Goal: Task Accomplishment & Management: Use online tool/utility

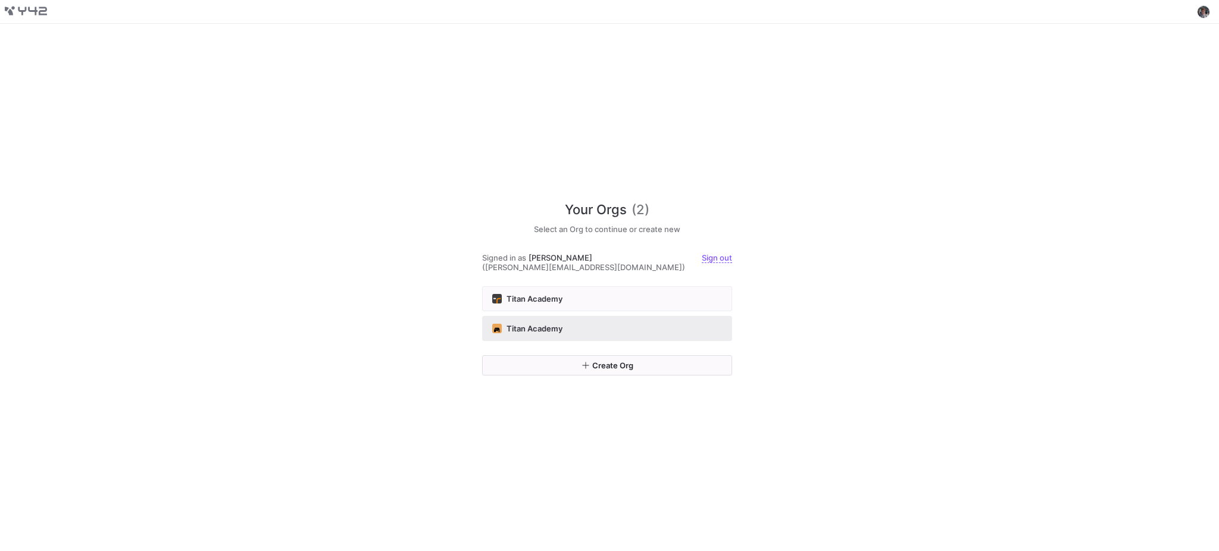
click at [671, 324] on div "Titan Academy" at bounding box center [607, 329] width 230 height 10
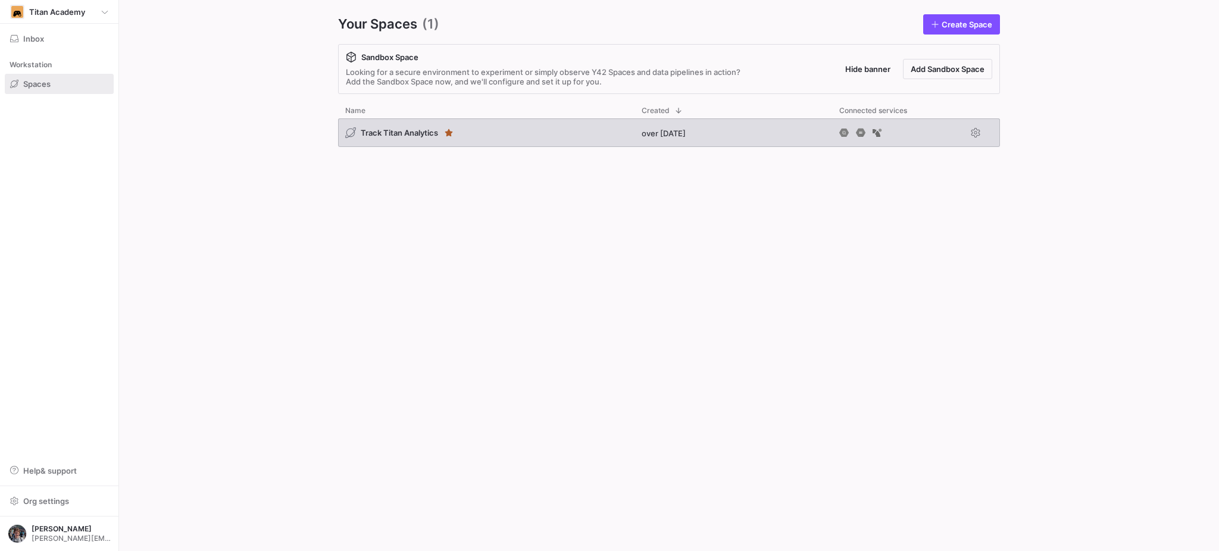
click at [528, 141] on div "Track Titan Analytics" at bounding box center [486, 132] width 296 height 29
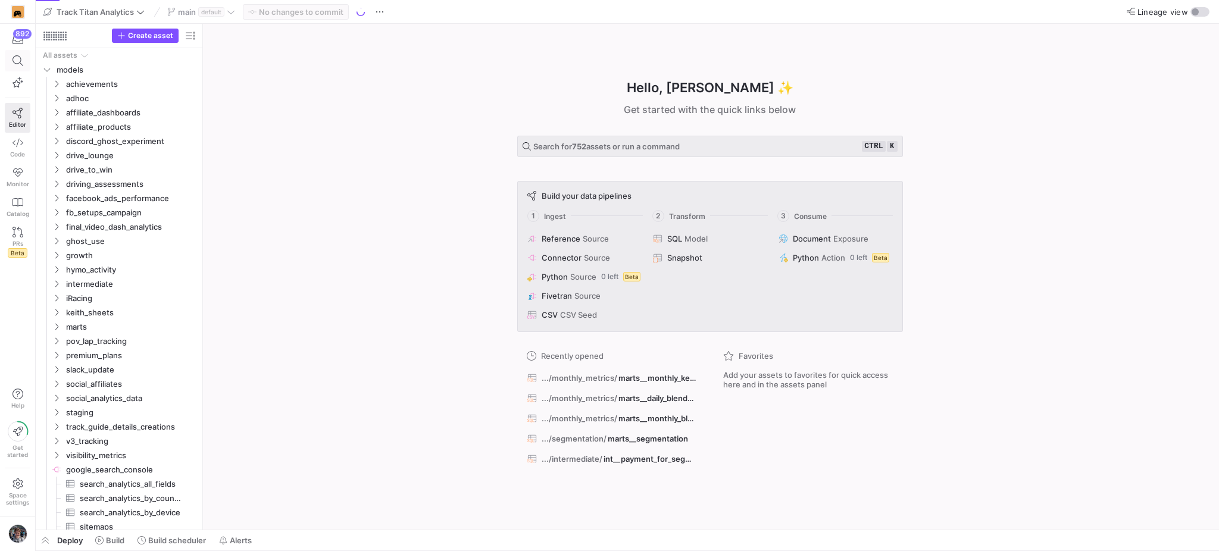
click at [8, 62] on span at bounding box center [17, 61] width 24 height 20
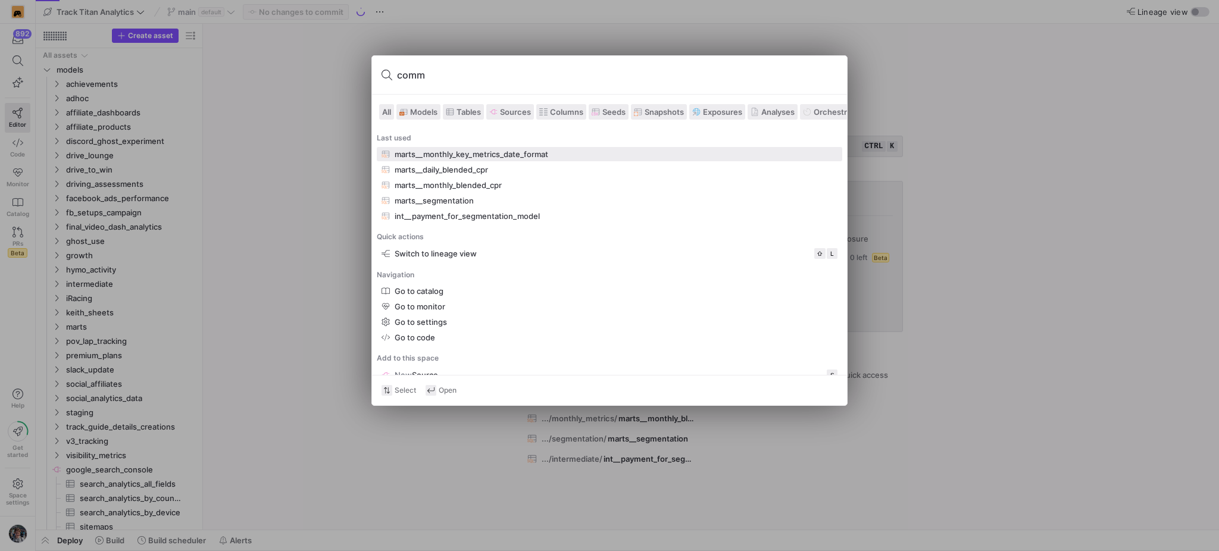
type input "commi"
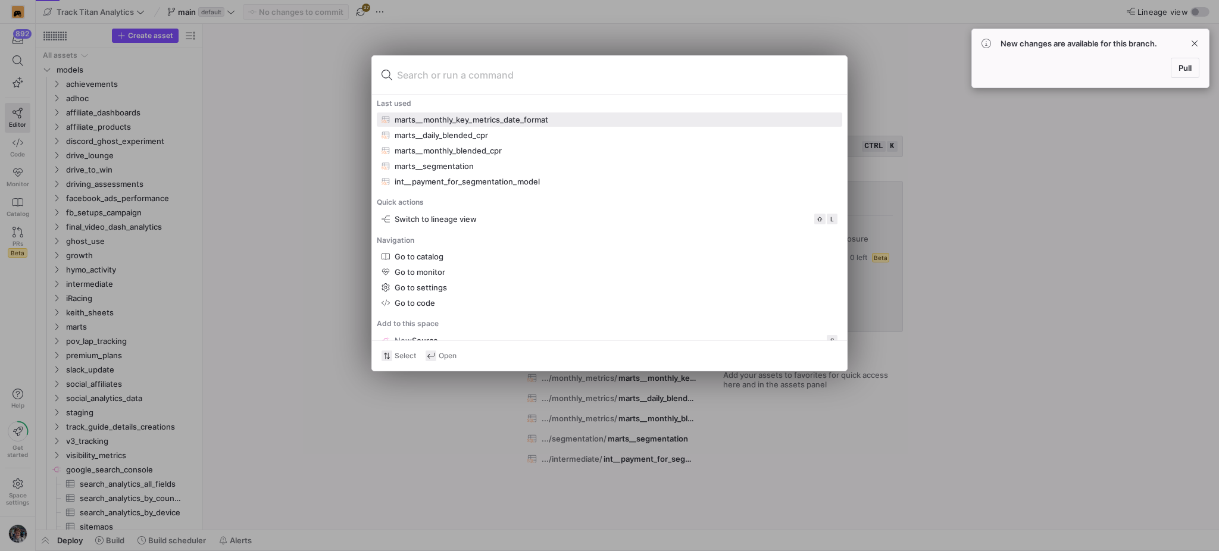
click at [483, 39] on div at bounding box center [609, 275] width 1219 height 551
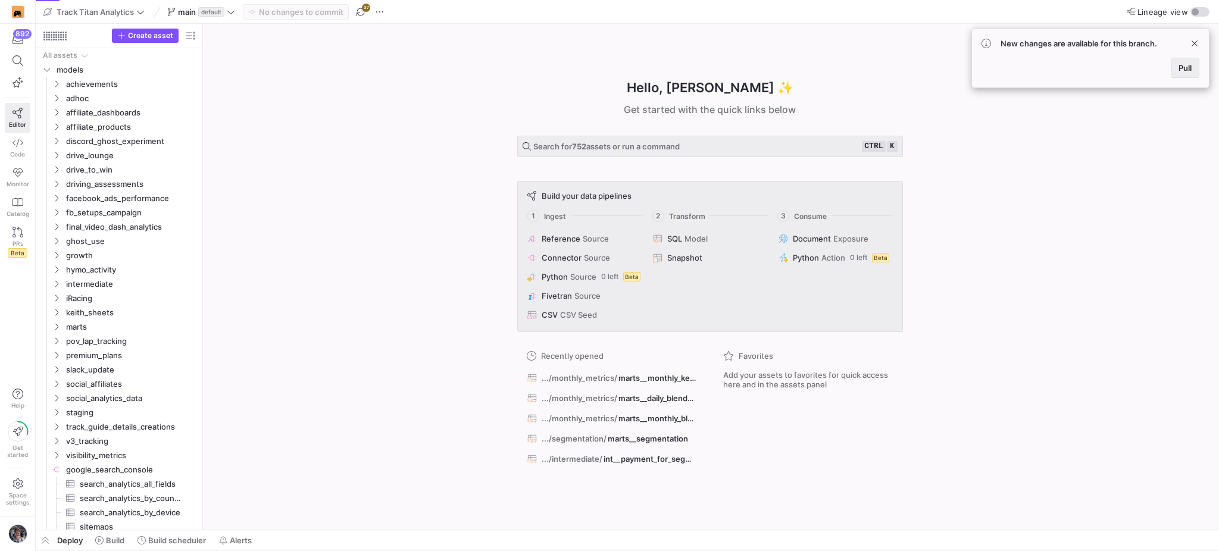
click at [1179, 69] on span "Pull" at bounding box center [1185, 68] width 13 height 10
click at [11, 60] on span at bounding box center [17, 60] width 15 height 11
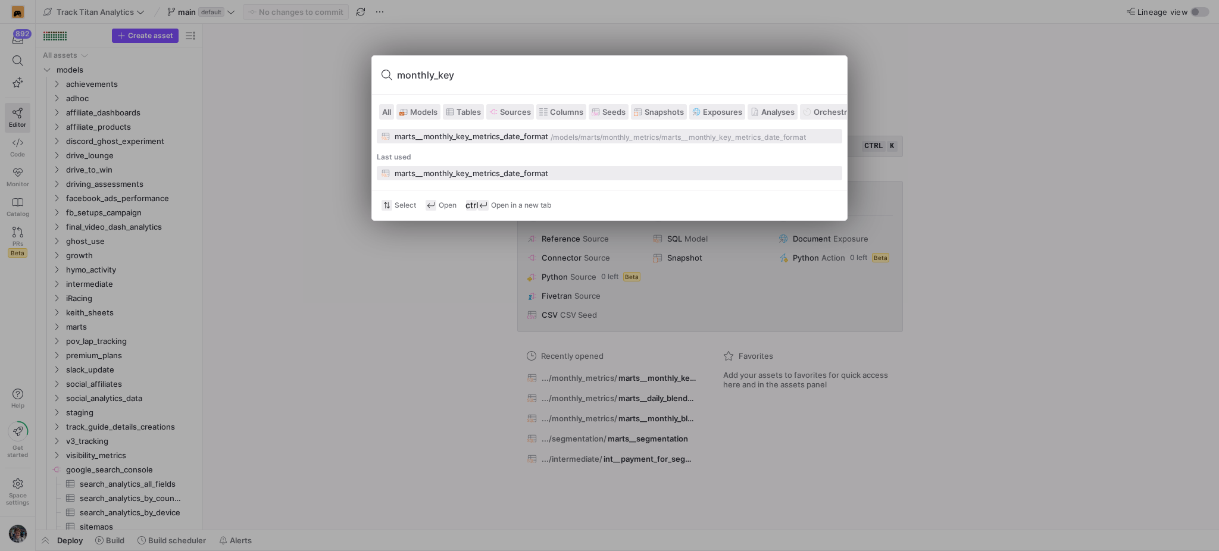
type input "monthly_key"
click at [512, 133] on div "marts__monthly_key_metrics_date_format" at bounding box center [472, 137] width 154 height 10
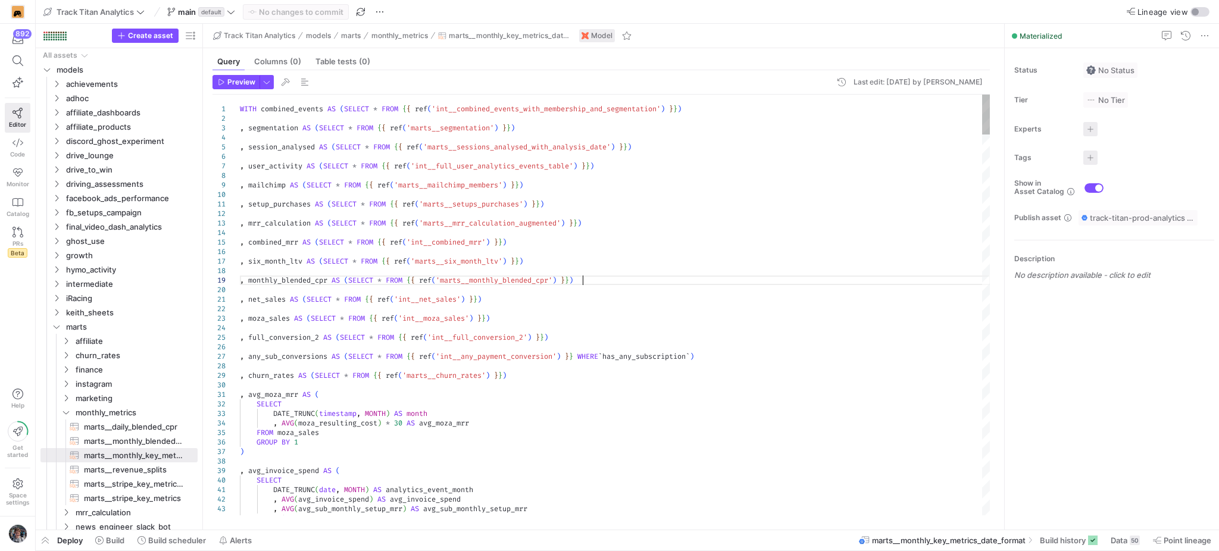
type textarea ", net_sales AS (SELECT * FROM {{ ref('int__net_sales') }}) , moza_sales AS (SEL…"
type textarea "s"
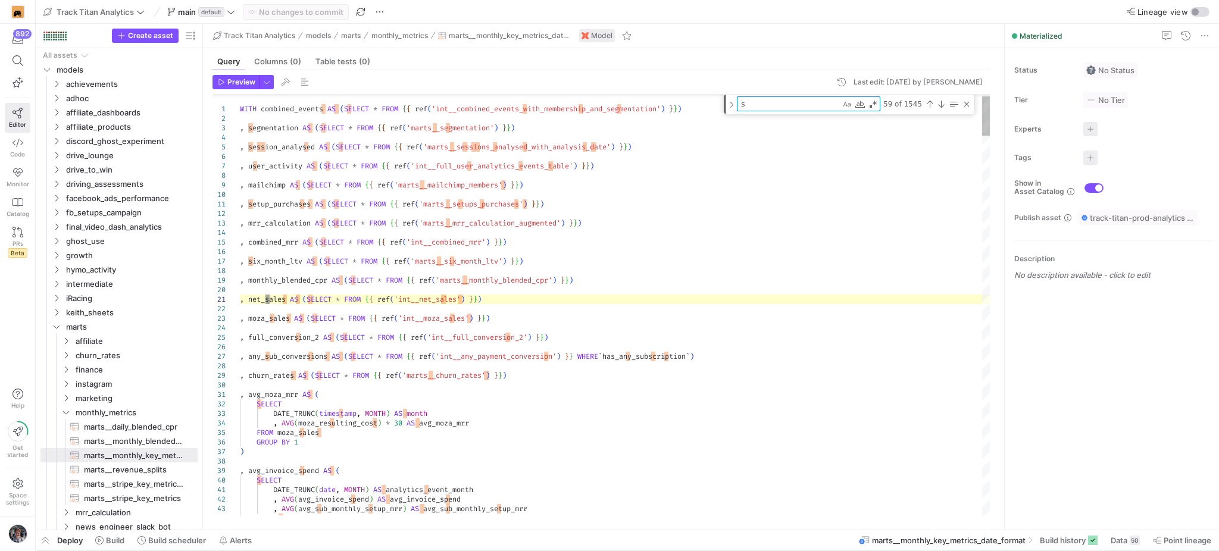
type textarea ", avg_moza_mrr AS ( SELECT DATE_TRUNC(timestamp, MONTH) AS month , AVG(moza_res…"
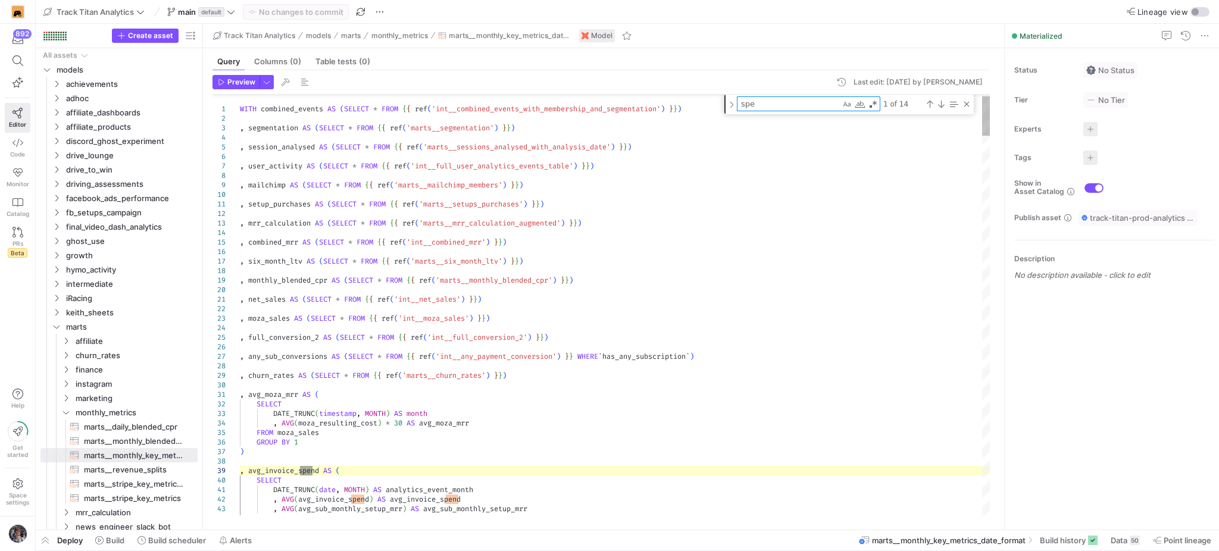
type textarea "sp"
type textarea ", net_sales AS (SELECT * FROM {{ ref('int__net_sales') }}) , moza_sales AS (SEL…"
type textarea "s"
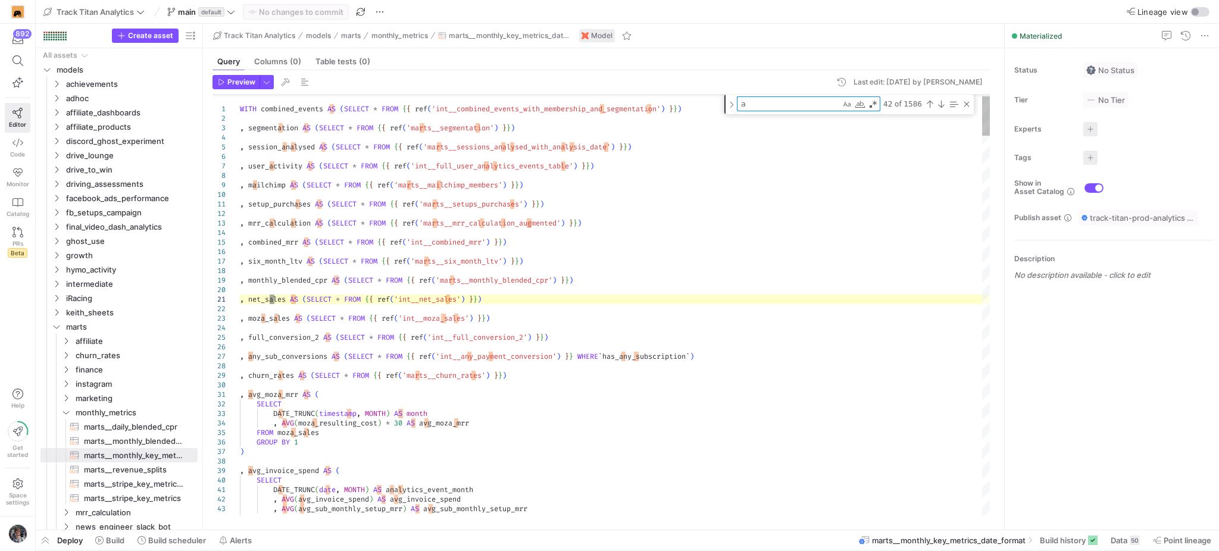
type textarea "ad"
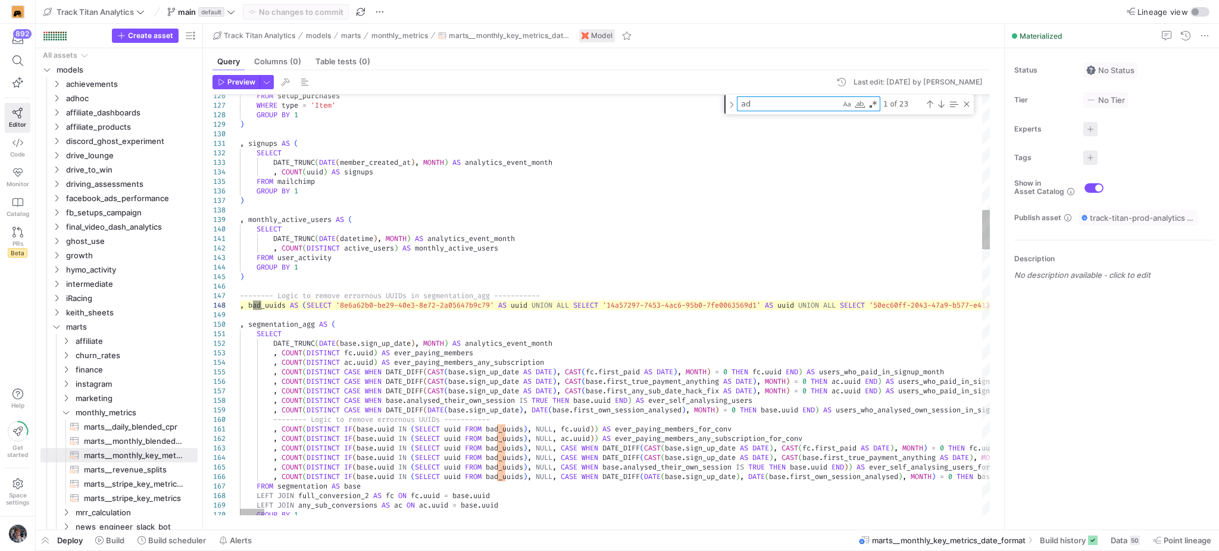
type textarea "DATE_TRUNC(DATE(datetime), MONTH) AS analytics_event_month , COUNT(DISTINCT act…"
type textarea "ad_"
type textarea "DATE_TRUNC(DATE(datetime), MONTH) AS analytics_event_month , COUNT(DISTINCT act…"
type textarea "ad"
type textarea ", net_sales AS (SELECT * FROM {{ ref('int__net_sales') }}) , moza_sales AS (SEL…"
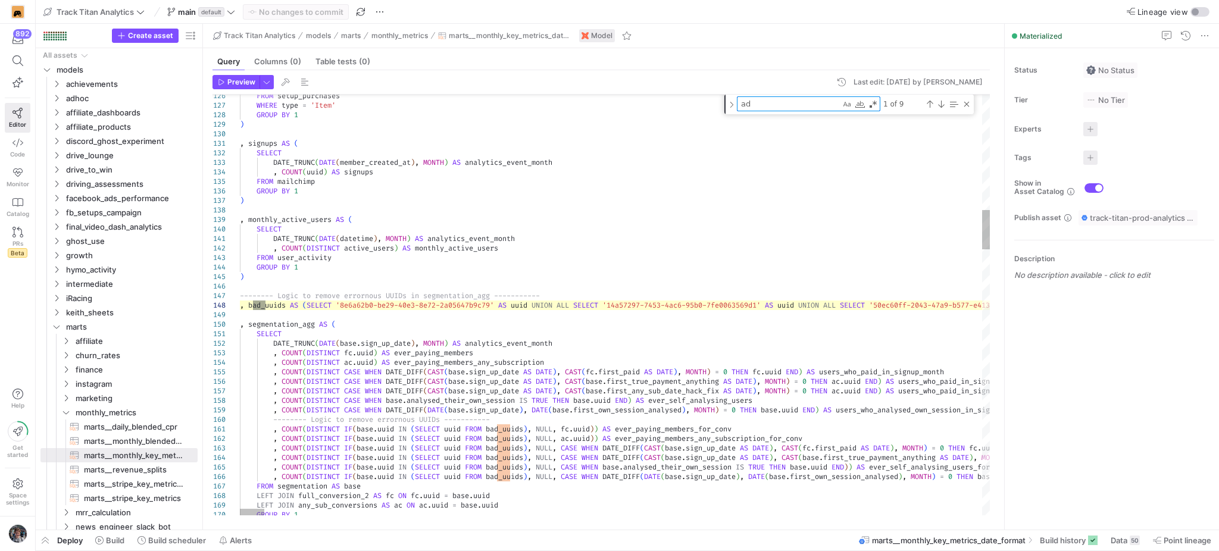
type textarea "a"
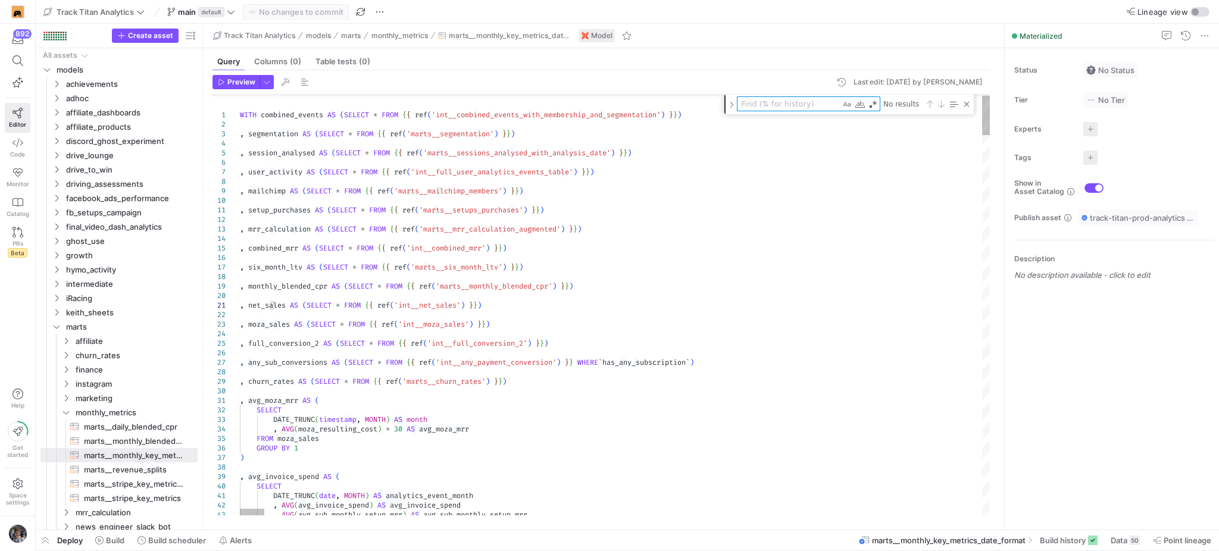
type textarea "c"
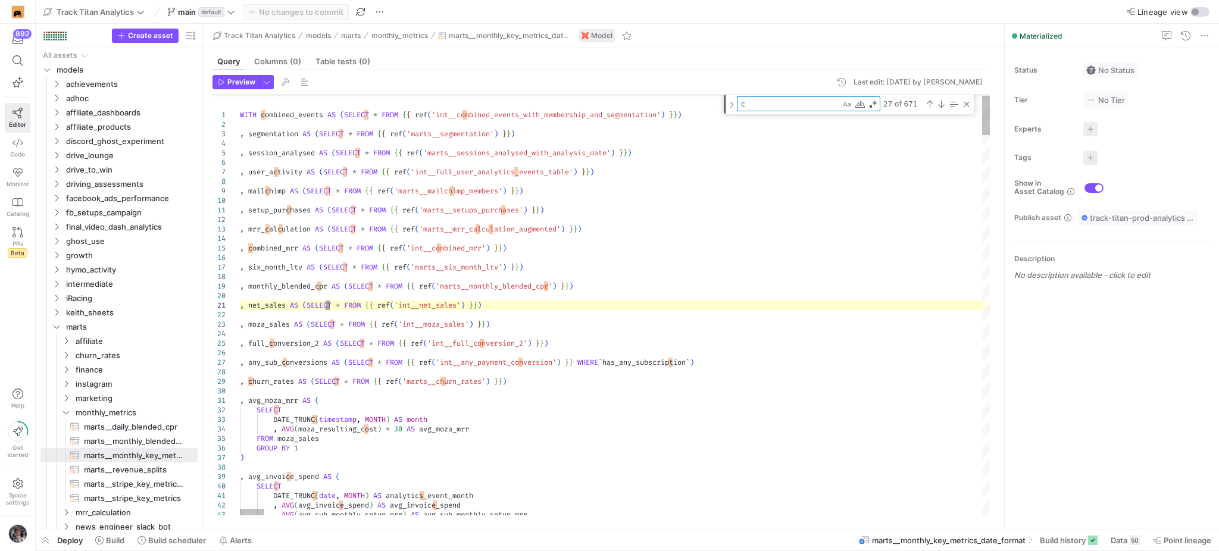
type textarea ", combined_mrr.gross_monthly_setup_mrr , combined_mrr.monthly_setup_runrate , a…"
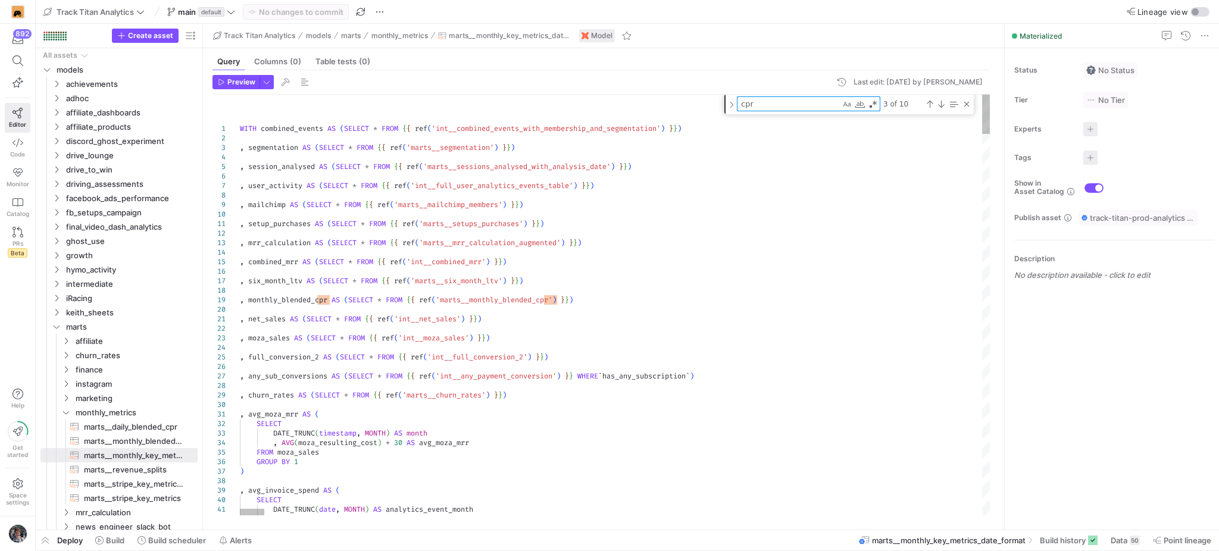
type textarea "cpr"
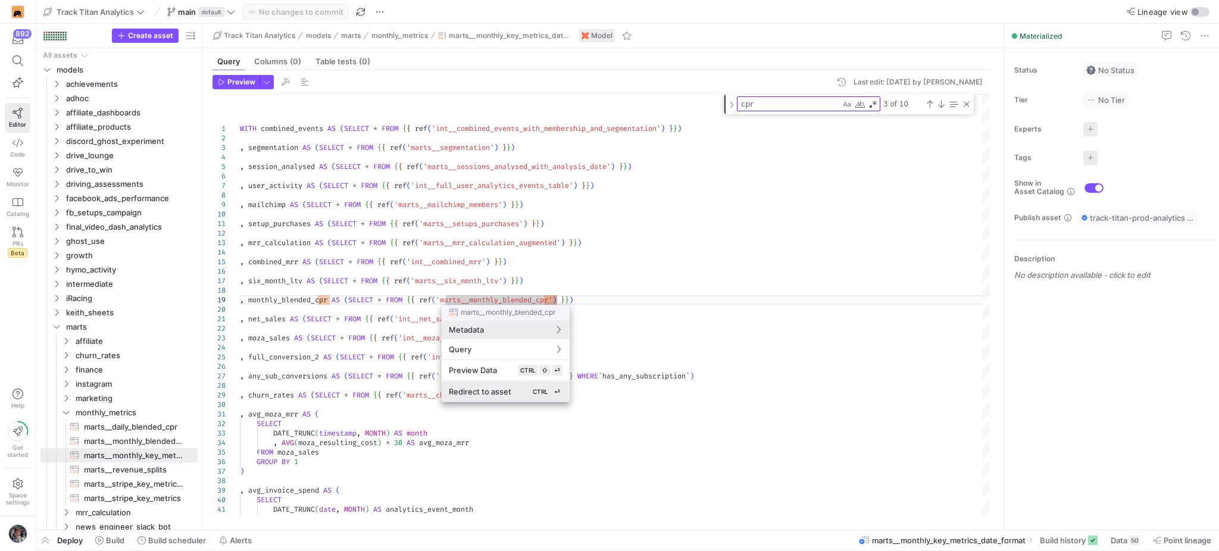
click at [483, 386] on div "Redirect to asset CTRL ⏎" at bounding box center [506, 391] width 114 height 11
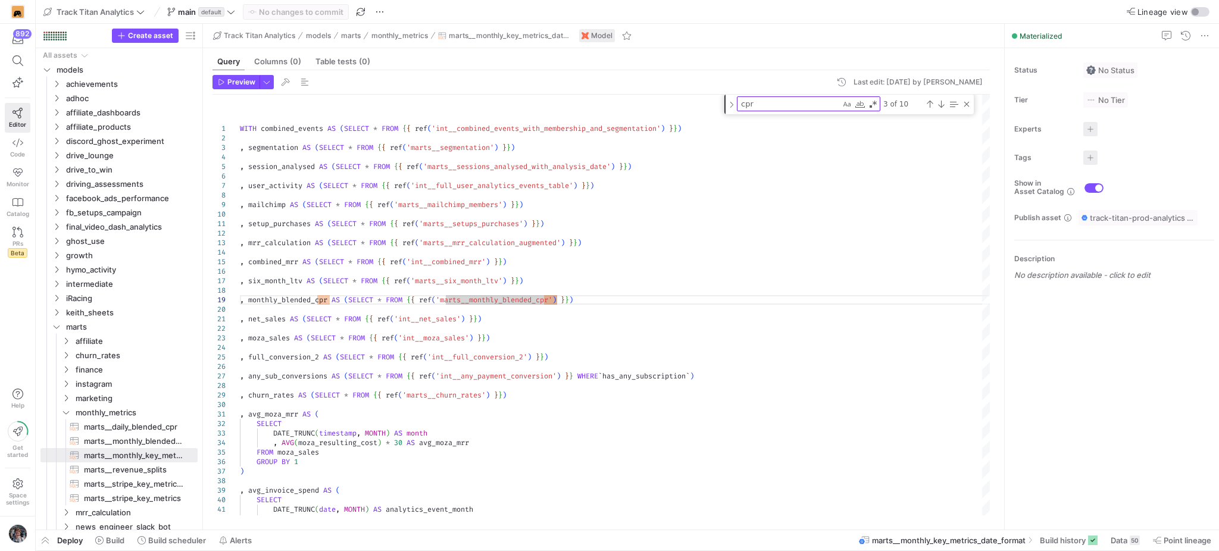
type textarea "WITH rates AS (SELECT * FROM {{ ref('stg_google_sheets__exchange_rates') }}) , …"
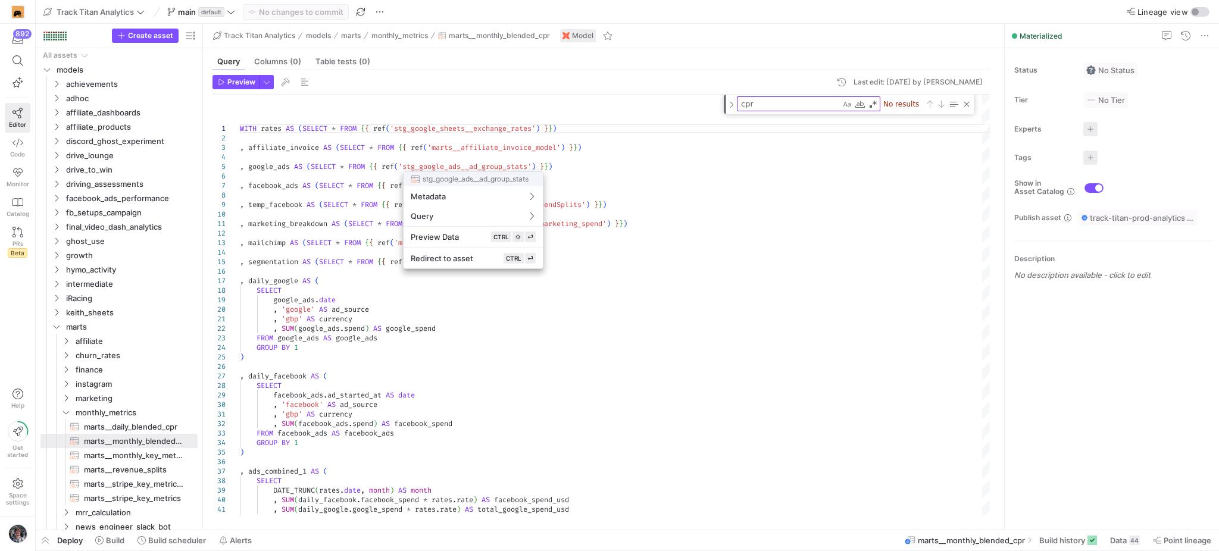
click at [470, 343] on div at bounding box center [609, 275] width 1219 height 551
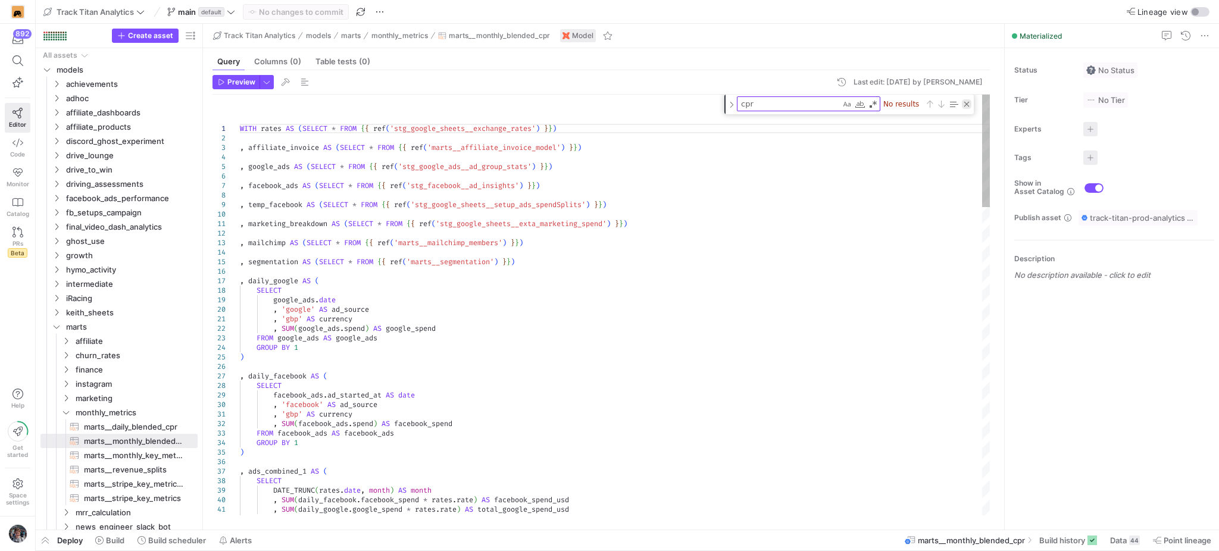
click at [967, 103] on div "Close (Escape)" at bounding box center [967, 104] width 10 height 10
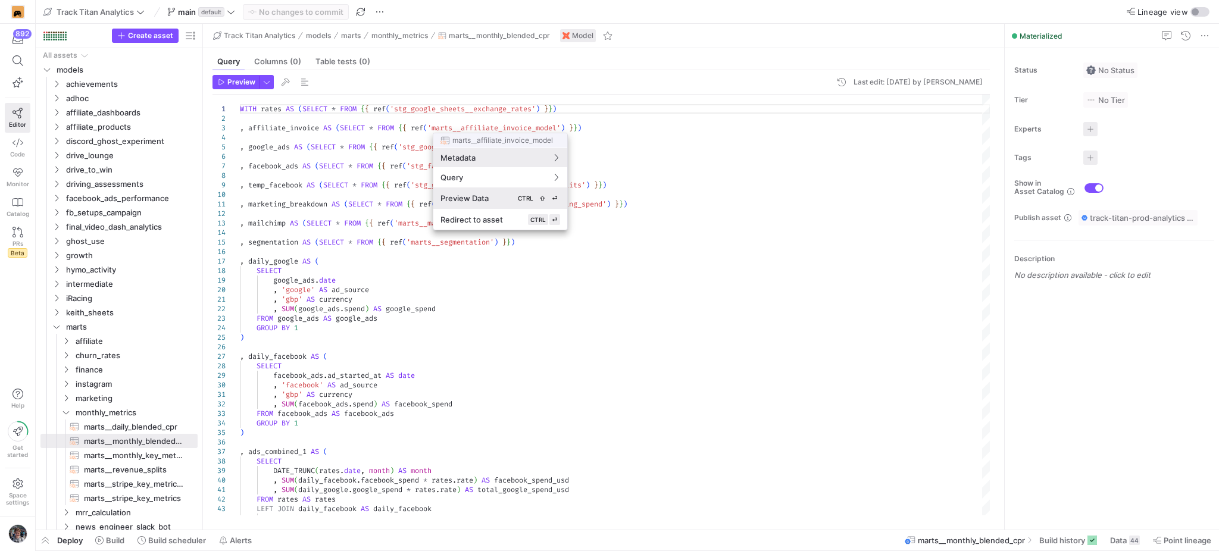
click at [504, 201] on div "Preview Data CTRL ⇧ ⏎" at bounding box center [500, 198] width 120 height 11
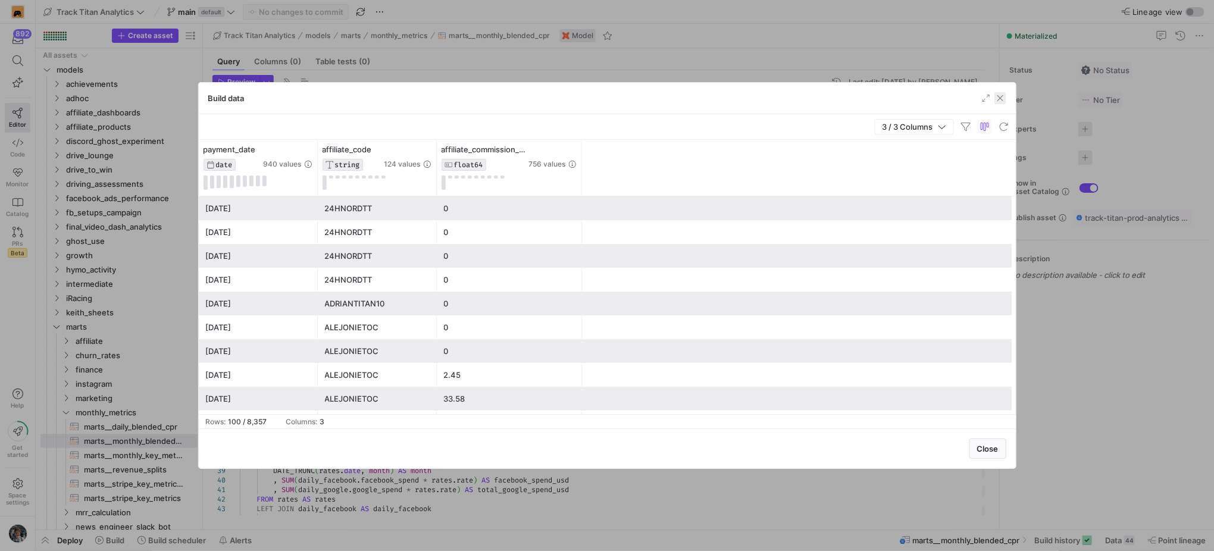
click at [1000, 101] on span "button" at bounding box center [1001, 98] width 12 height 12
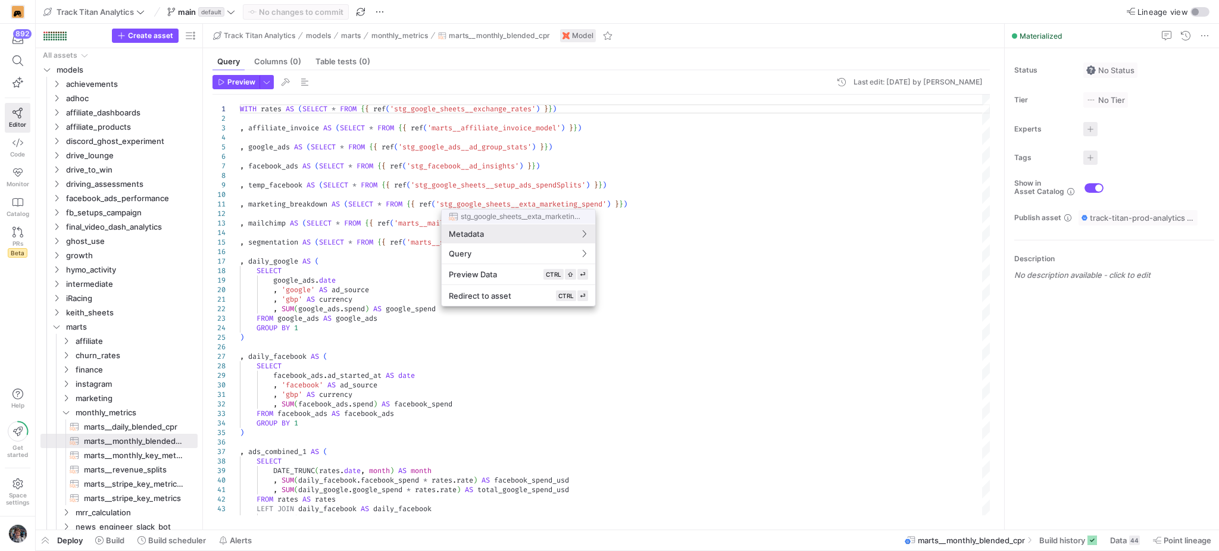
click at [745, 209] on div at bounding box center [609, 275] width 1219 height 551
click at [535, 283] on button "Preview Data CTRL ⇧ ⏎" at bounding box center [519, 274] width 154 height 21
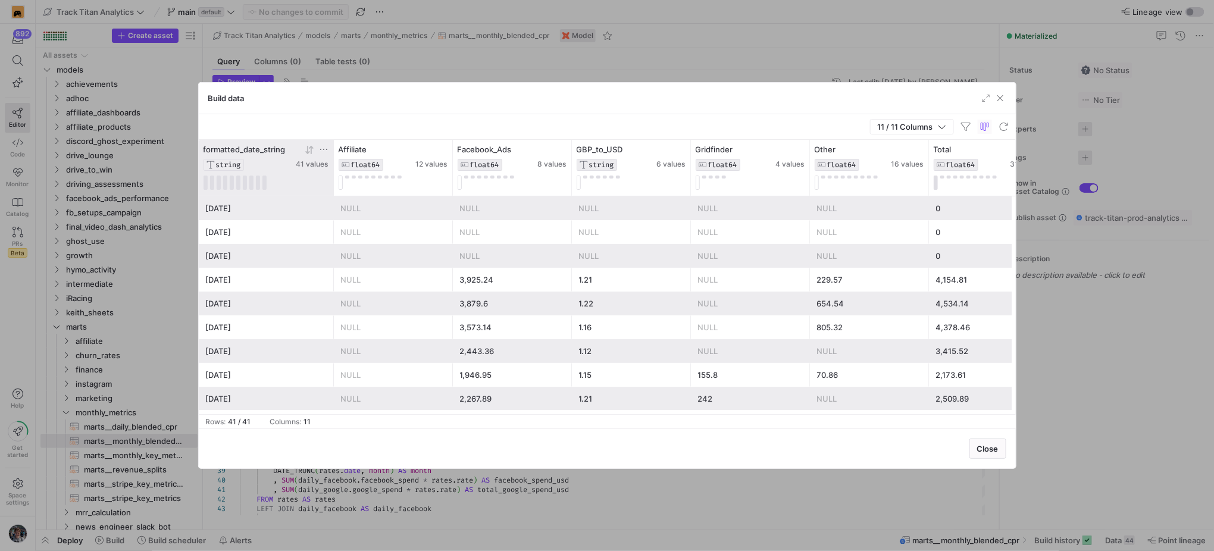
click at [310, 148] on icon at bounding box center [311, 149] width 4 height 8
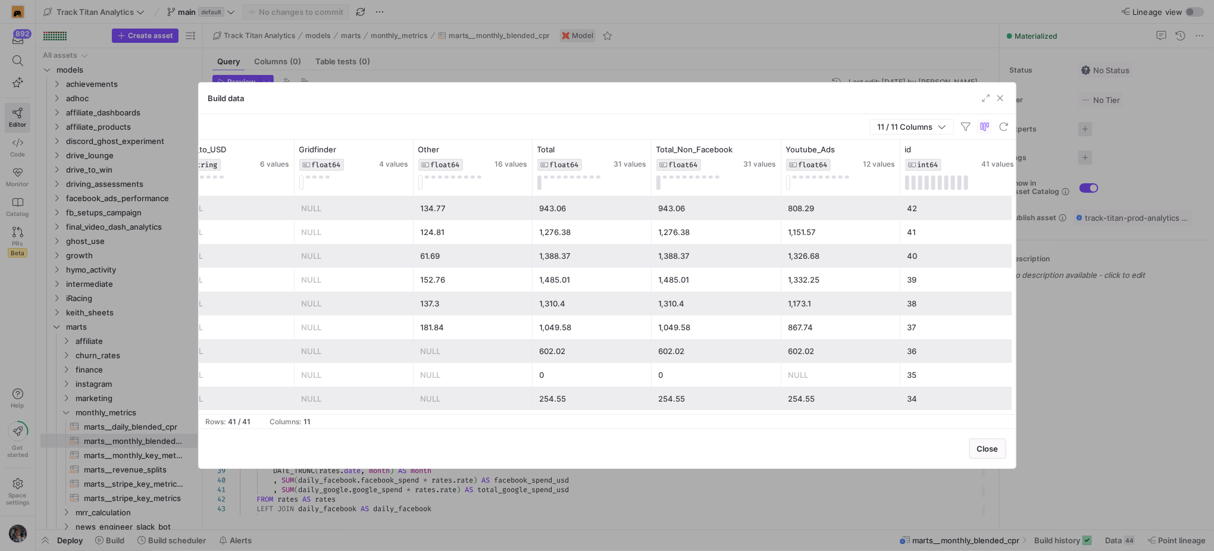
scroll to position [0, 523]
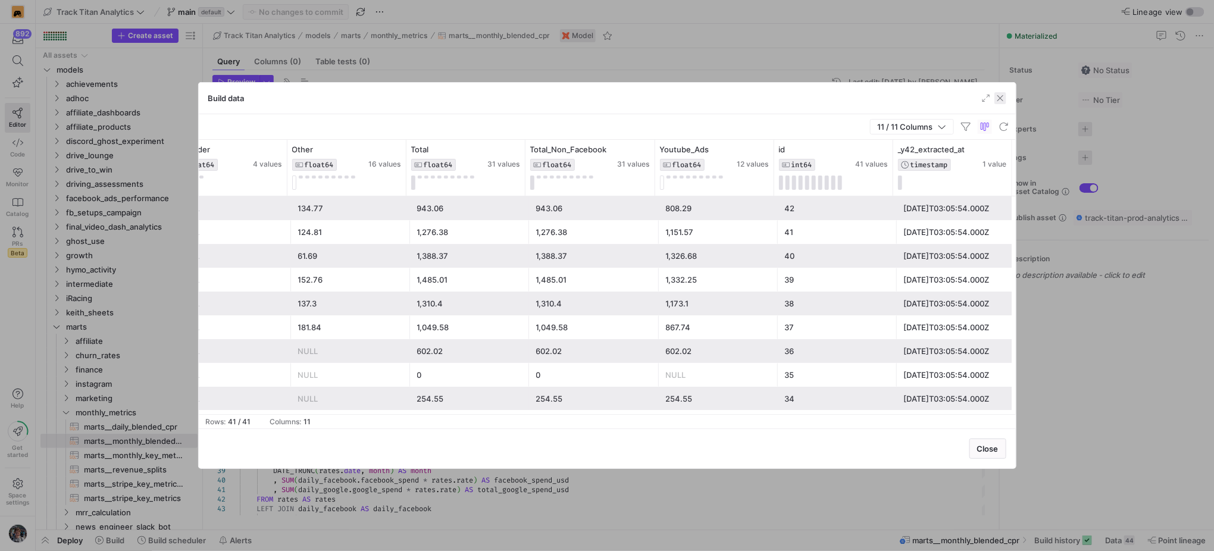
click at [1001, 102] on span "button" at bounding box center [1001, 98] width 12 height 12
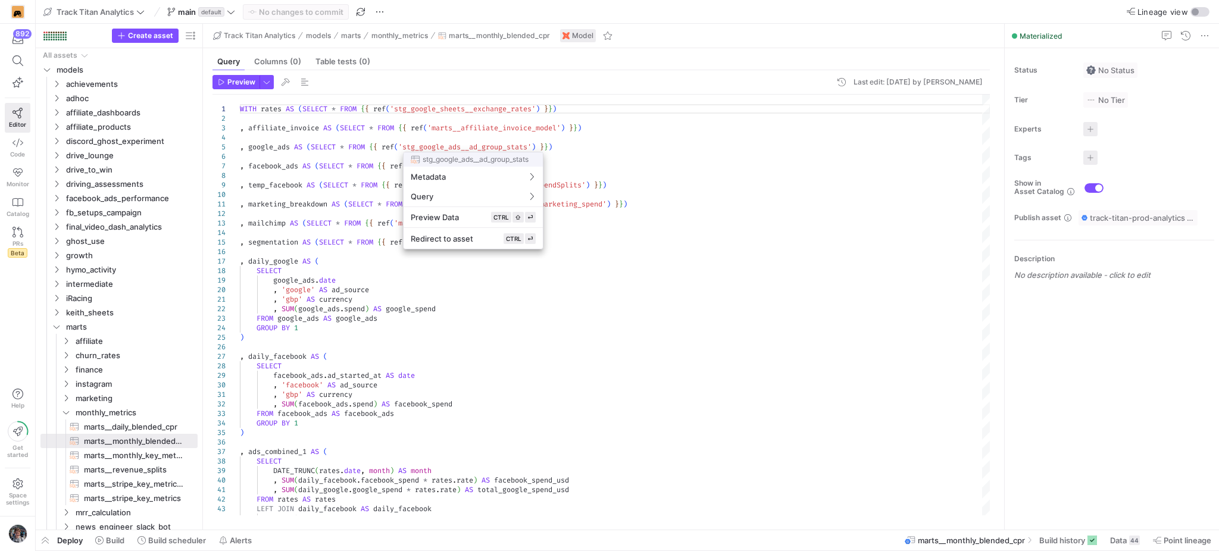
click at [573, 277] on div at bounding box center [609, 275] width 1219 height 551
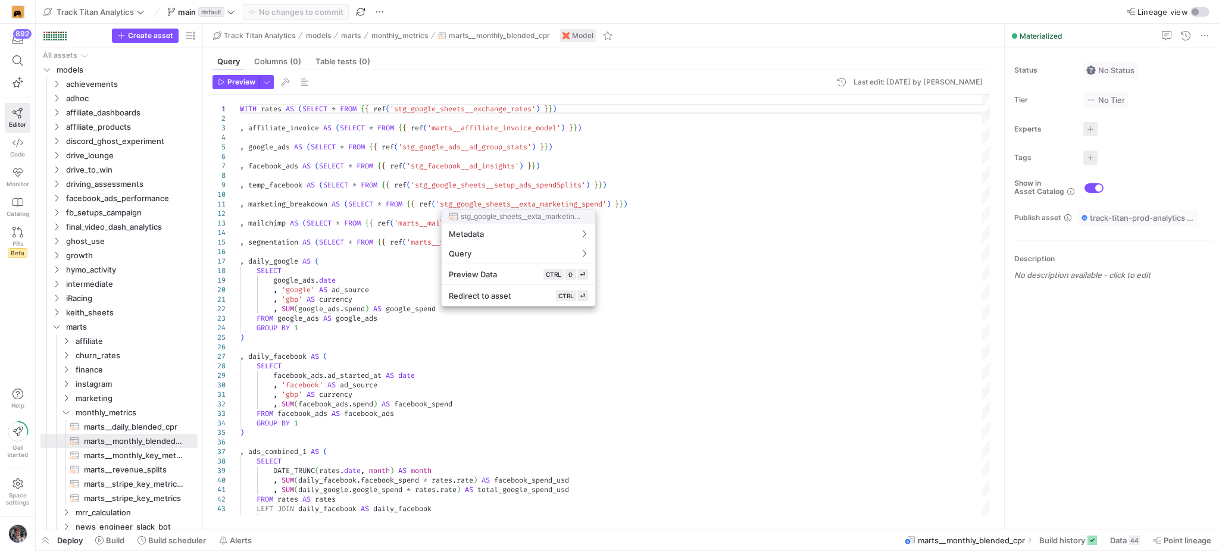
click at [395, 262] on div at bounding box center [609, 275] width 1219 height 551
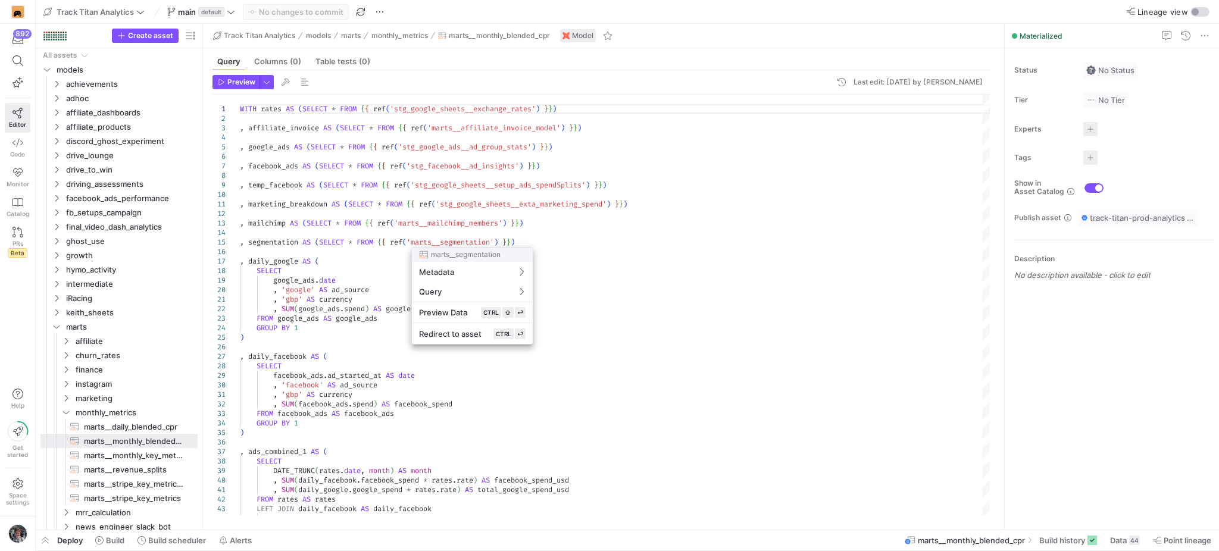
click at [550, 214] on div at bounding box center [609, 275] width 1219 height 551
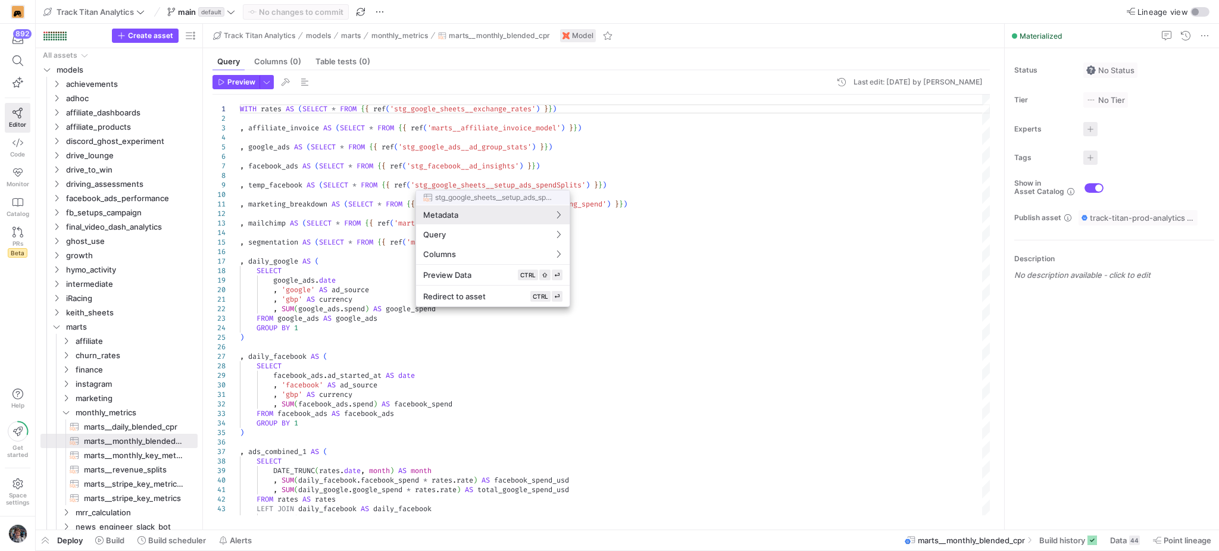
click at [595, 169] on div at bounding box center [609, 275] width 1219 height 551
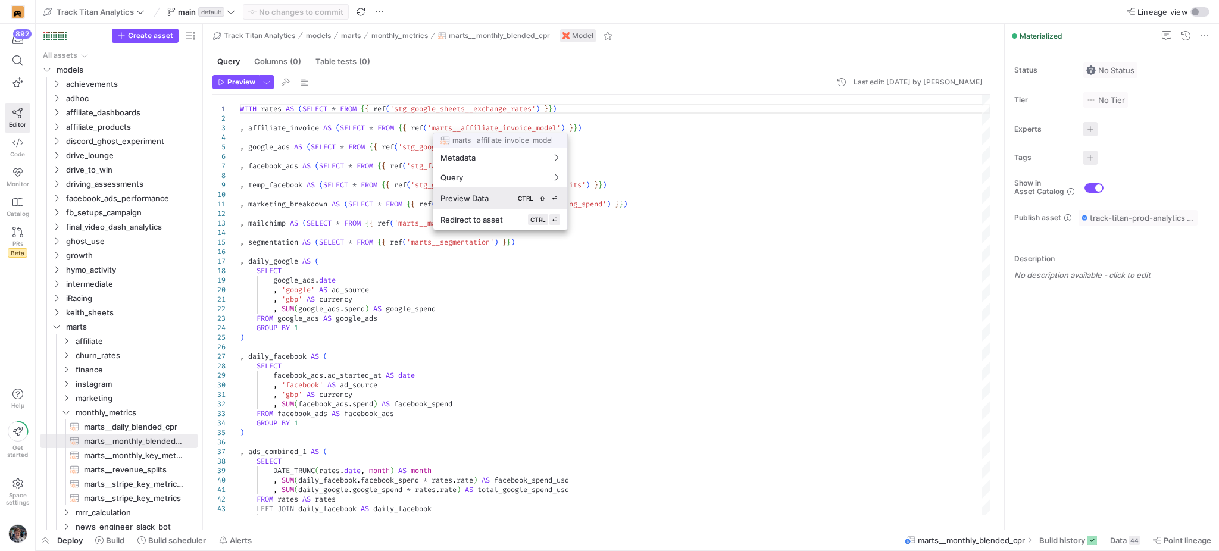
click at [494, 196] on div "Preview Data CTRL ⇧ ⏎" at bounding box center [500, 198] width 120 height 11
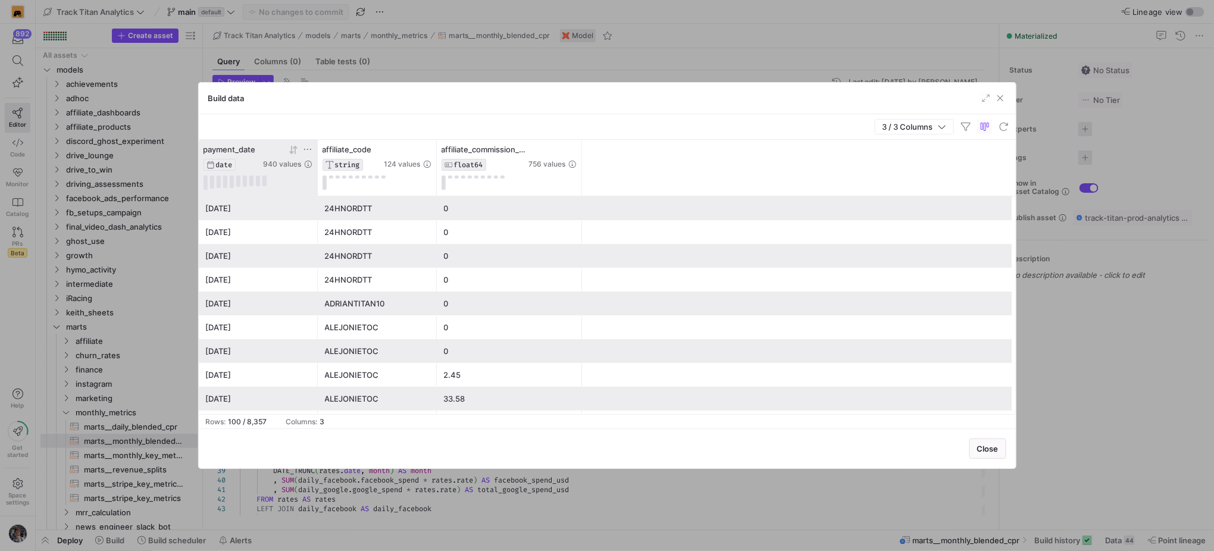
click at [292, 151] on icon at bounding box center [291, 150] width 4 height 8
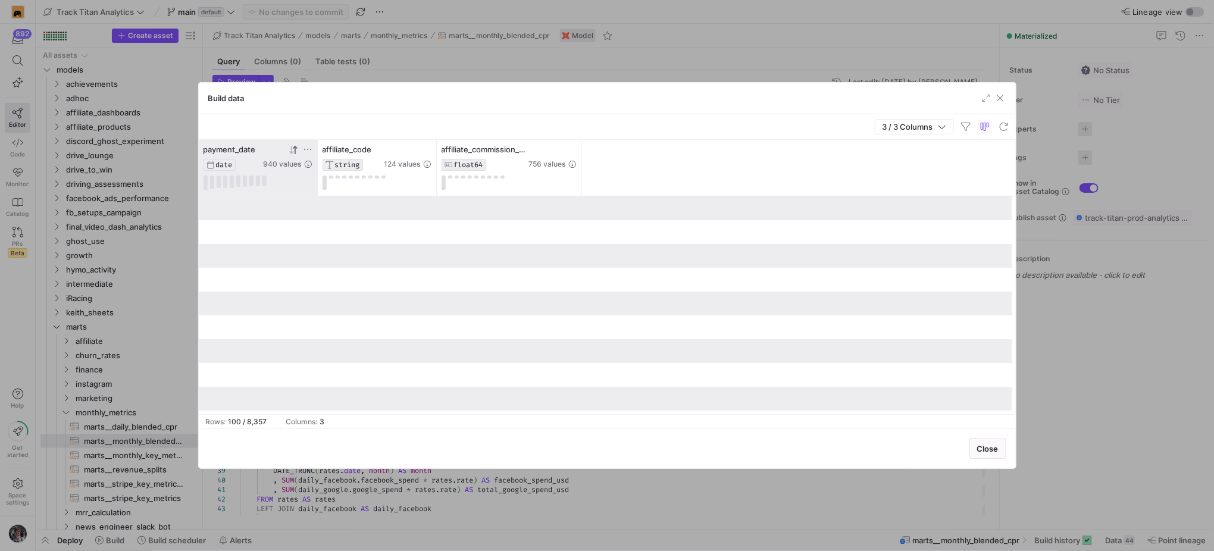
click at [292, 151] on icon at bounding box center [294, 150] width 10 height 10
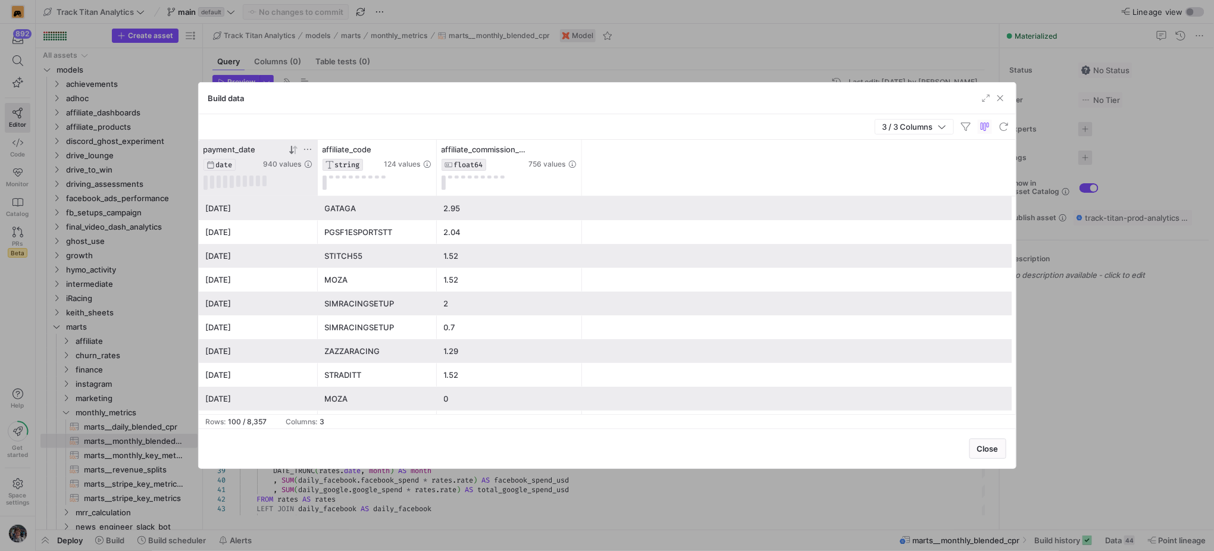
click at [374, 281] on div "MOZA" at bounding box center [377, 279] width 105 height 23
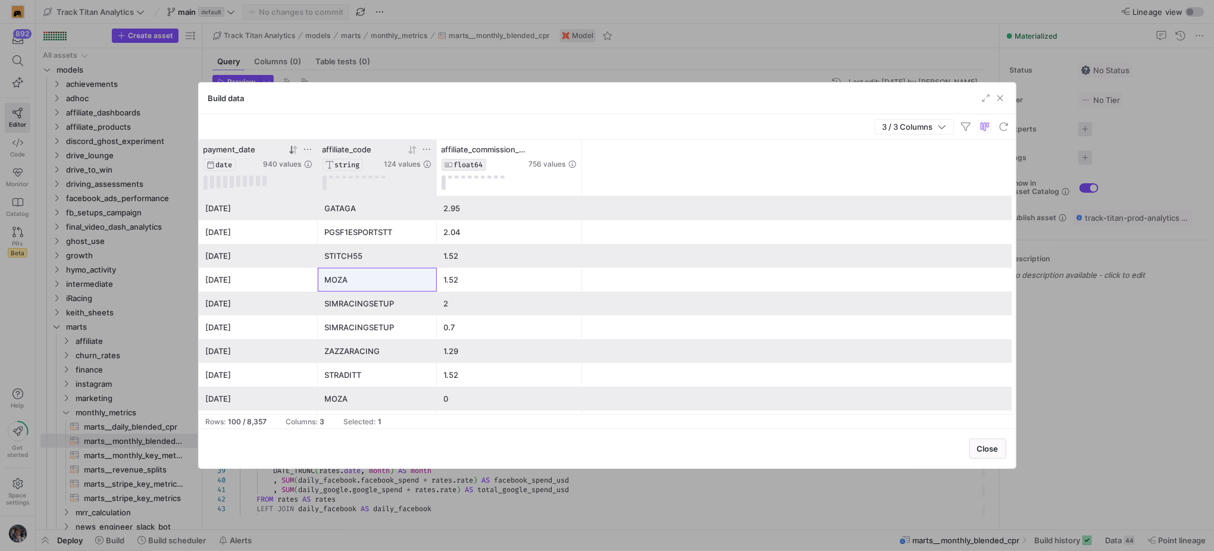
click at [424, 148] on icon at bounding box center [427, 150] width 10 height 10
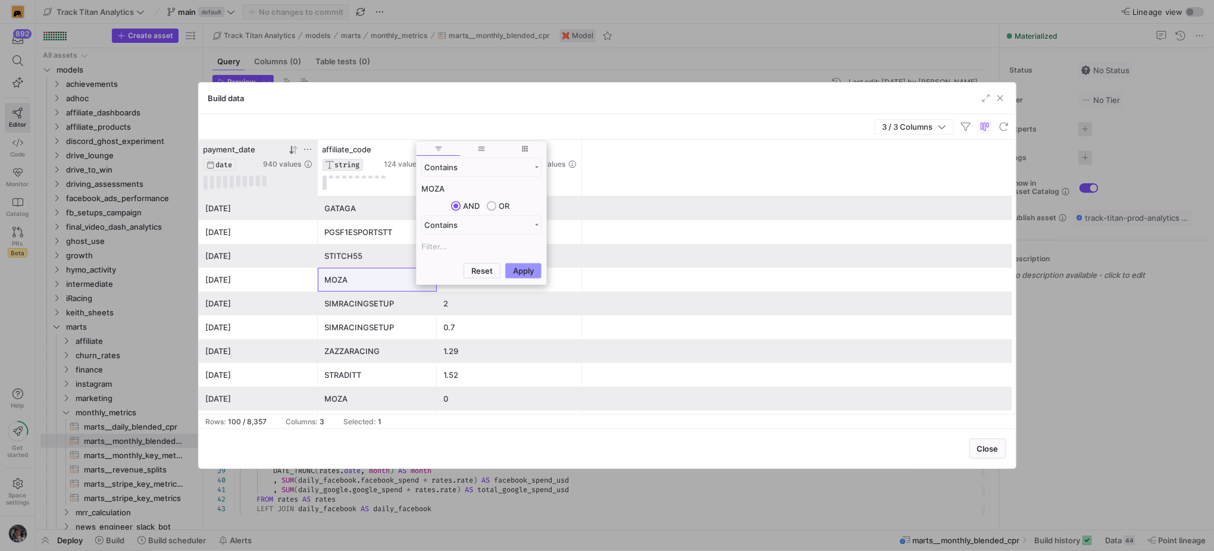
type input "MOZA"
click at [535, 267] on button "Apply" at bounding box center [523, 270] width 36 height 15
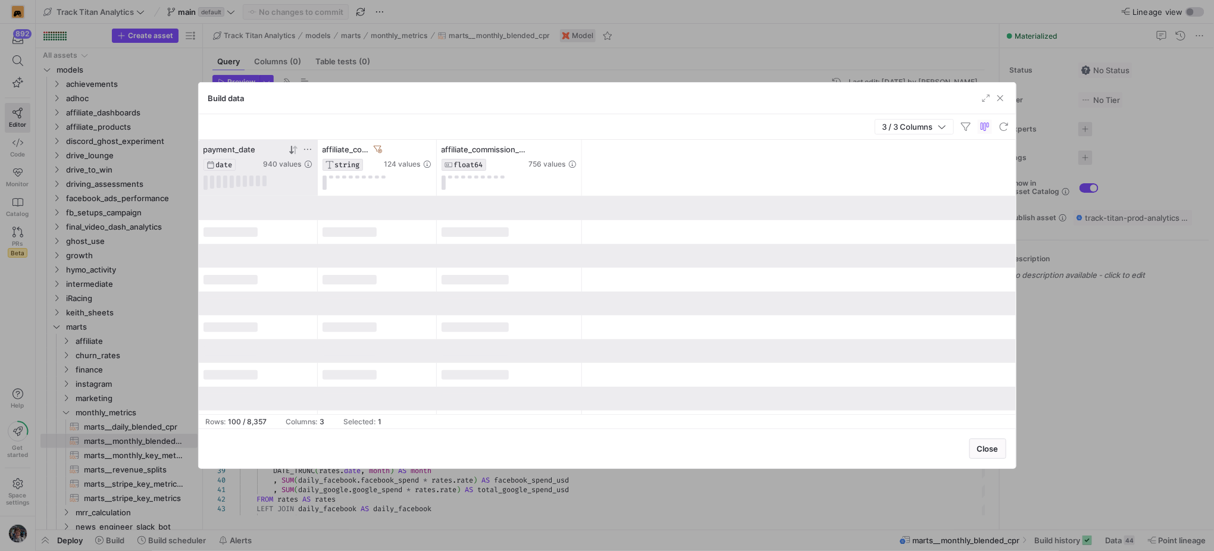
click at [638, 137] on div "3 / 3 Columns" at bounding box center [607, 127] width 817 height 26
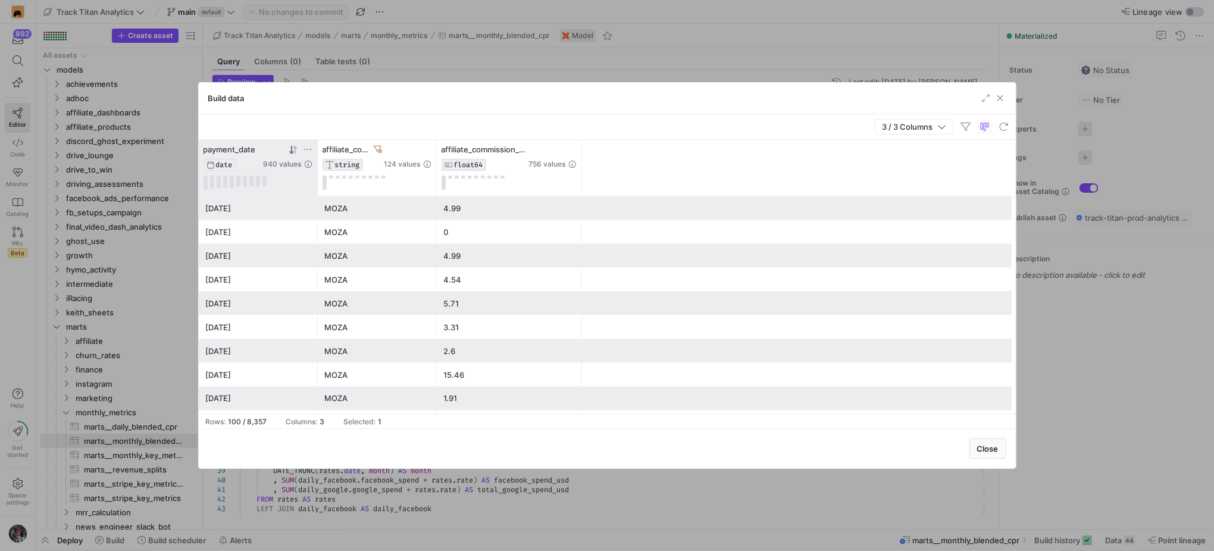
scroll to position [1116, 0]
click at [375, 151] on icon at bounding box center [378, 149] width 8 height 8
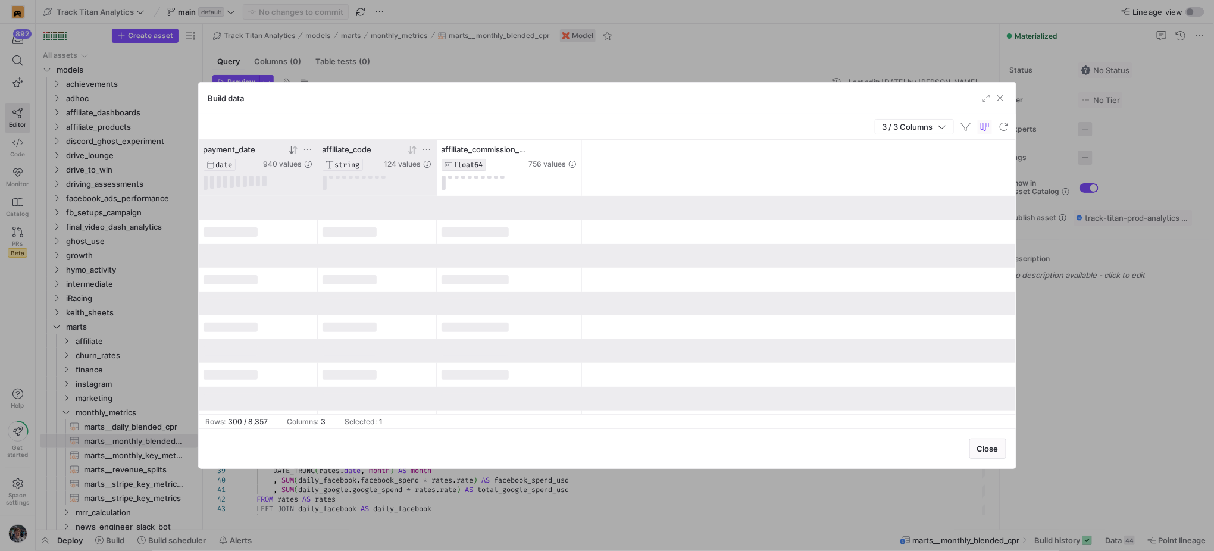
click at [429, 148] on icon at bounding box center [427, 150] width 10 height 10
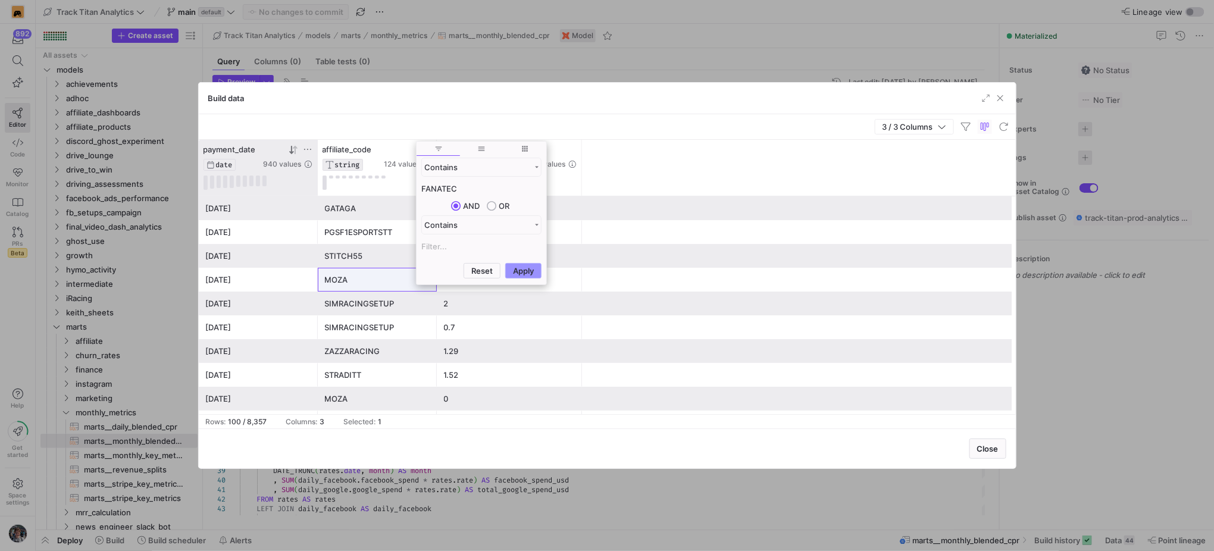
type input "FANATEC"
click at [520, 268] on button "Apply" at bounding box center [523, 270] width 36 height 15
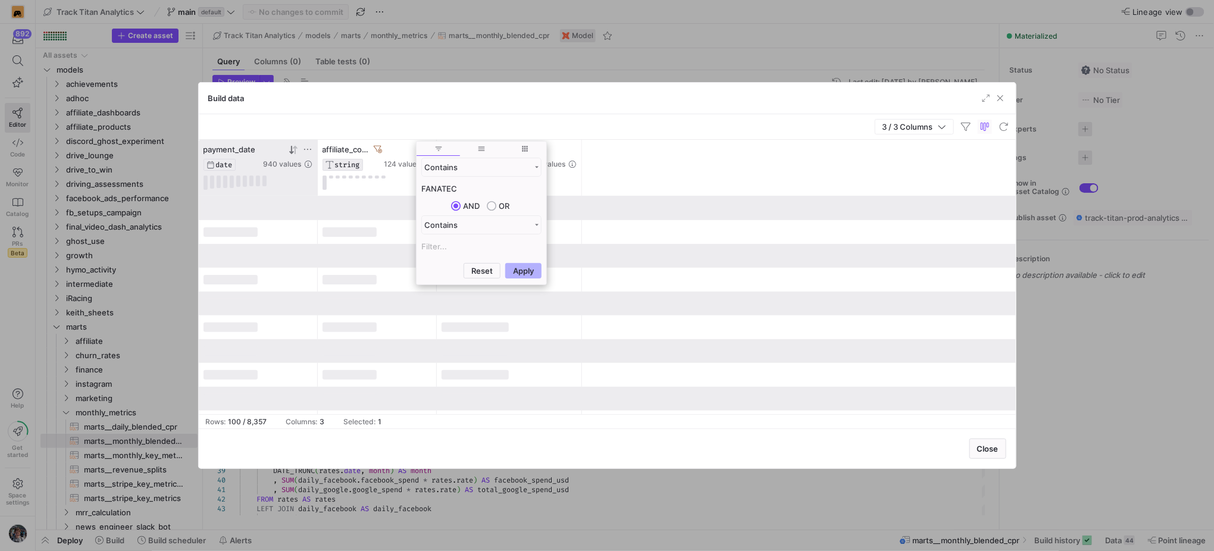
click at [492, 130] on div "3 / 3 Columns" at bounding box center [607, 127] width 817 height 26
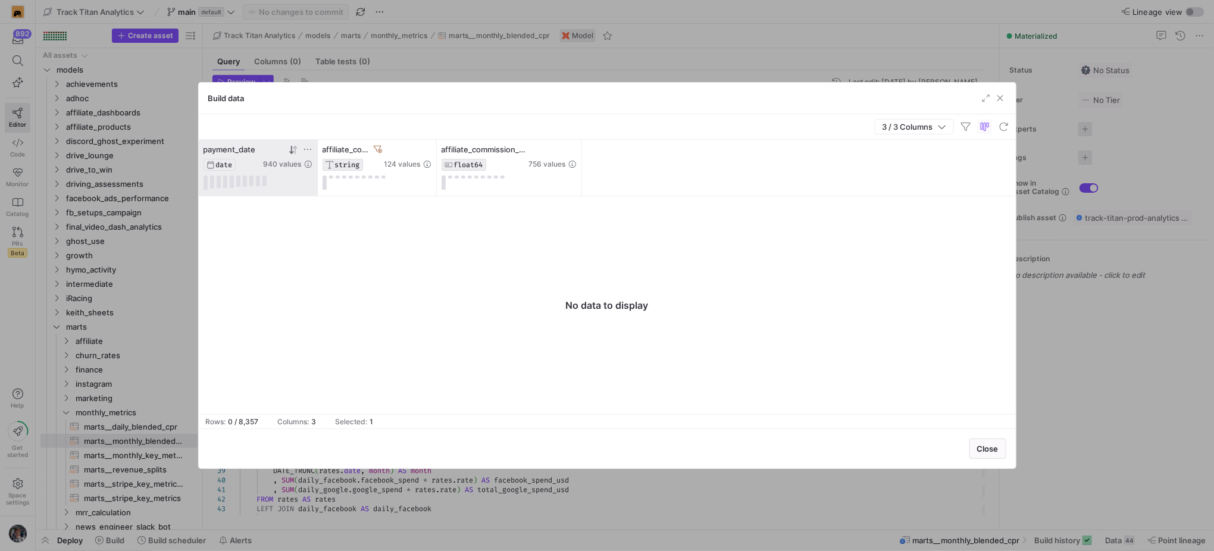
click at [382, 149] on icon at bounding box center [378, 149] width 8 height 8
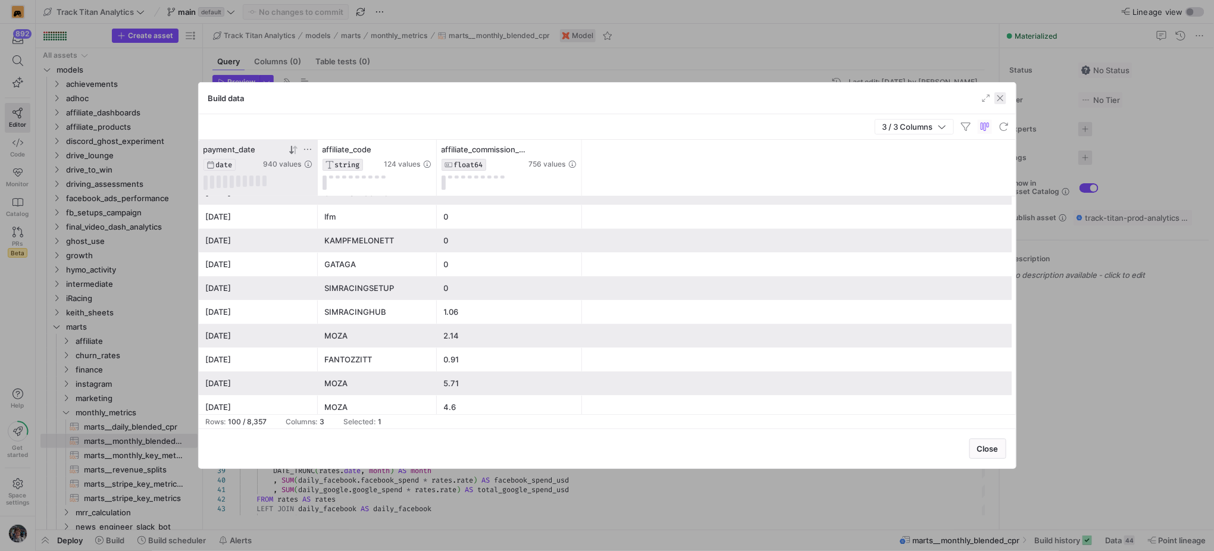
click at [998, 96] on span "button" at bounding box center [1001, 98] width 12 height 12
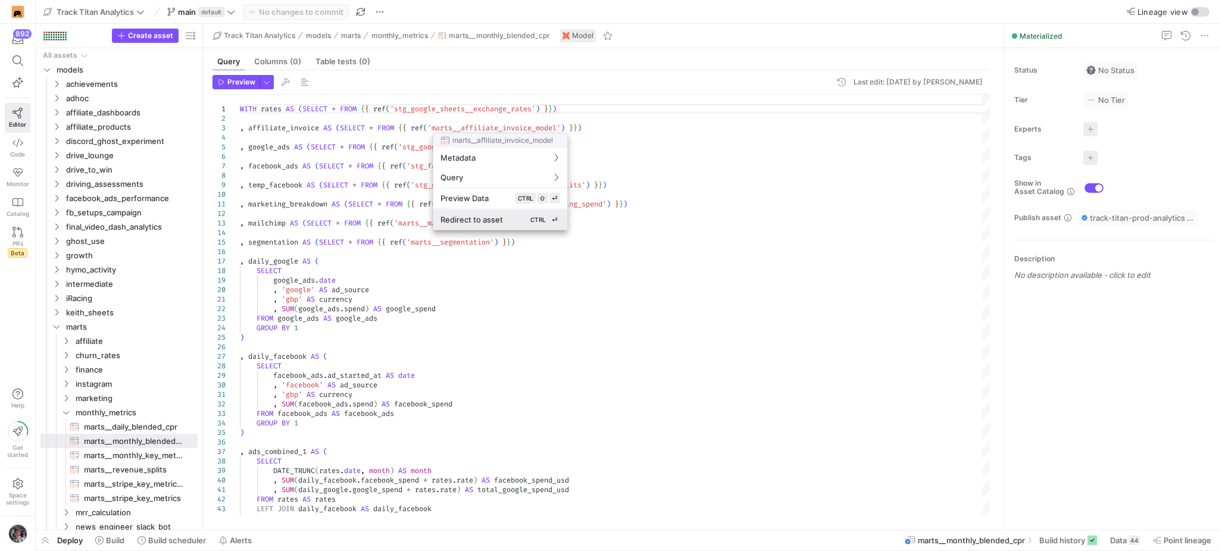
click at [500, 215] on span "Redirect to asset" at bounding box center [471, 220] width 63 height 10
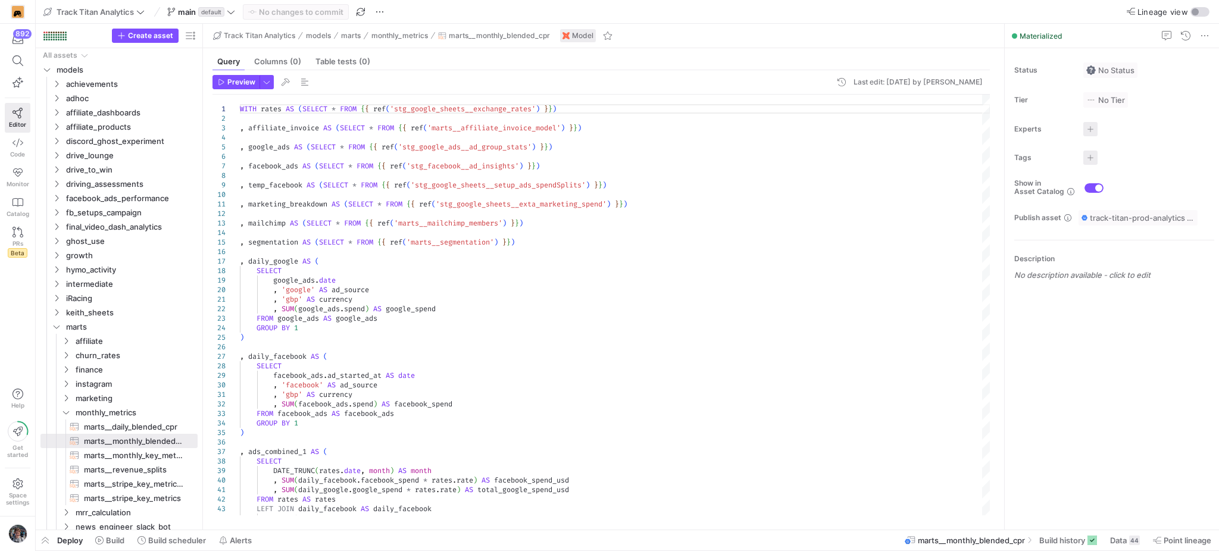
type textarea "WITH affiliate_payments AS ( SELECT affiliate_user_payment_date AS payment_date…"
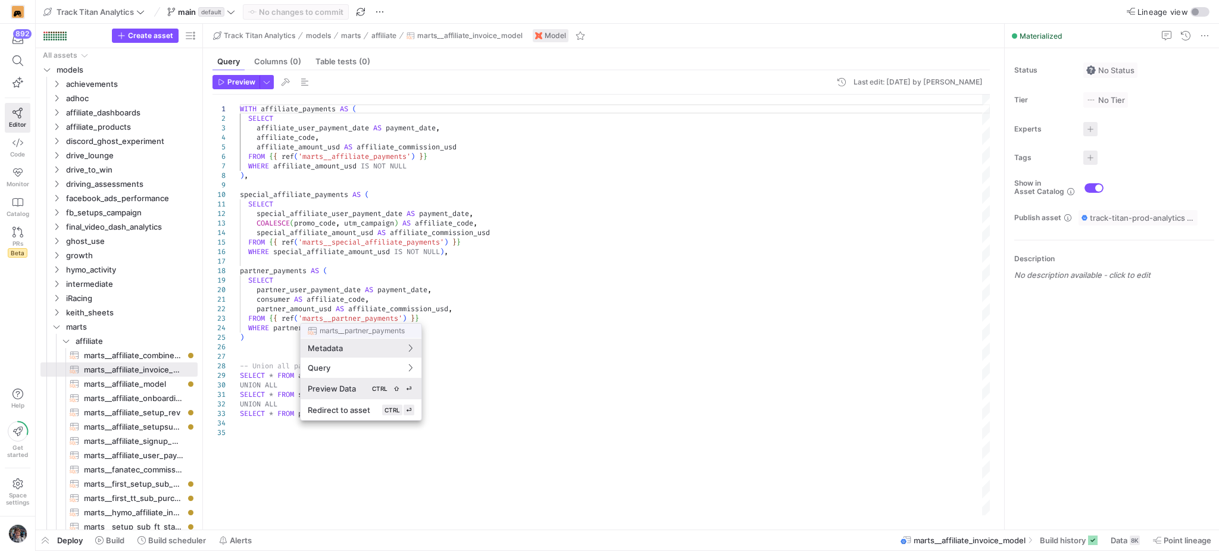
click at [354, 392] on span "Preview Data" at bounding box center [332, 389] width 48 height 10
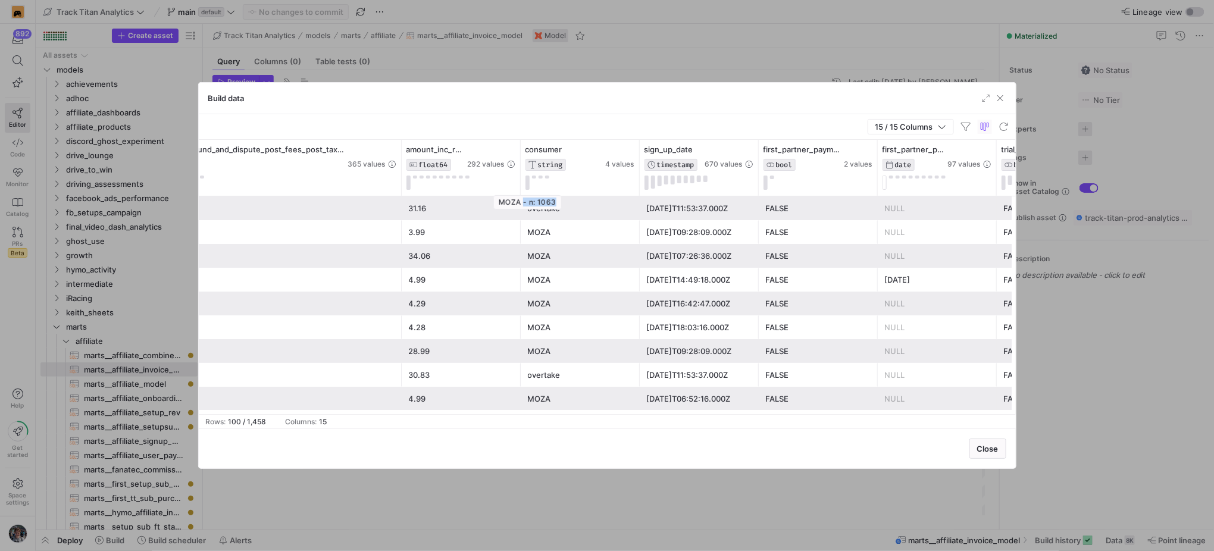
drag, startPoint x: 524, startPoint y: 200, endPoint x: 561, endPoint y: 202, distance: 36.4
click at [561, 202] on div "MOZA - n: 1063" at bounding box center [527, 202] width 68 height 14
click at [536, 188] on div at bounding box center [580, 183] width 109 height 14
click at [991, 99] on span "button" at bounding box center [986, 98] width 12 height 12
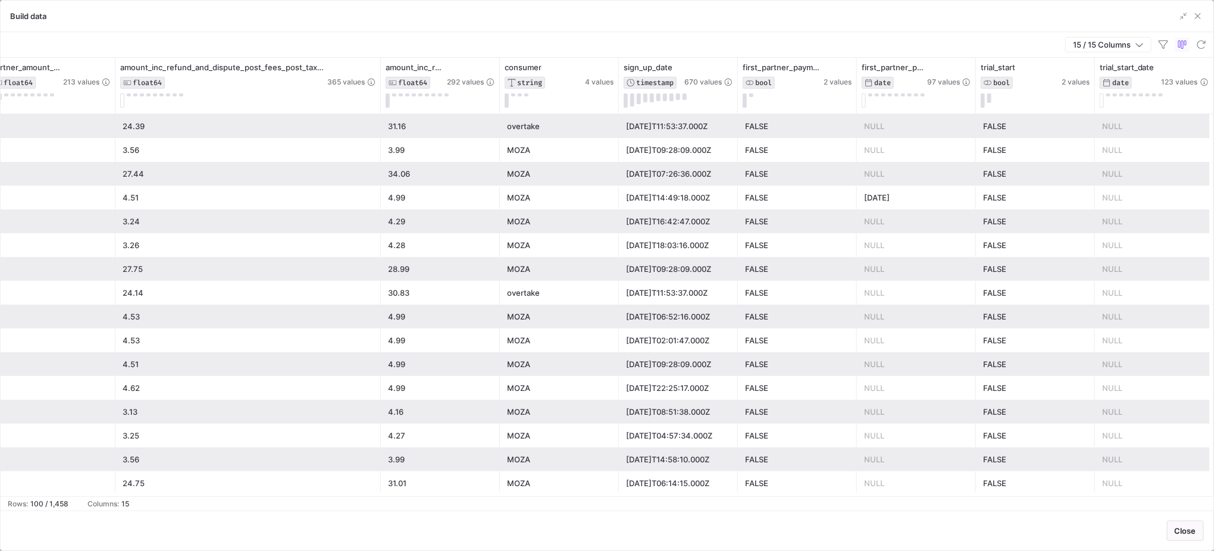
click at [1203, 7] on div "Build data" at bounding box center [607, 17] width 1213 height 32
click at [1201, 13] on span "button" at bounding box center [1198, 16] width 12 height 12
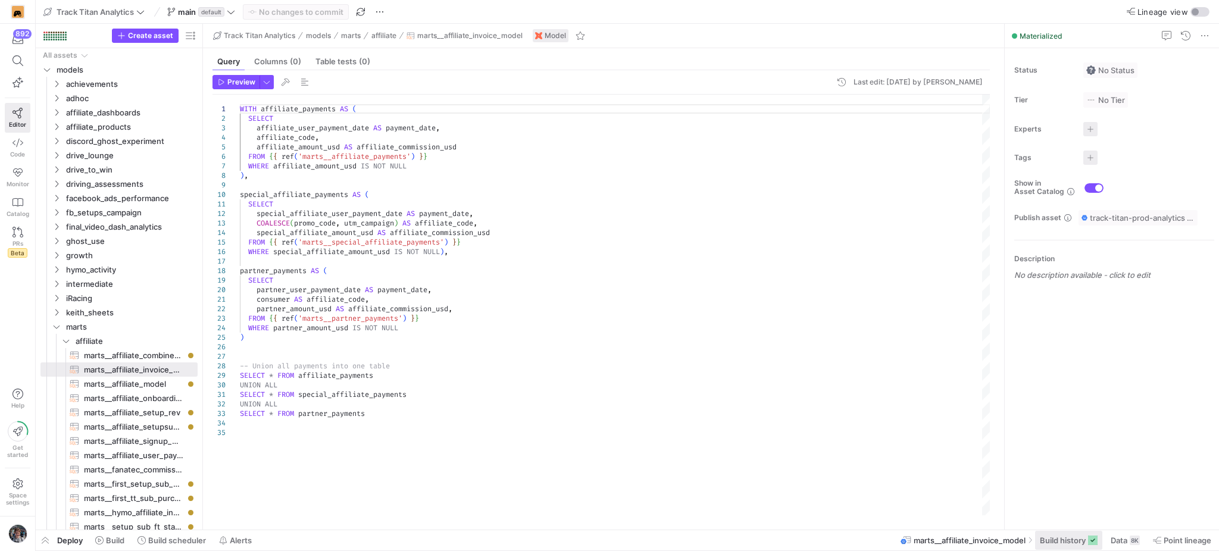
click at [1072, 549] on span at bounding box center [1068, 540] width 67 height 19
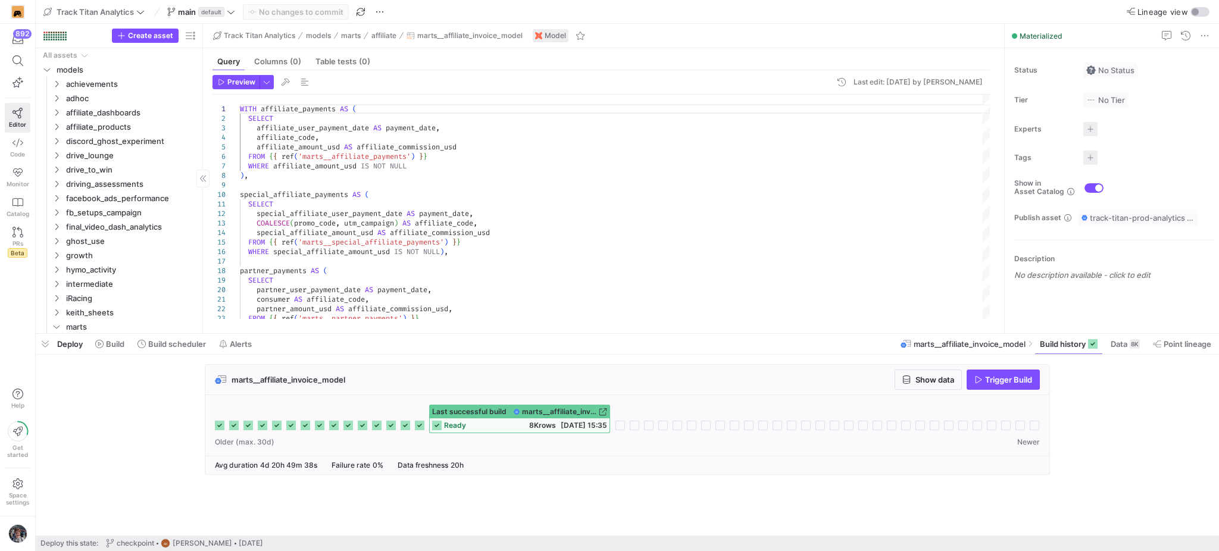
click at [46, 345] on span "button" at bounding box center [45, 344] width 19 height 20
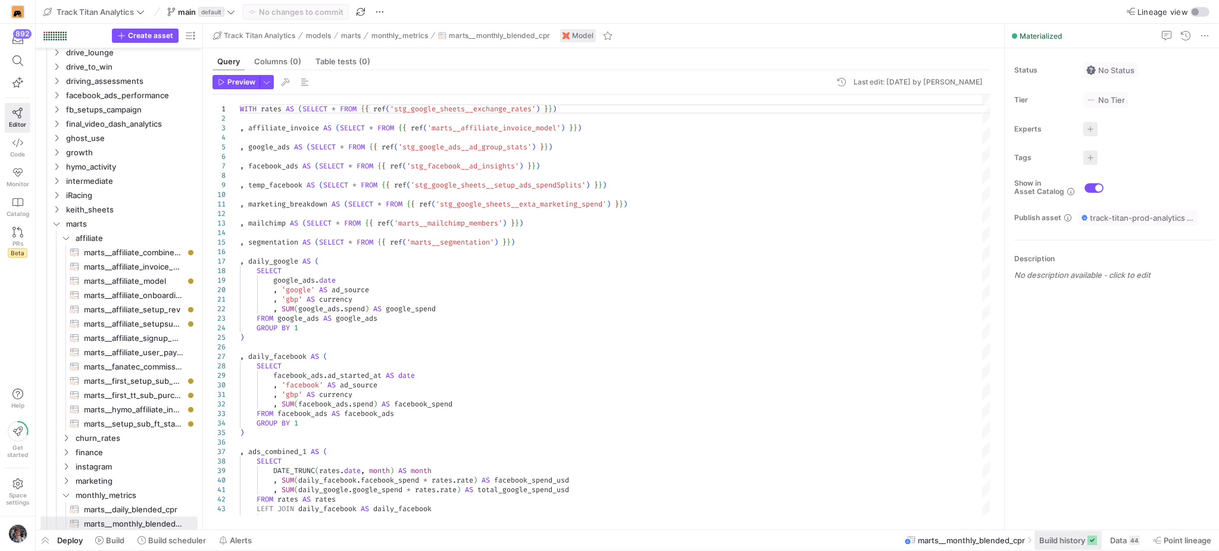
click at [1045, 538] on span "Build history" at bounding box center [1062, 541] width 46 height 10
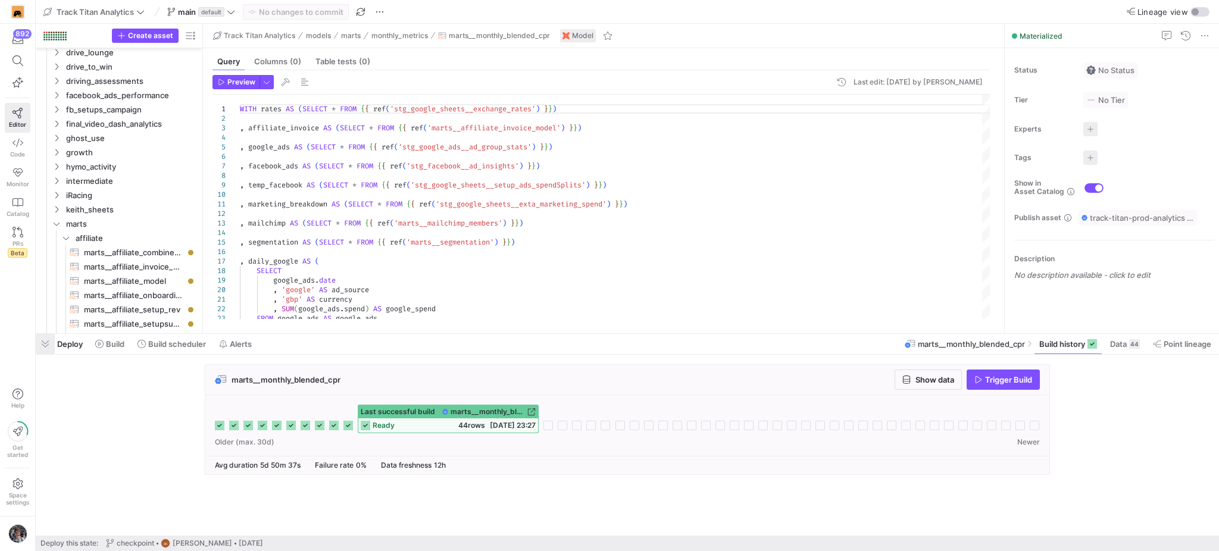
click at [54, 345] on span "button" at bounding box center [45, 344] width 19 height 20
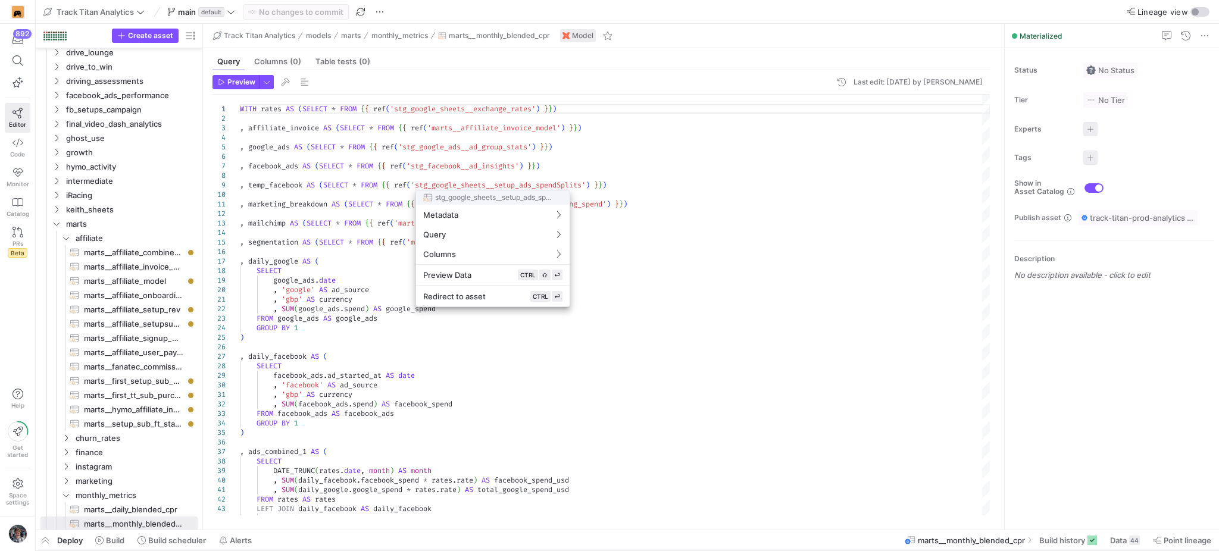
click at [601, 148] on div at bounding box center [609, 275] width 1219 height 551
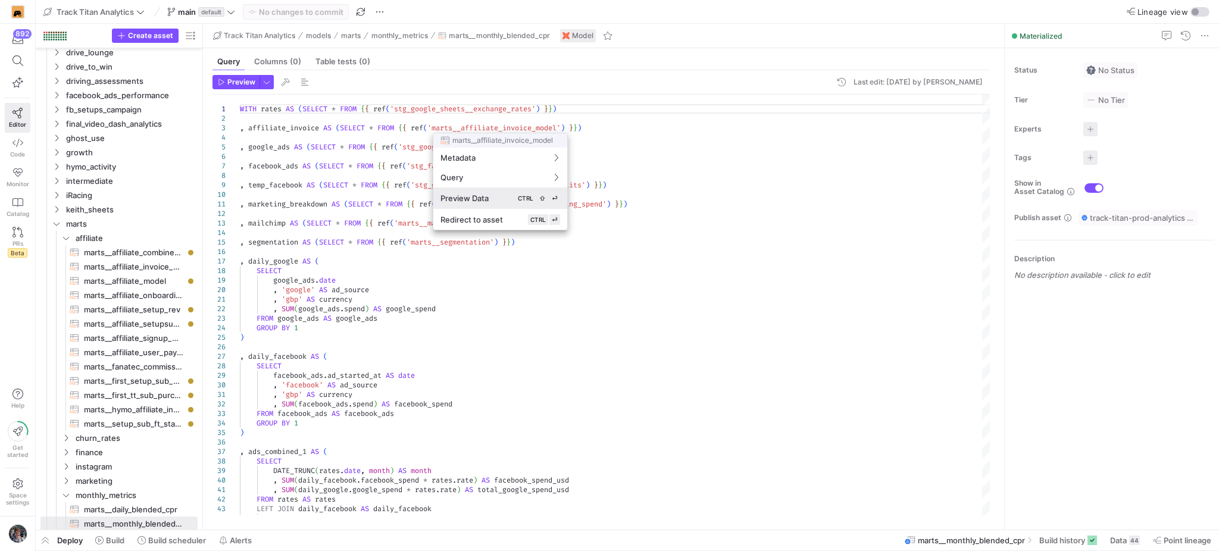
click at [499, 203] on div "Preview Data CTRL ⇧ ⏎" at bounding box center [500, 198] width 120 height 11
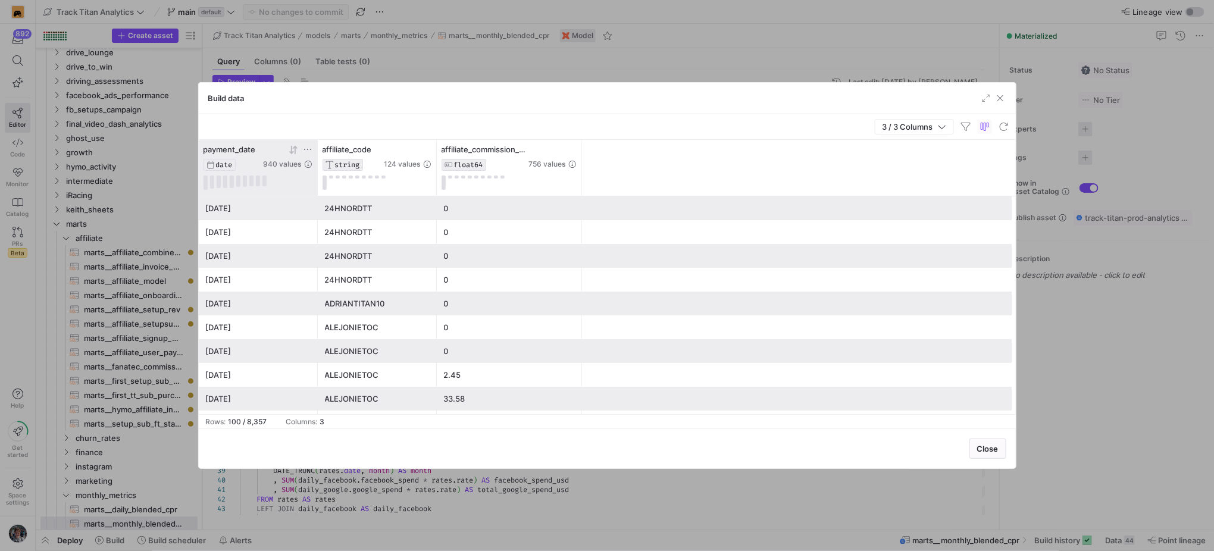
click at [295, 152] on icon at bounding box center [295, 149] width 4 height 8
click at [350, 280] on div "MOZA" at bounding box center [377, 279] width 105 height 23
click at [1002, 100] on span "button" at bounding box center [1001, 98] width 12 height 12
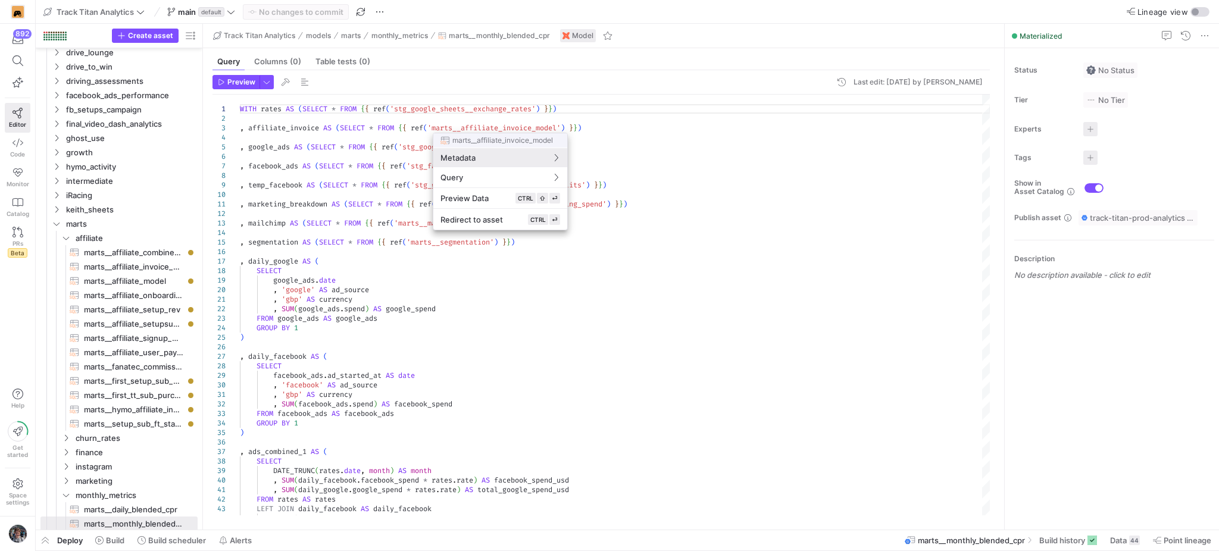
click at [521, 215] on div "Redirect to asset CTRL ⏎" at bounding box center [500, 219] width 120 height 11
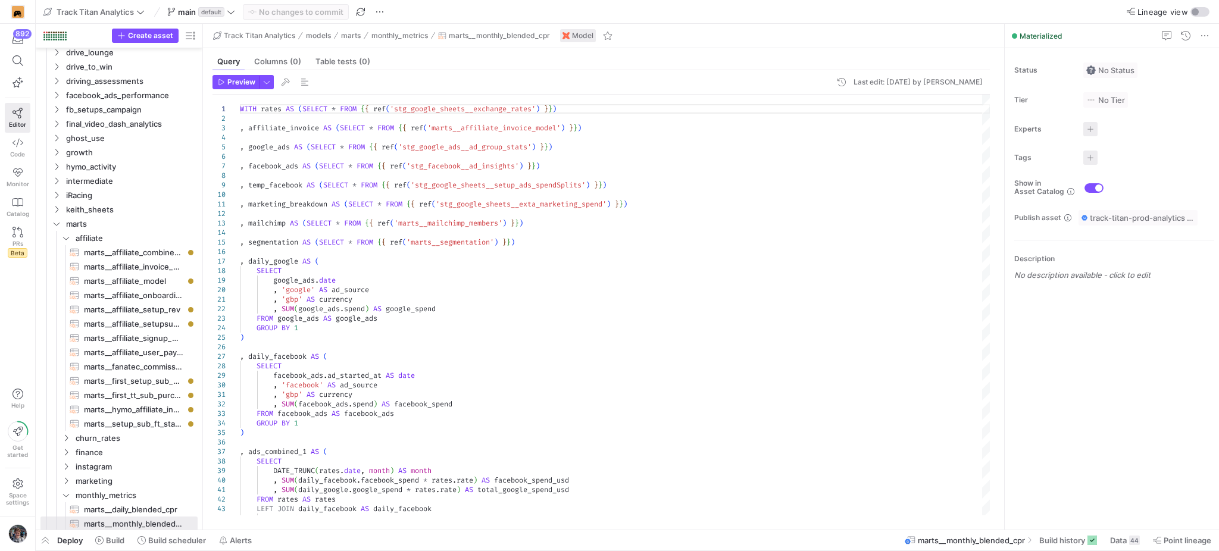
type textarea "WITH affiliate_payments AS ( SELECT affiliate_user_payment_date AS payment_date…"
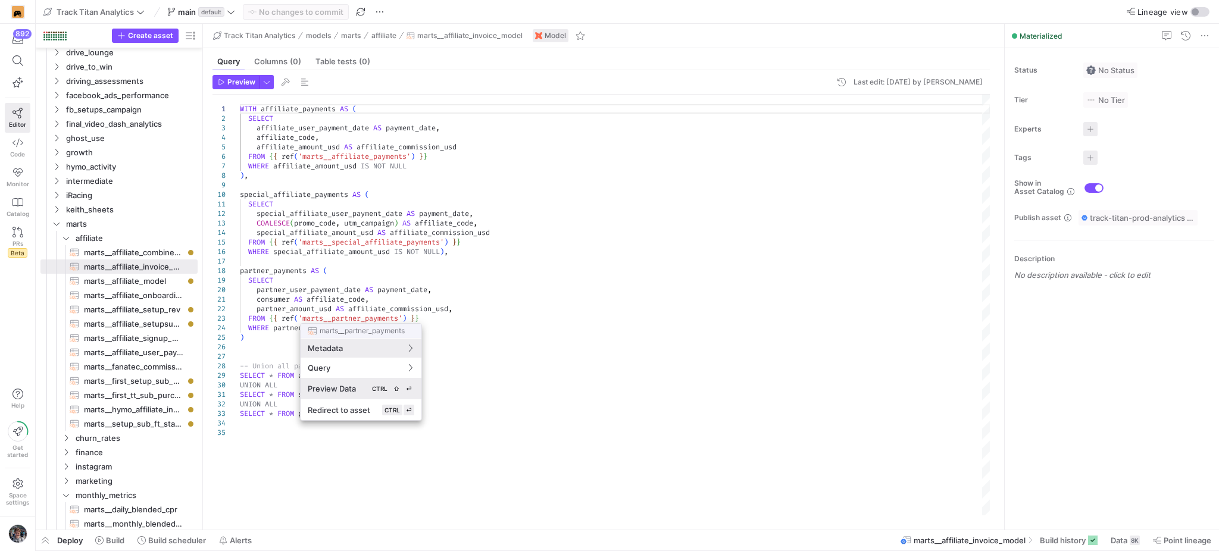
click at [347, 393] on span "Preview Data" at bounding box center [332, 389] width 48 height 10
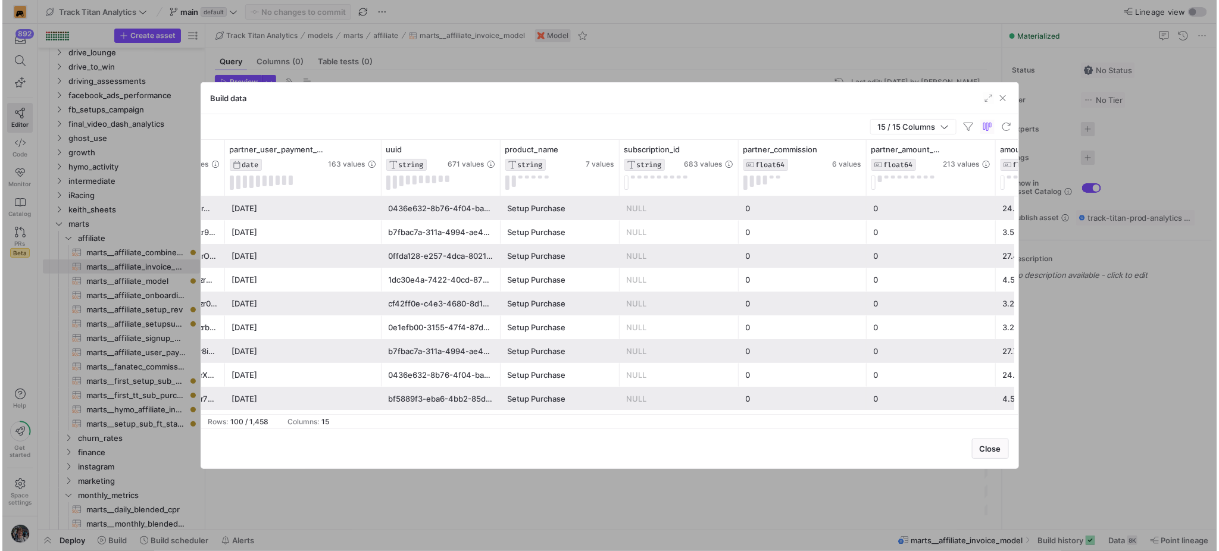
scroll to position [0, 238]
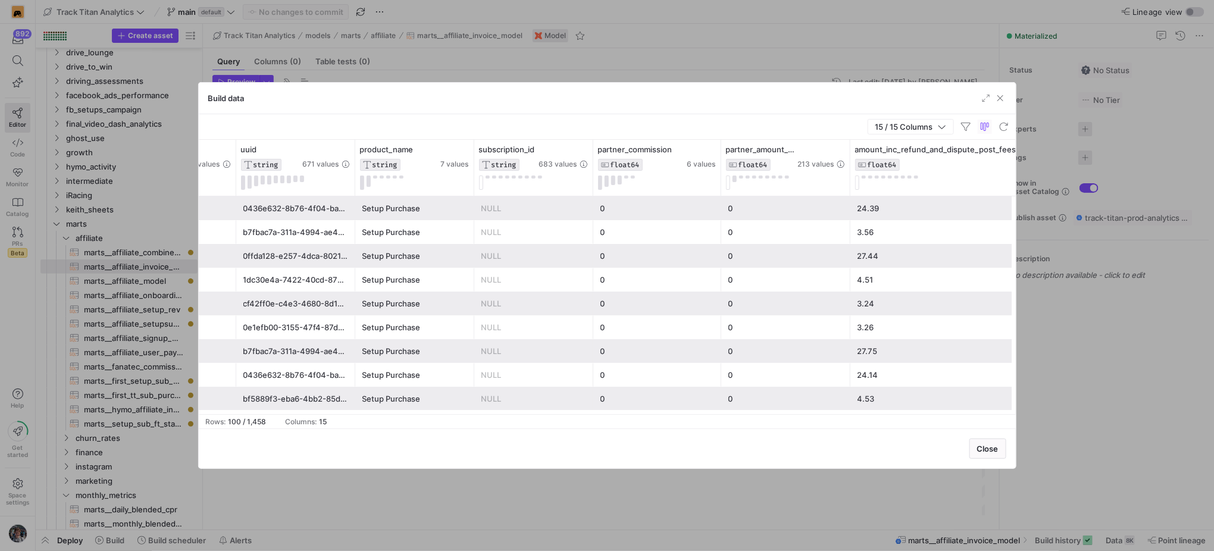
click at [996, 106] on div "Build data" at bounding box center [607, 99] width 817 height 32
click at [1001, 102] on span "button" at bounding box center [1001, 98] width 12 height 12
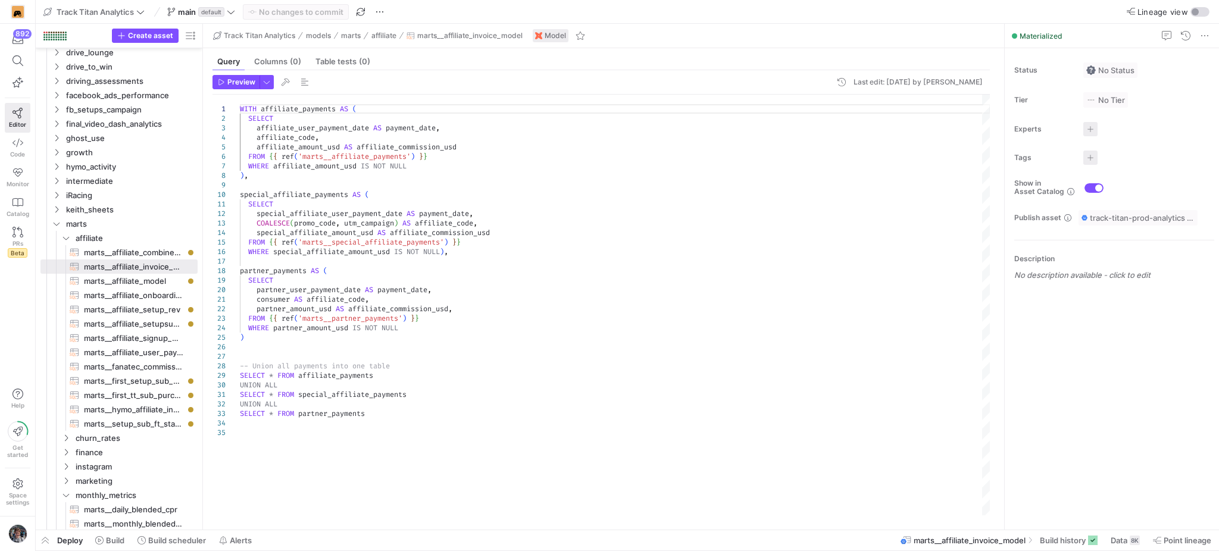
click at [290, 272] on div "WITH affiliate_payments AS ( SELECT affiliate_user_payment_date AS payment_date…" at bounding box center [615, 305] width 751 height 421
click at [326, 404] on div "WITH affiliate_payments AS ( SELECT affiliate_user_payment_date AS payment_date…" at bounding box center [615, 305] width 751 height 421
click at [276, 271] on div "WITH affiliate_payments AS ( SELECT affiliate_user_payment_date AS payment_date…" at bounding box center [615, 305] width 751 height 421
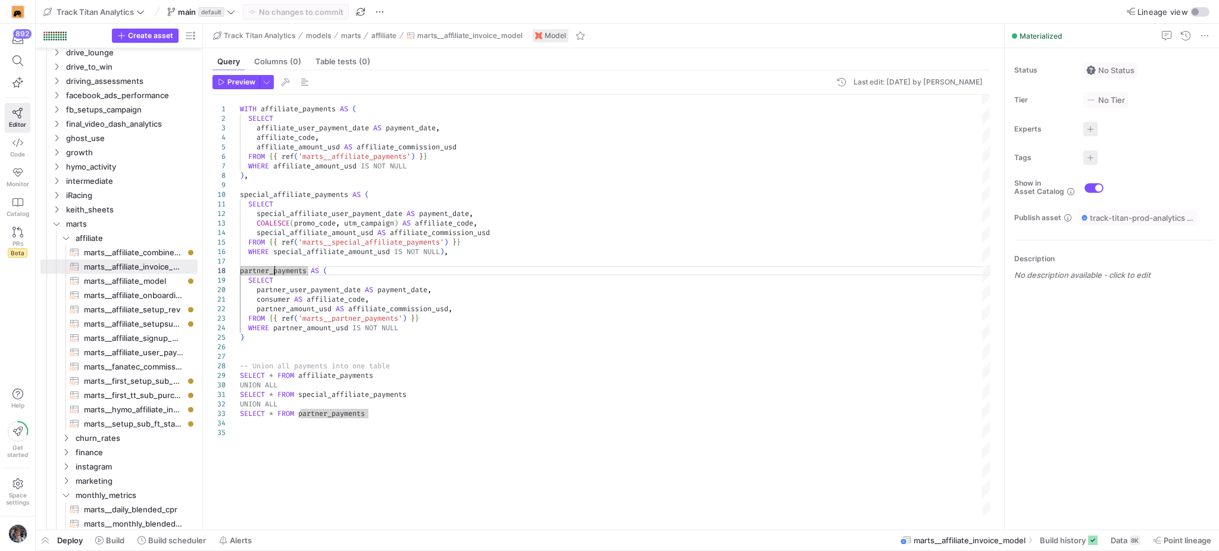
click at [276, 271] on div "WITH affiliate_payments AS ( SELECT affiliate_user_payment_date AS payment_date…" at bounding box center [615, 305] width 751 height 421
click at [275, 271] on div "WITH affiliate_payments AS ( SELECT affiliate_user_payment_date AS payment_date…" at bounding box center [615, 305] width 751 height 421
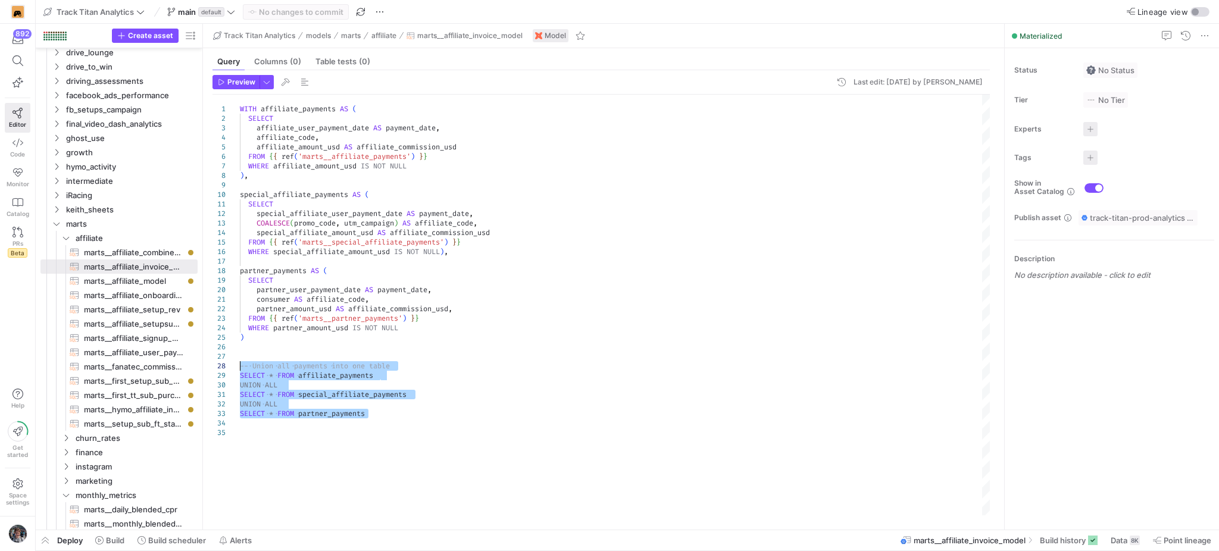
drag, startPoint x: 423, startPoint y: 416, endPoint x: 240, endPoint y: 370, distance: 188.4
click at [240, 370] on div "WITH affiliate_payments AS ( SELECT affiliate_user_payment_date AS payment_date…" at bounding box center [615, 305] width 751 height 421
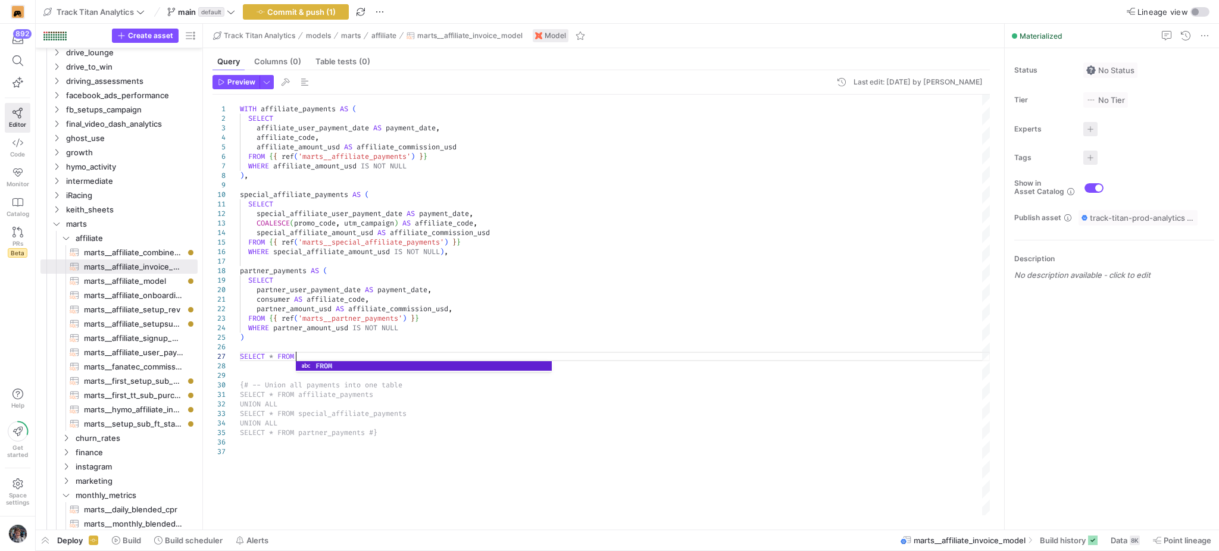
scroll to position [67, 58]
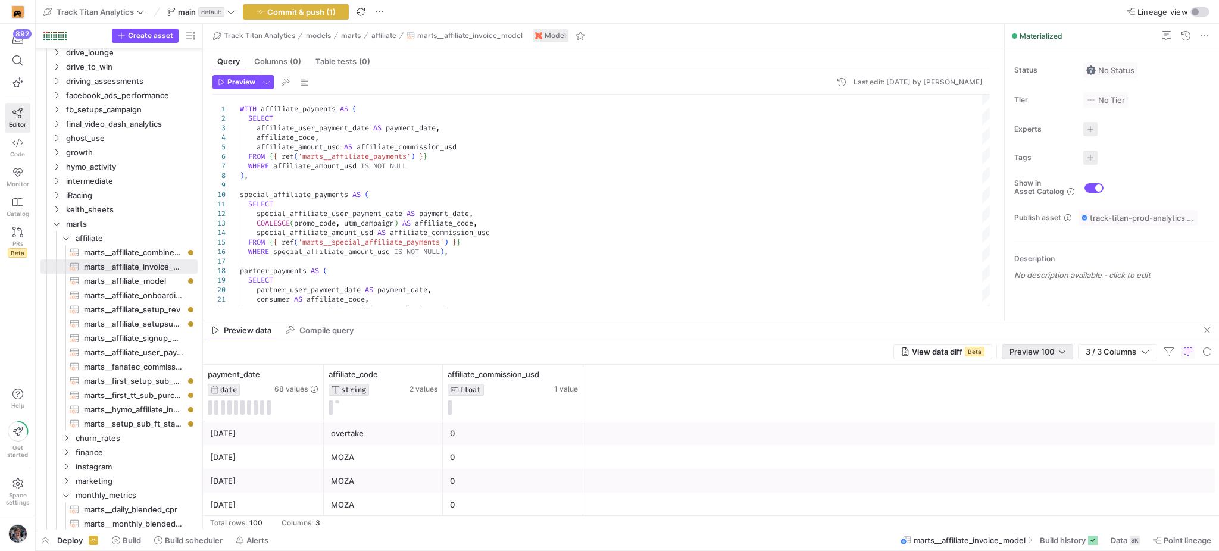
click at [1032, 349] on span "Preview 100" at bounding box center [1032, 352] width 45 height 10
click at [1035, 386] on span "Full Preview" at bounding box center [1035, 391] width 61 height 10
click at [295, 372] on icon at bounding box center [295, 375] width 4 height 8
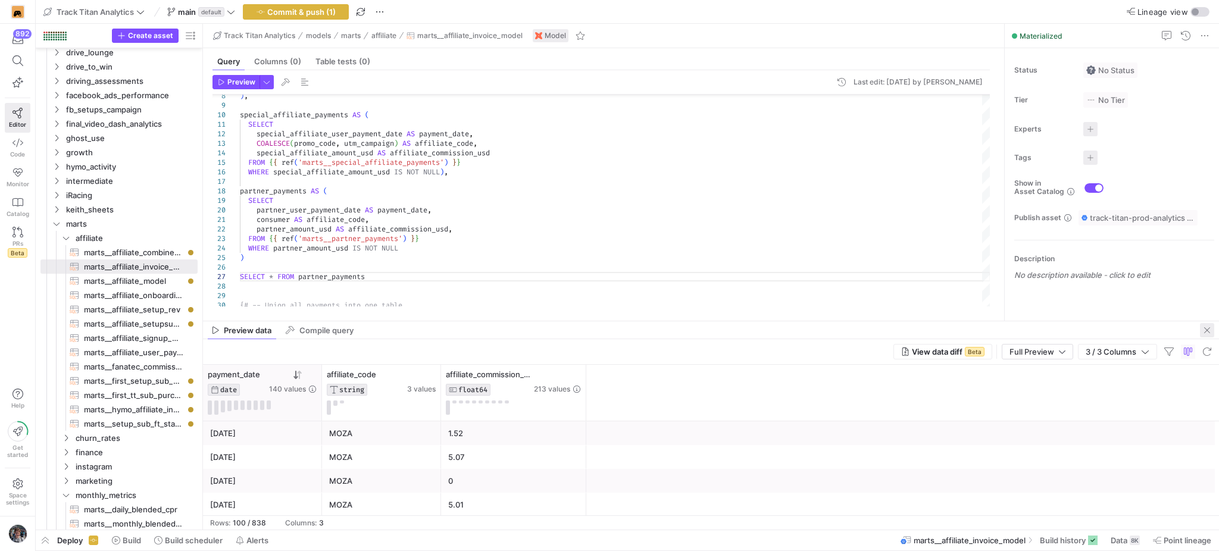
click at [1207, 333] on span "button" at bounding box center [1207, 330] width 14 height 14
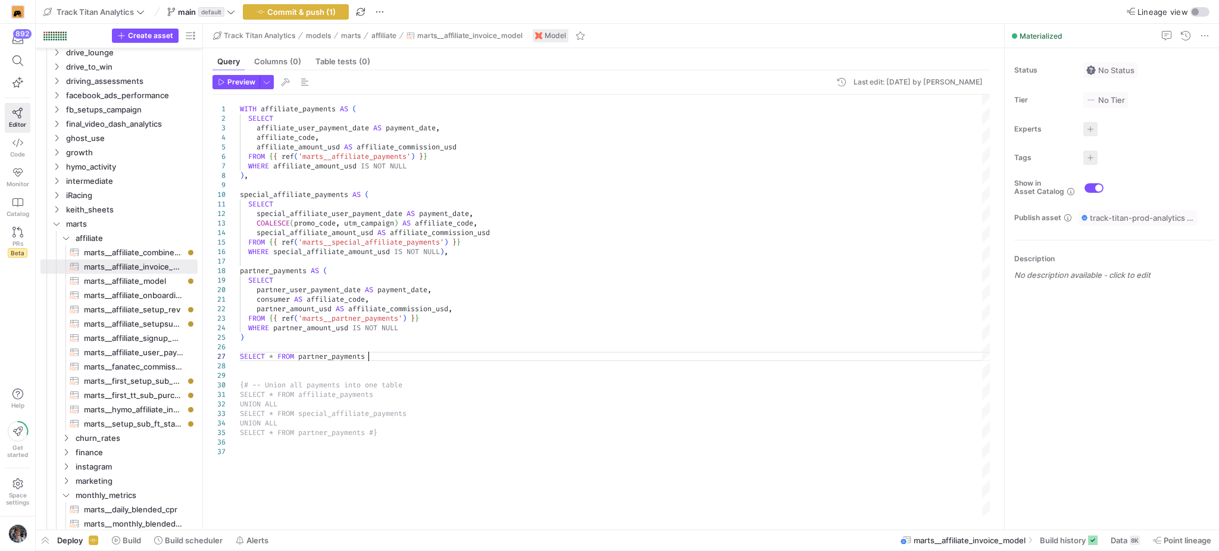
click at [384, 354] on div ") , special_affiliate_payments AS ( SELECT special_affiliate_user_payment_date …" at bounding box center [615, 305] width 751 height 421
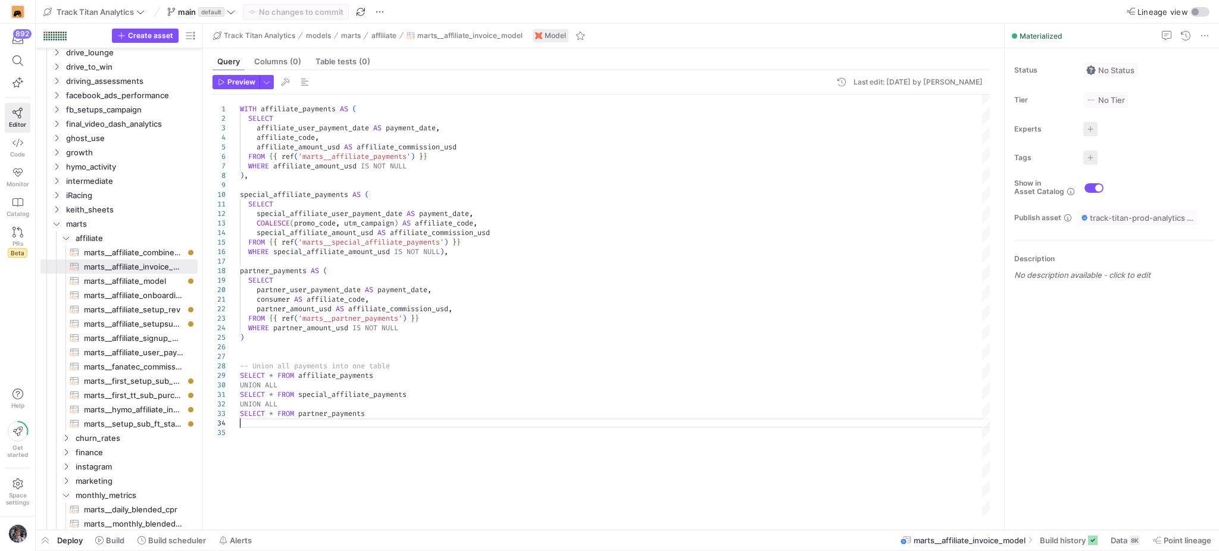
scroll to position [46, 127]
click at [379, 419] on div ") , special_affiliate_payments AS ( SELECT special_affiliate_user_payment_date …" at bounding box center [615, 305] width 751 height 421
click at [1116, 540] on span "Data" at bounding box center [1119, 541] width 17 height 10
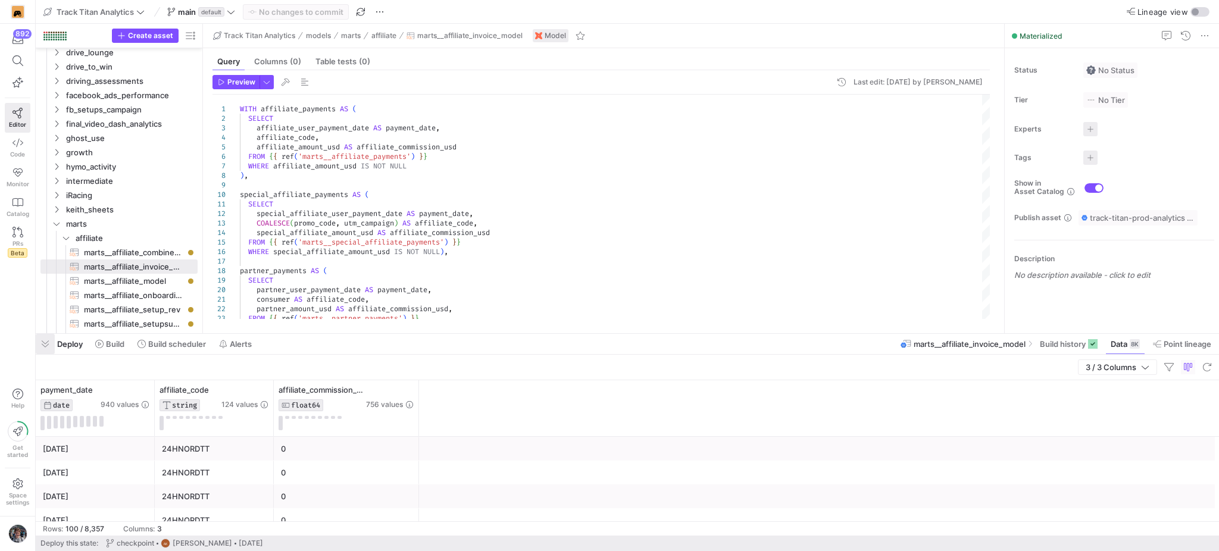
click at [45, 340] on span "button" at bounding box center [45, 344] width 19 height 20
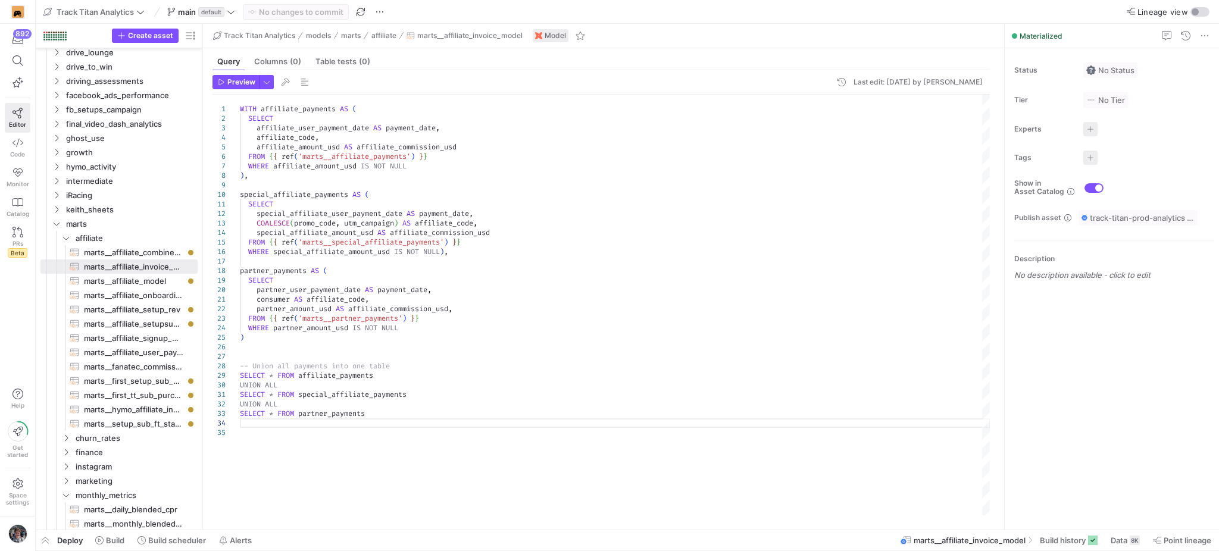
click at [626, 432] on div ") , special_affiliate_payments AS ( SELECT special_affiliate_user_payment_date …" at bounding box center [615, 305] width 751 height 421
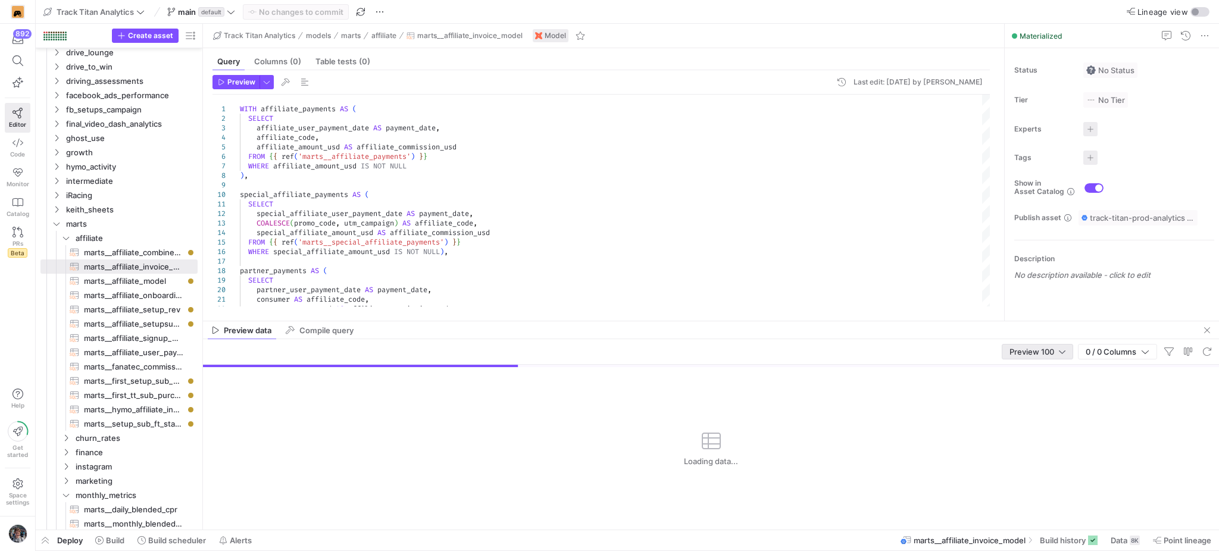
click at [1046, 360] on div "Preview 100" at bounding box center [1037, 351] width 71 height 15
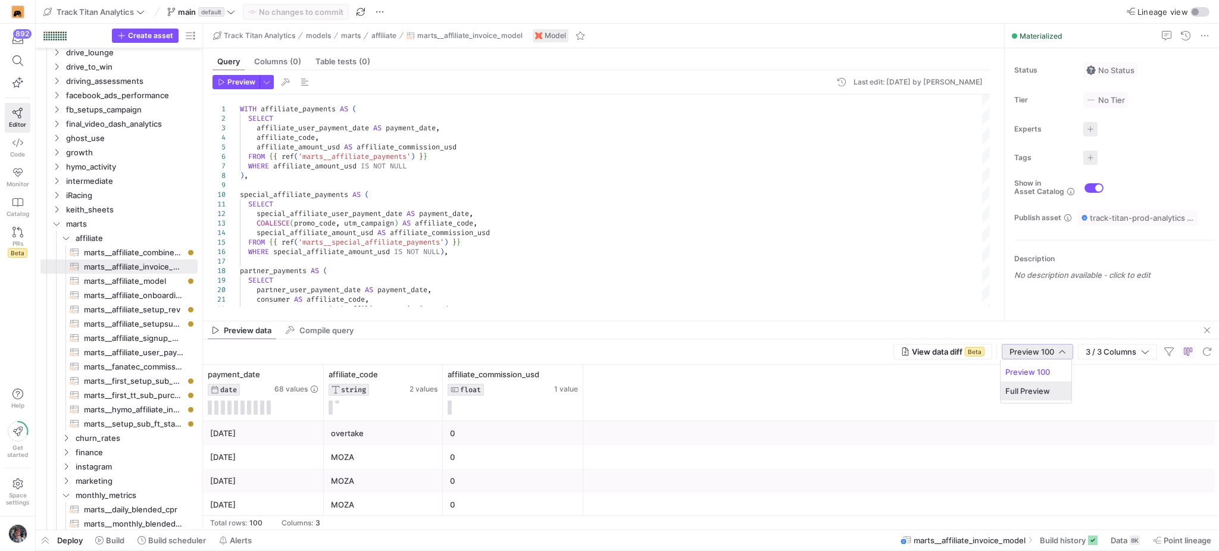
click at [1041, 387] on span "Full Preview" at bounding box center [1035, 391] width 61 height 10
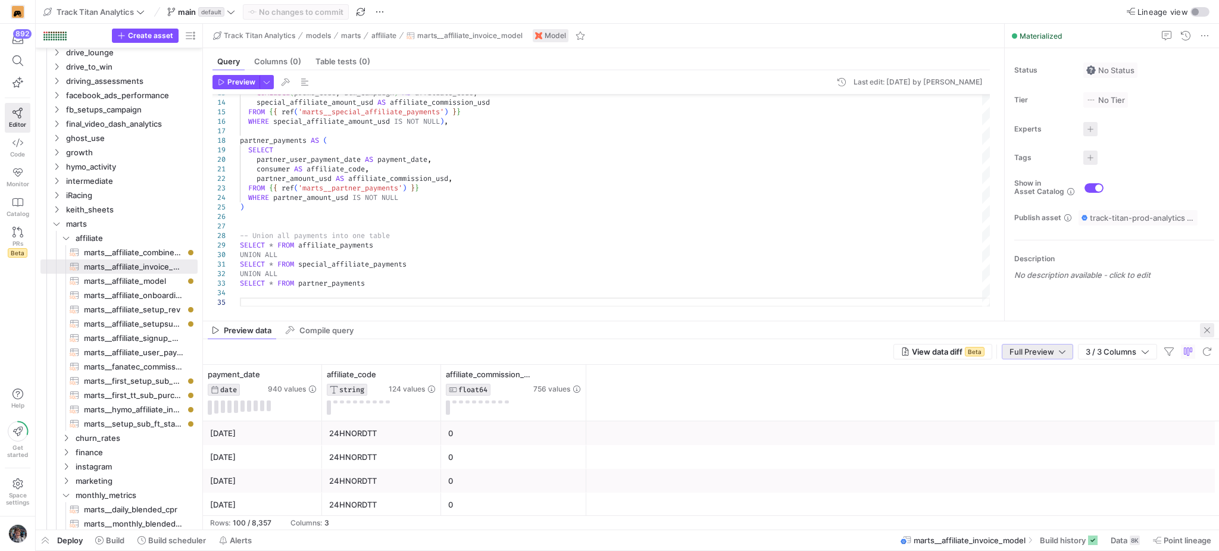
click at [1204, 325] on span "button" at bounding box center [1207, 330] width 14 height 14
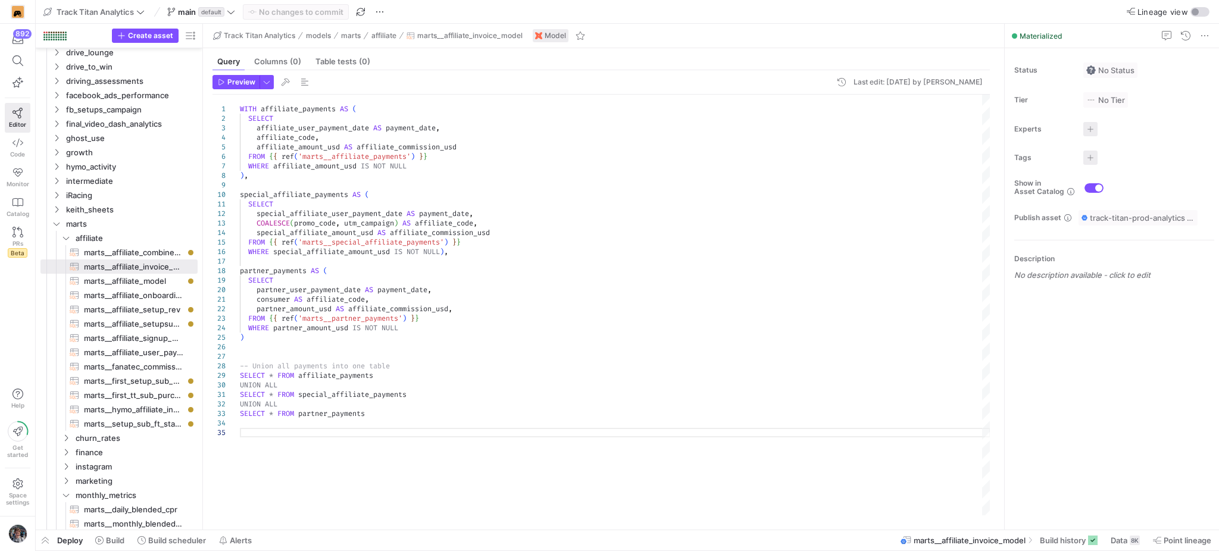
click at [344, 422] on div "COALESCE ( promo_code , utm_campaign ) AS affiliate_code , special_affiliate_am…" at bounding box center [615, 305] width 751 height 421
click at [345, 415] on div "COALESCE ( promo_code , utm_campaign ) AS affiliate_code , special_affiliate_am…" at bounding box center [615, 305] width 751 height 421
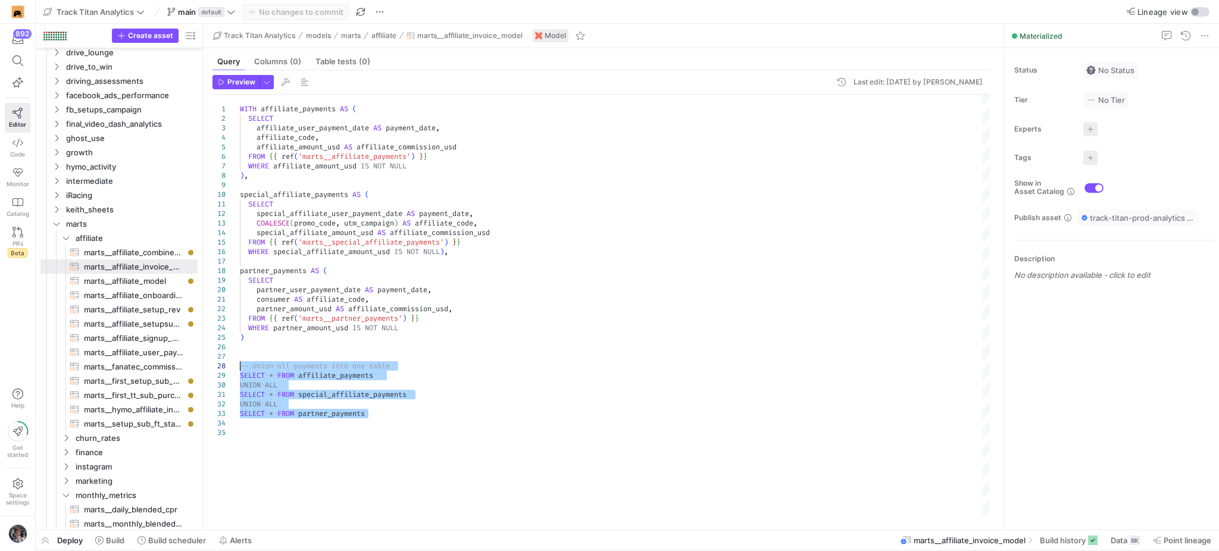
drag, startPoint x: 393, startPoint y: 410, endPoint x: 199, endPoint y: 367, distance: 199.3
click at [240, 367] on div "COALESCE ( promo_code , utm_campaign ) AS affiliate_code , special_affiliate_am…" at bounding box center [615, 305] width 751 height 421
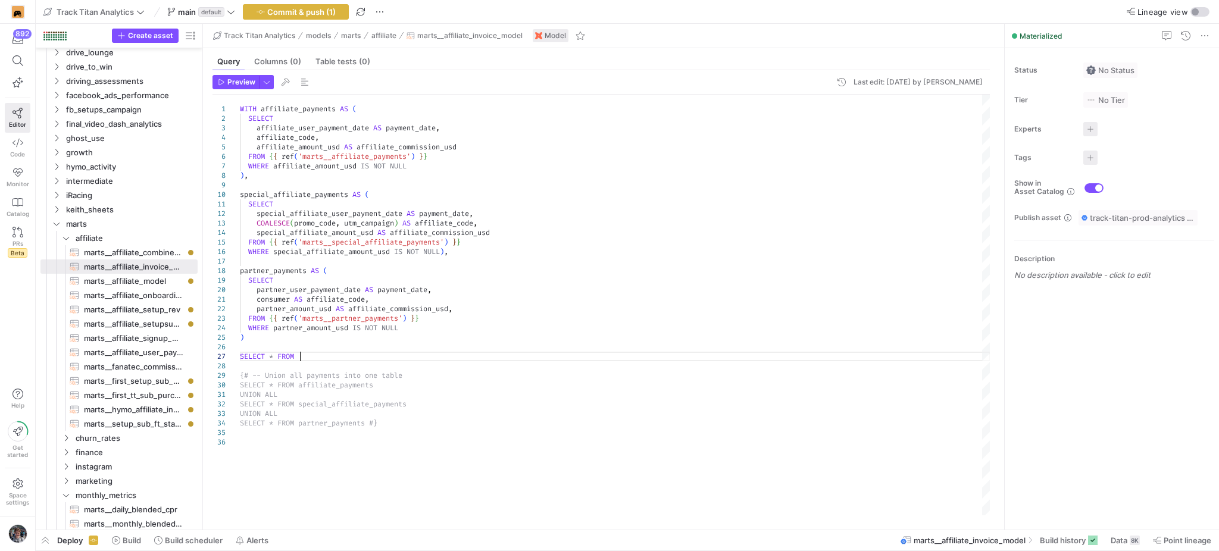
scroll to position [57, 58]
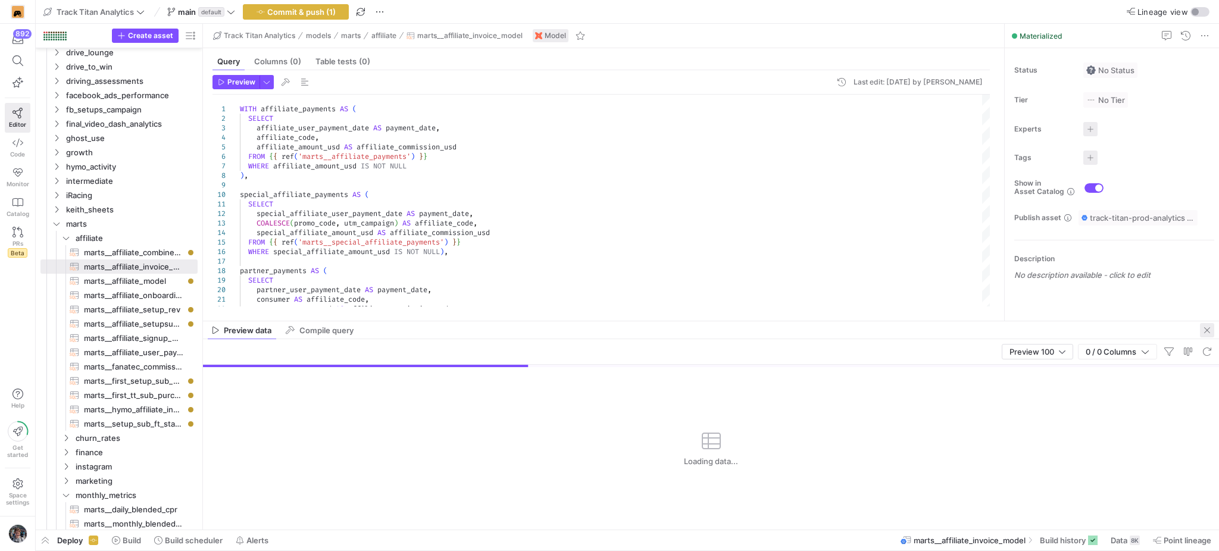
click at [1207, 328] on span "button" at bounding box center [1207, 330] width 14 height 14
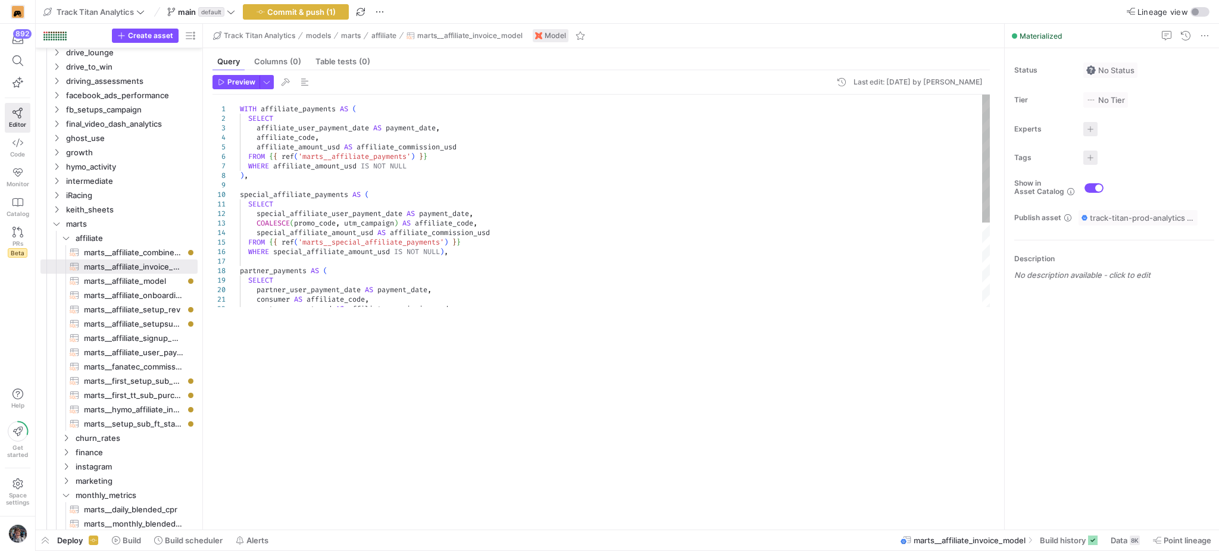
click at [382, 288] on div "COALESCE ( promo_code , utm_campaign ) AS affiliate_code , special_affiliate_am…" at bounding box center [615, 271] width 751 height 352
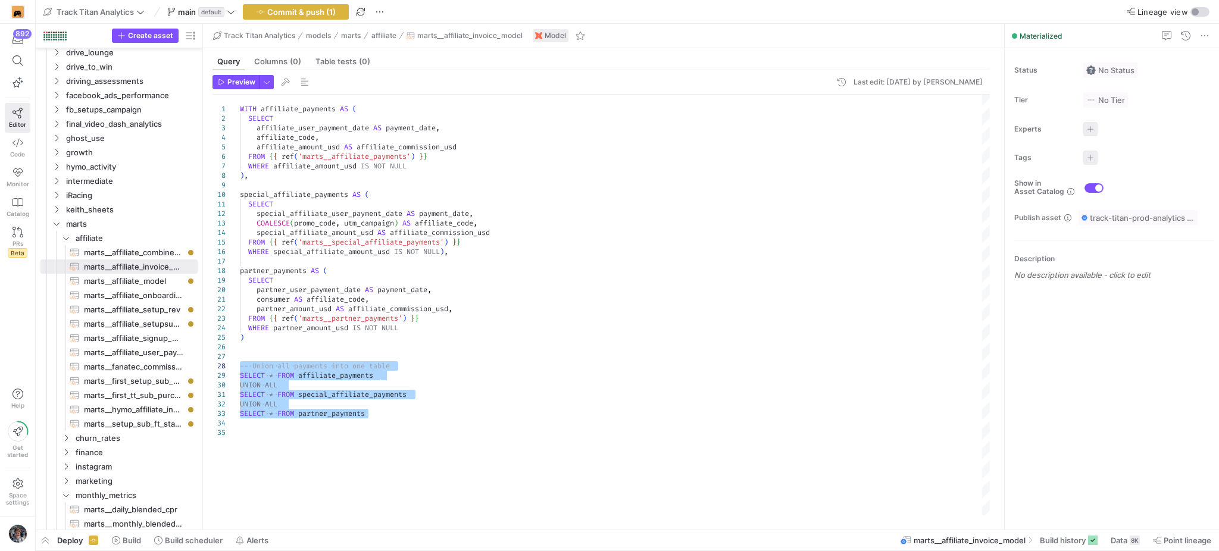
click at [415, 377] on div "COALESCE ( promo_code , utm_campaign ) AS affiliate_code , special_affiliate_am…" at bounding box center [615, 305] width 751 height 421
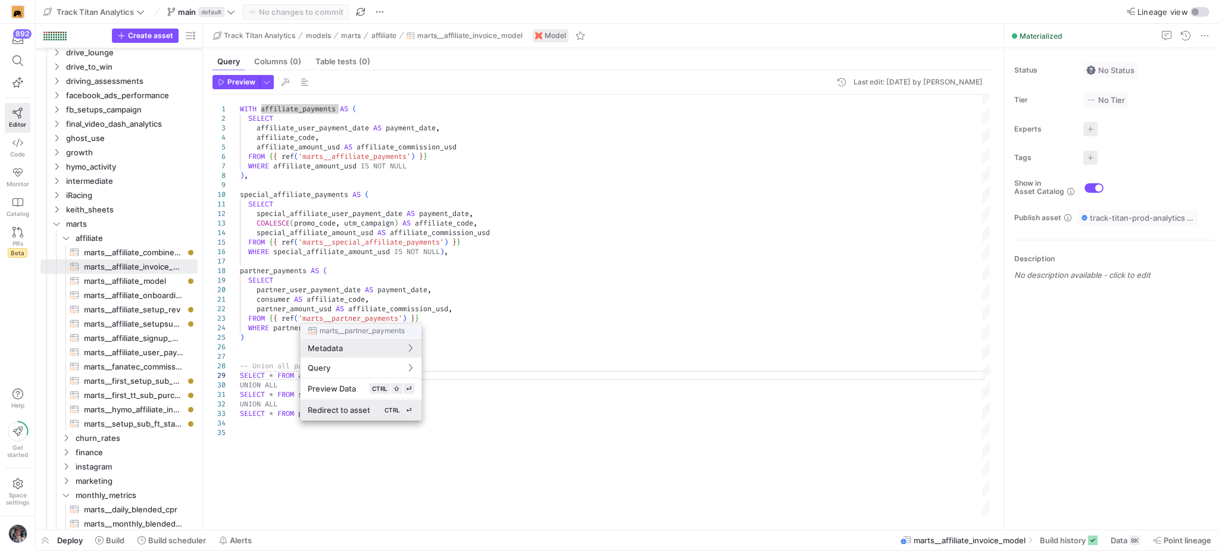
click at [346, 410] on span "Redirect to asset" at bounding box center [339, 410] width 63 height 10
type textarea "-- Overtake and Moza commission on net, lfm commission on gross WITH payments A…"
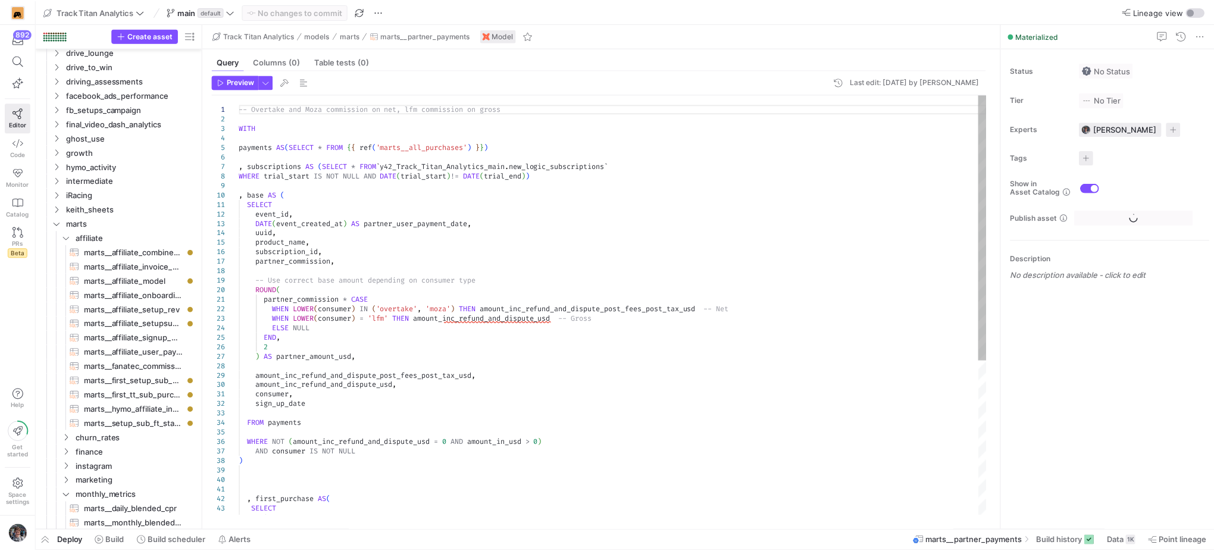
scroll to position [532, 0]
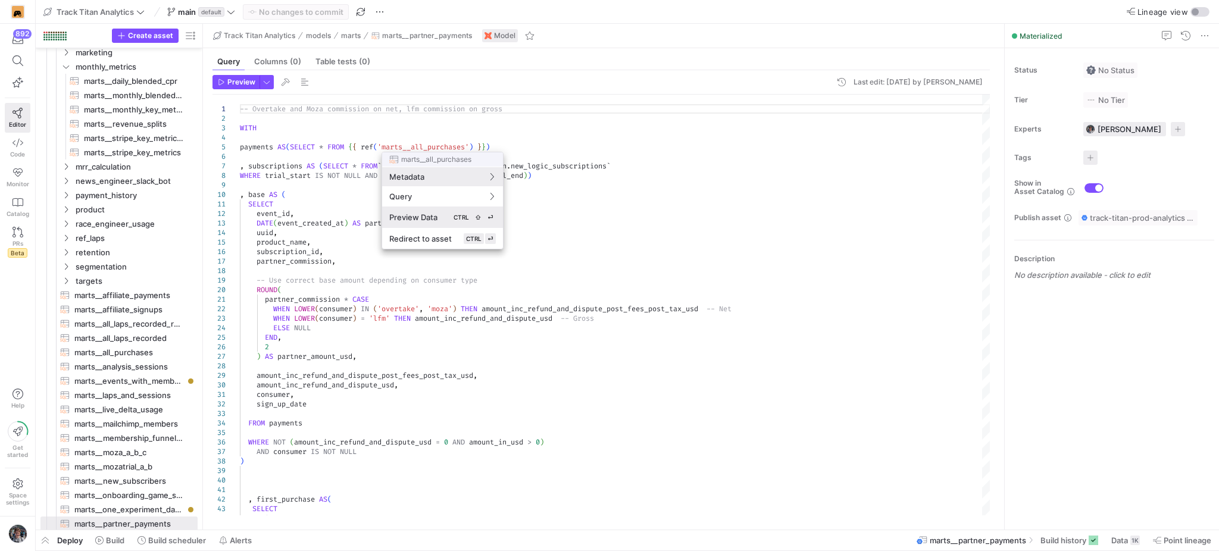
click at [423, 209] on button "Preview Data CTRL ⇧ ⏎" at bounding box center [442, 217] width 121 height 21
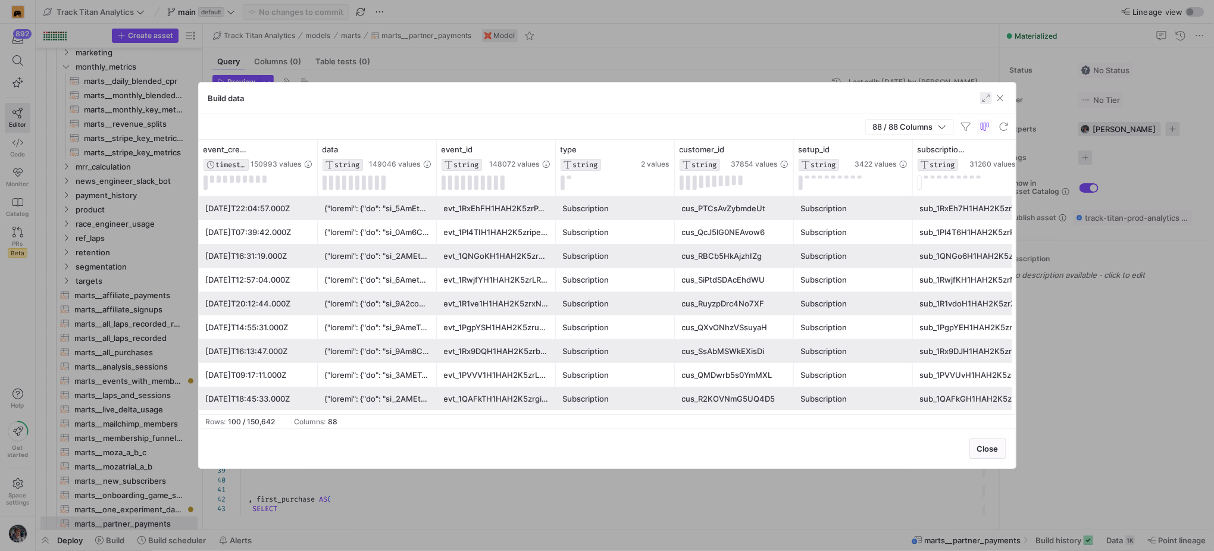
click at [990, 99] on span "button" at bounding box center [986, 98] width 12 height 12
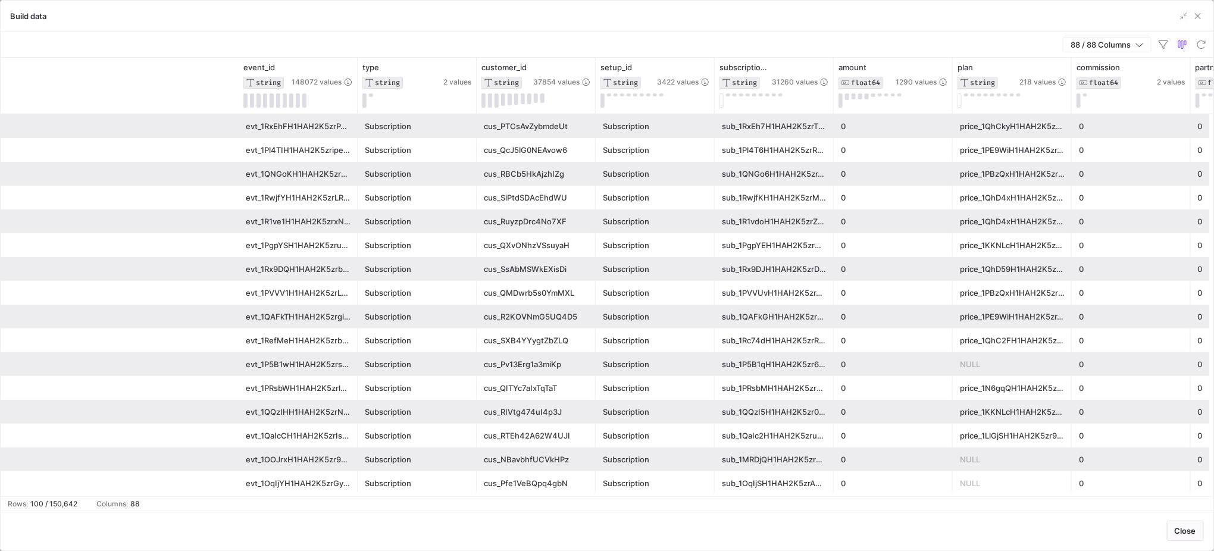
scroll to position [0, 476]
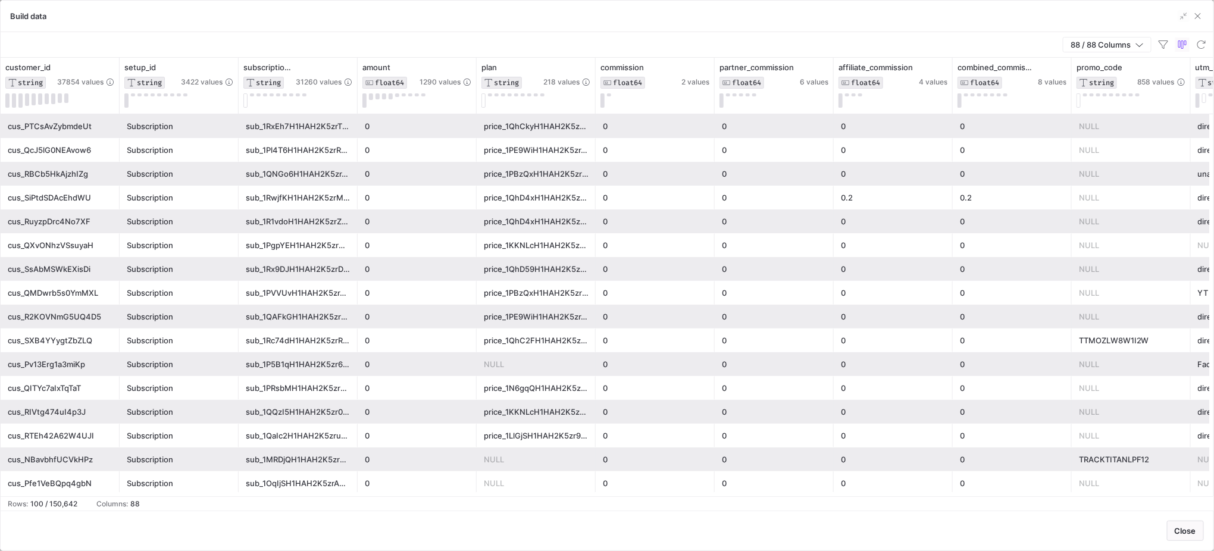
click at [719, 179] on div "0" at bounding box center [774, 174] width 119 height 24
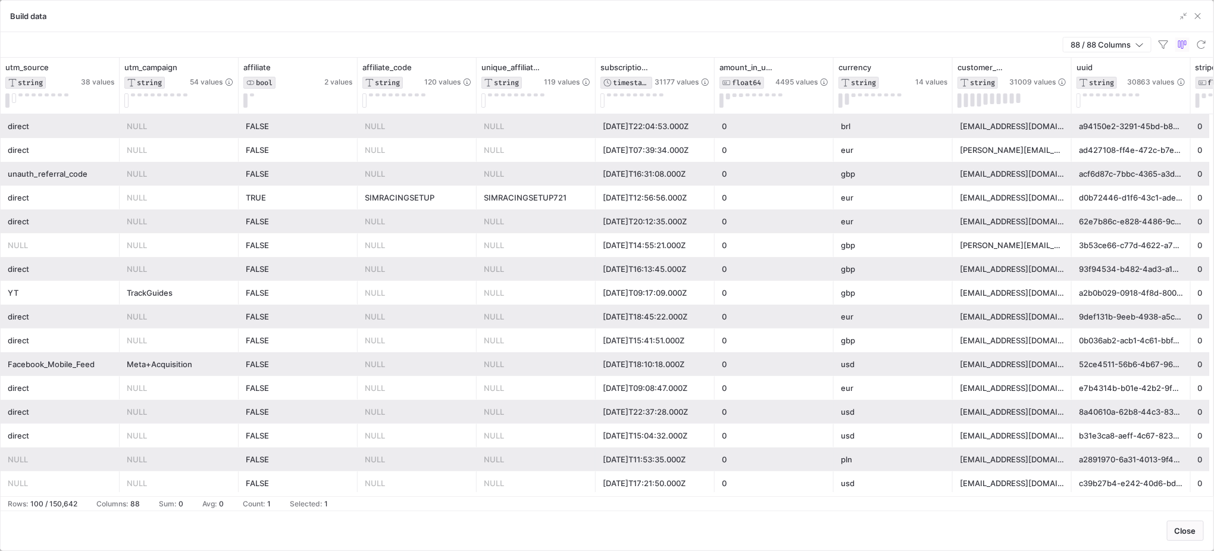
scroll to position [0, 2070]
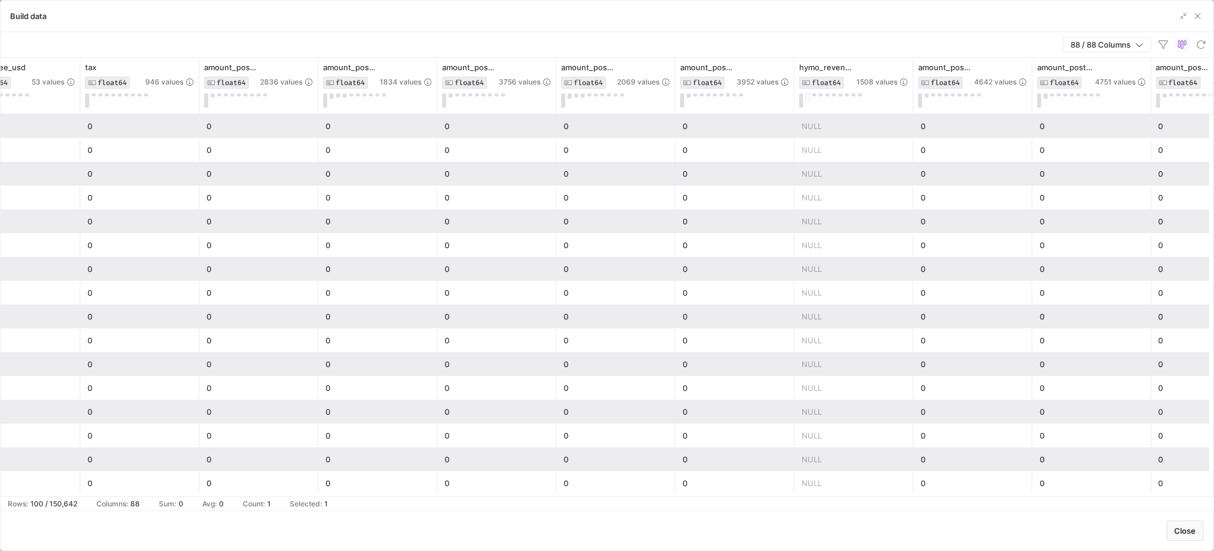
click at [1190, 19] on span "button" at bounding box center [1184, 16] width 12 height 12
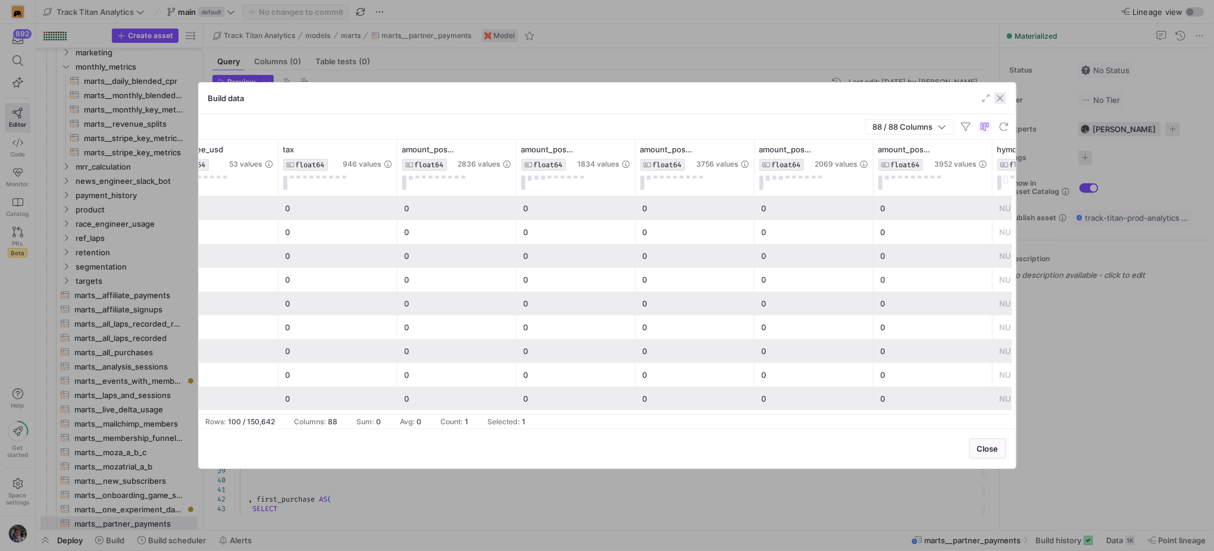
click at [1005, 98] on span "button" at bounding box center [1001, 98] width 12 height 12
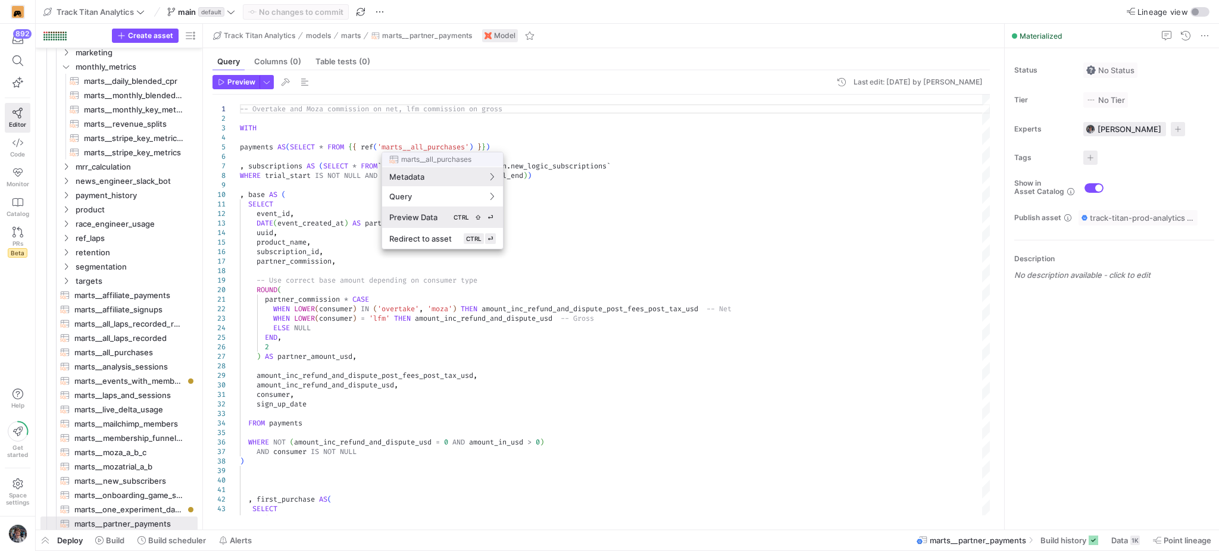
click at [412, 214] on span "Preview Data" at bounding box center [413, 218] width 48 height 10
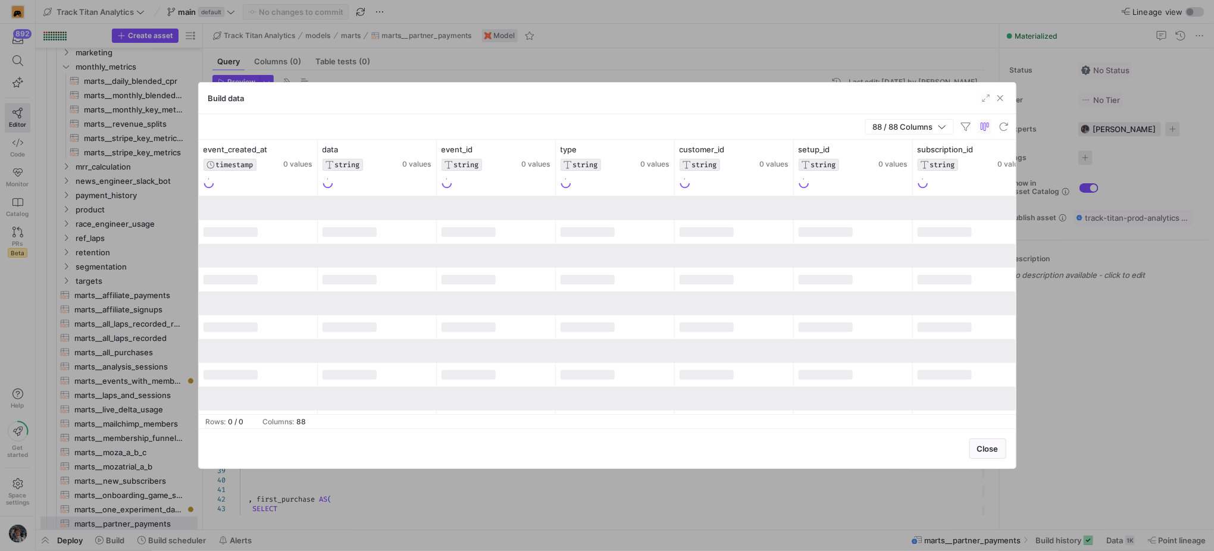
click at [995, 96] on span "button" at bounding box center [1001, 98] width 12 height 12
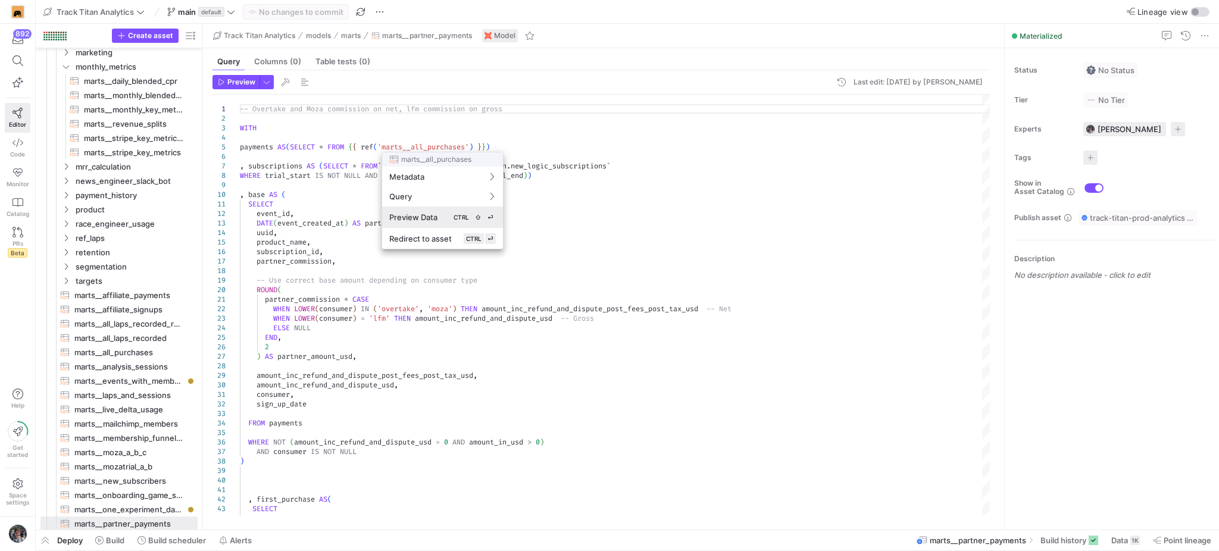
click at [413, 215] on span "Preview Data" at bounding box center [413, 218] width 48 height 10
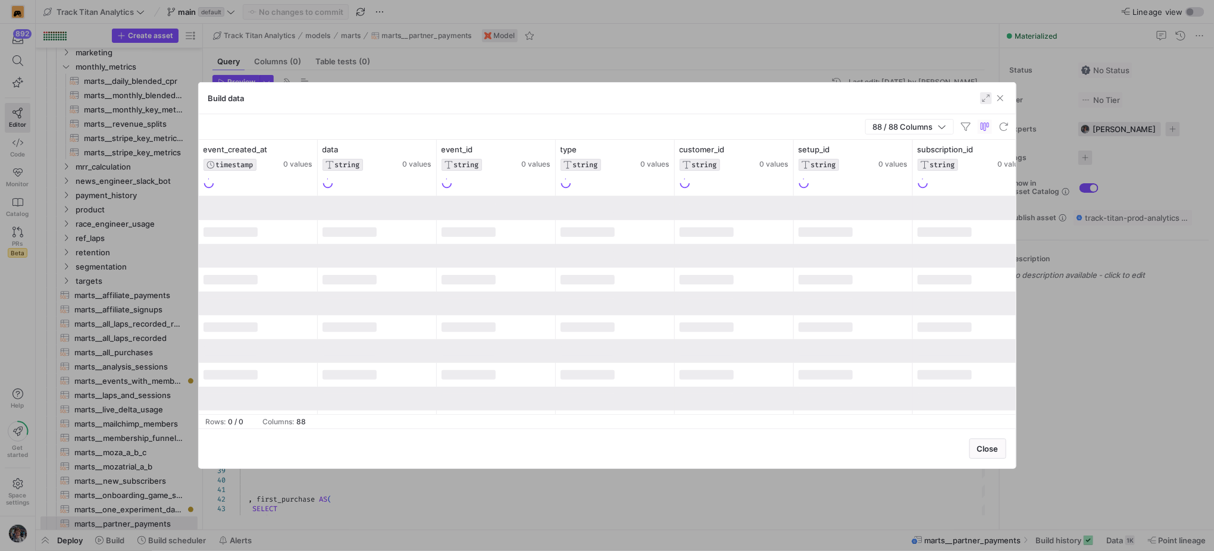
click at [982, 100] on span "button" at bounding box center [986, 98] width 12 height 12
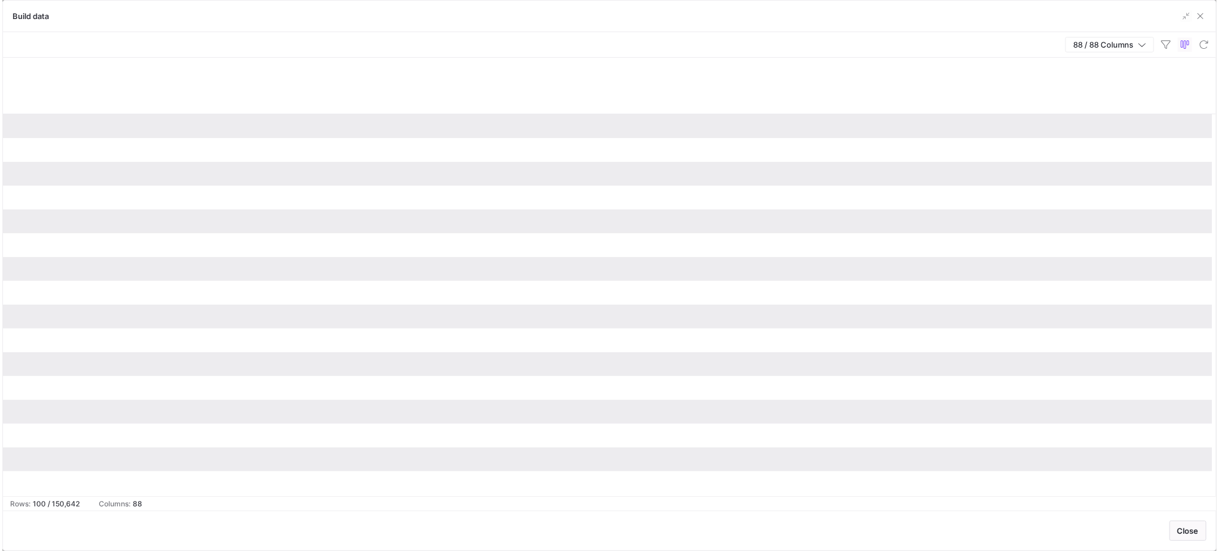
scroll to position [0, 9127]
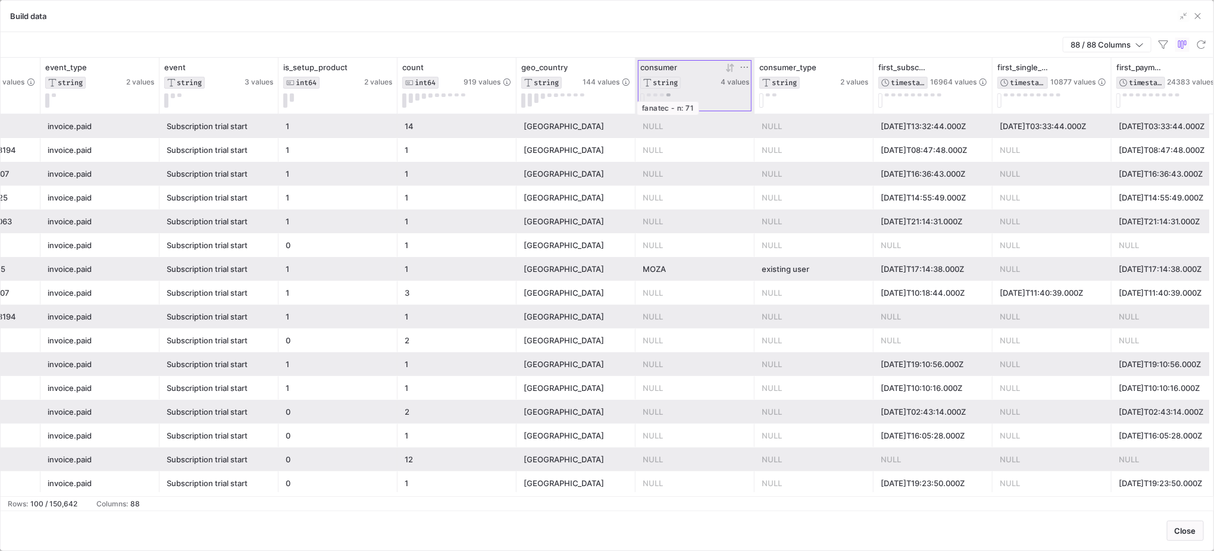
click at [670, 94] on div at bounding box center [694, 100] width 109 height 14
click at [668, 94] on button at bounding box center [669, 94] width 4 height 3
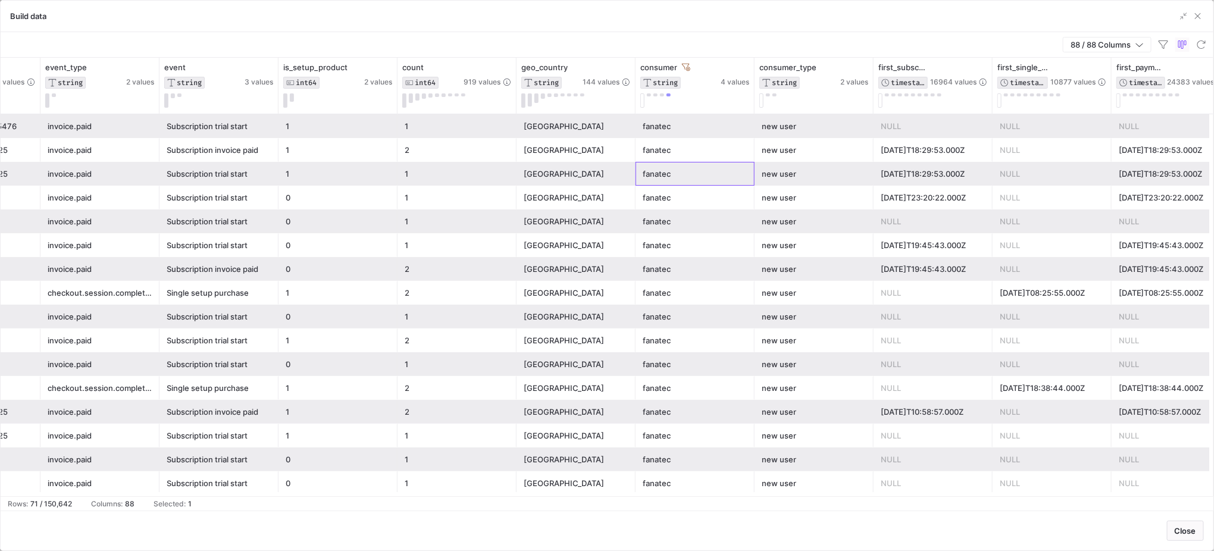
click at [700, 178] on div "fanatec" at bounding box center [695, 174] width 105 height 23
click at [1210, 18] on div "Build data" at bounding box center [607, 17] width 1213 height 32
click at [1203, 21] on span "button" at bounding box center [1198, 16] width 12 height 12
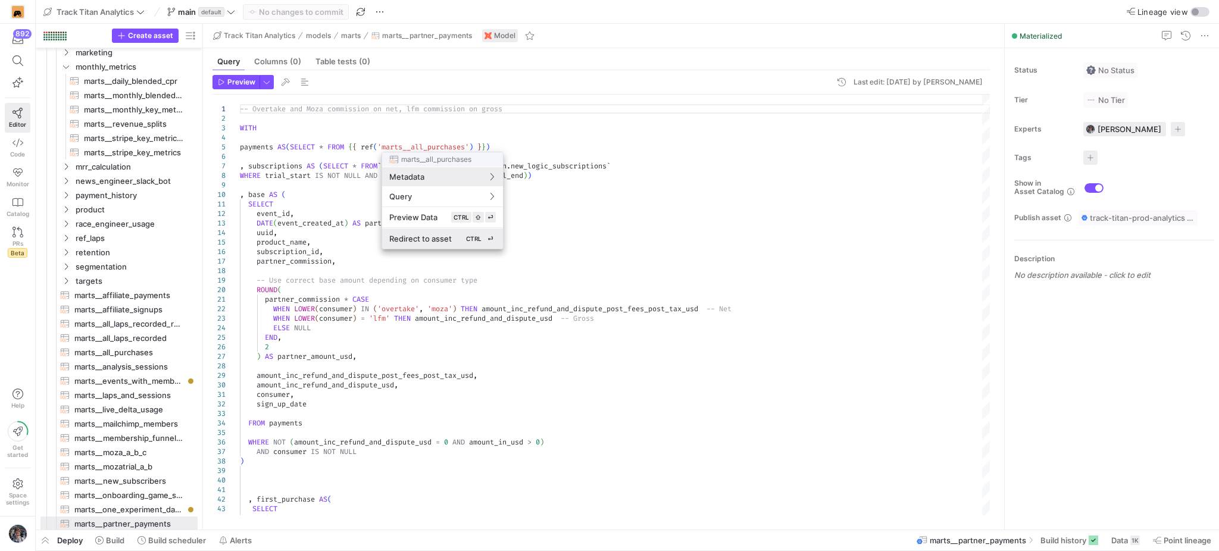
click at [429, 234] on span "Redirect to asset" at bounding box center [420, 239] width 63 height 10
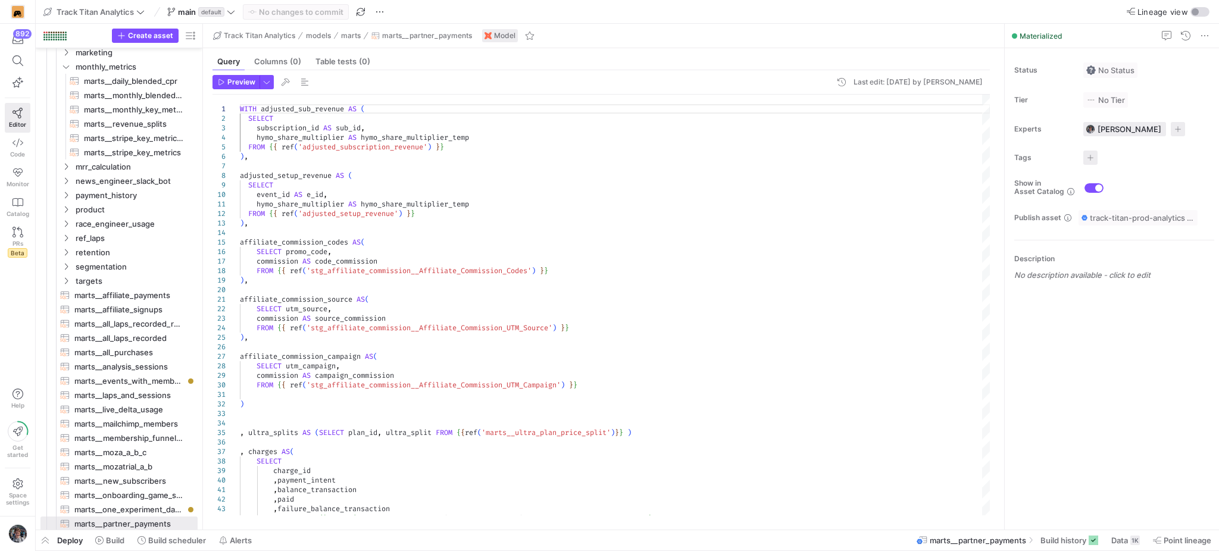
type textarea "WITH adjusted_sub_revenue AS ( SELECT subscription_id AS sub_id, hymo_share_mul…"
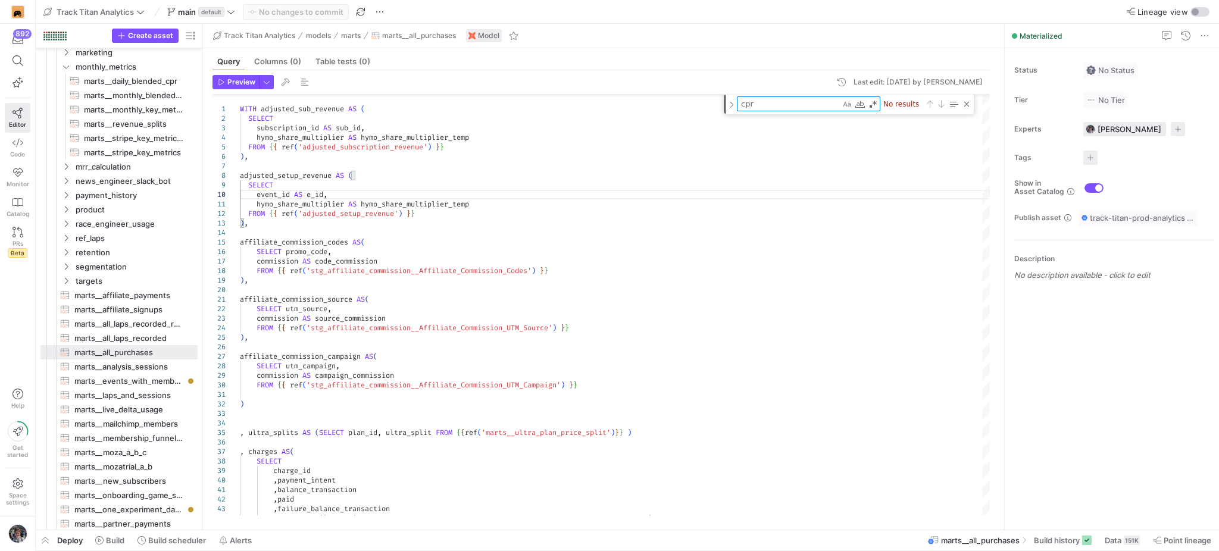
type textarea "s"
type textarea "hymo_share_multiplier AS hymo_share_multiplier_temp FROM {{ ref('adjusted_setup…"
type textarea "se"
type textarea ", fav_game AS(SELECT uuid, fav_game_last_2_months FROM {{ref('int__recording_da…"
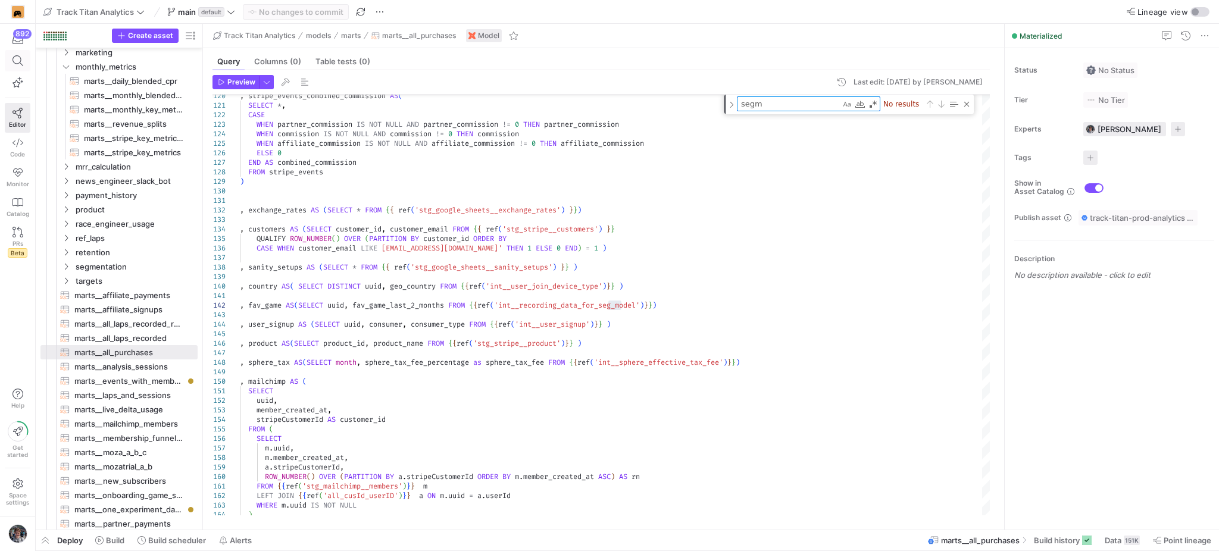
type textarea "segm"
click at [13, 57] on icon at bounding box center [18, 60] width 11 height 11
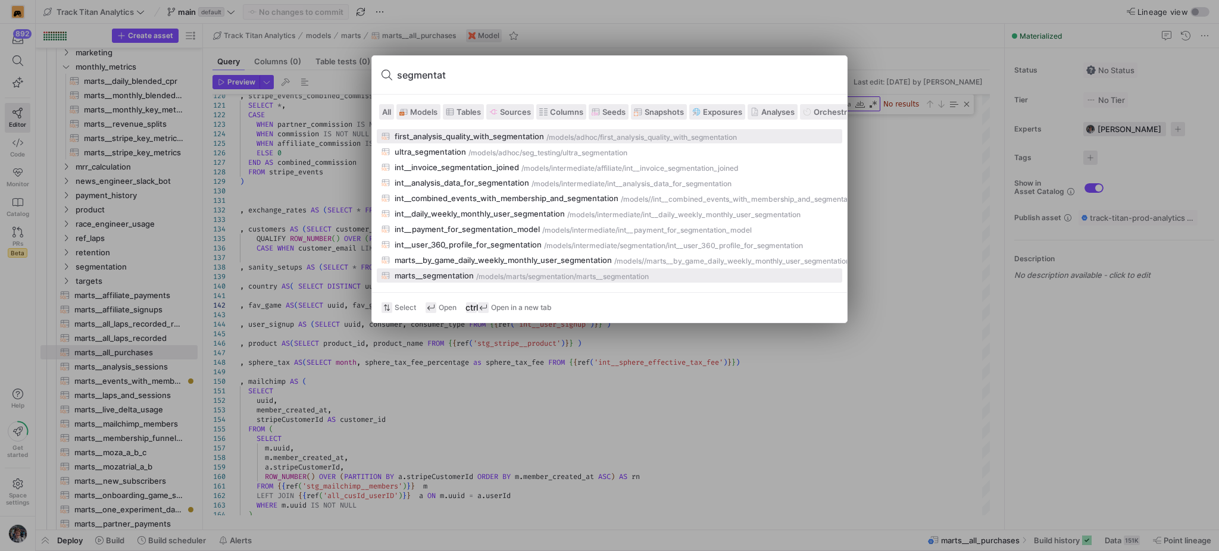
type input "segmentat"
click at [520, 273] on div "marts/segmentation" at bounding box center [540, 277] width 68 height 8
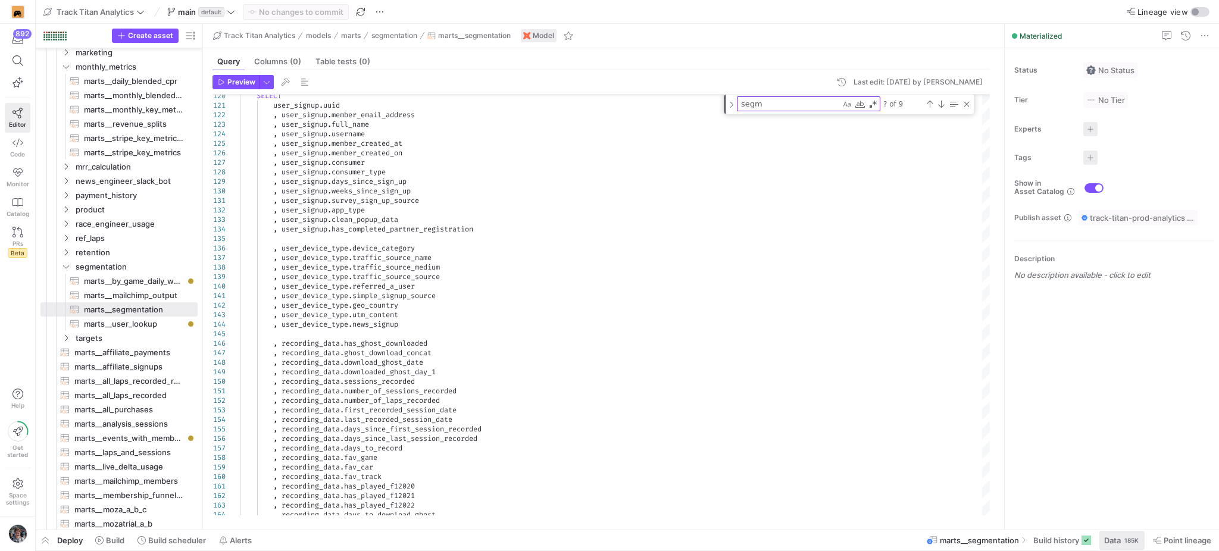
click at [1119, 536] on span "Data" at bounding box center [1112, 541] width 17 height 10
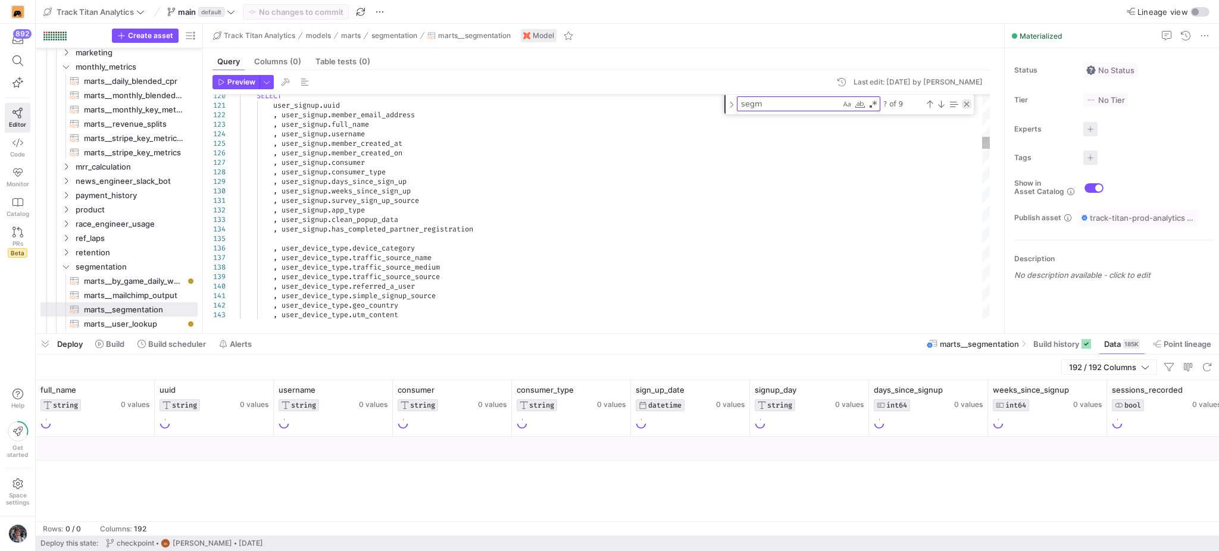
click at [964, 105] on div "Close (Escape)" at bounding box center [967, 104] width 10 height 10
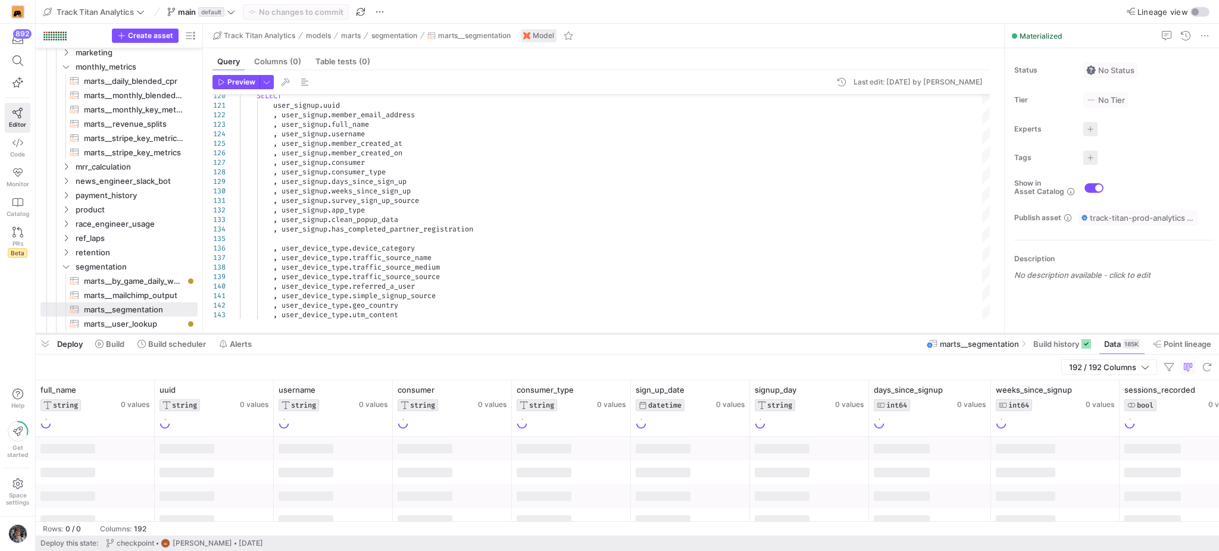
scroll to position [57, 0]
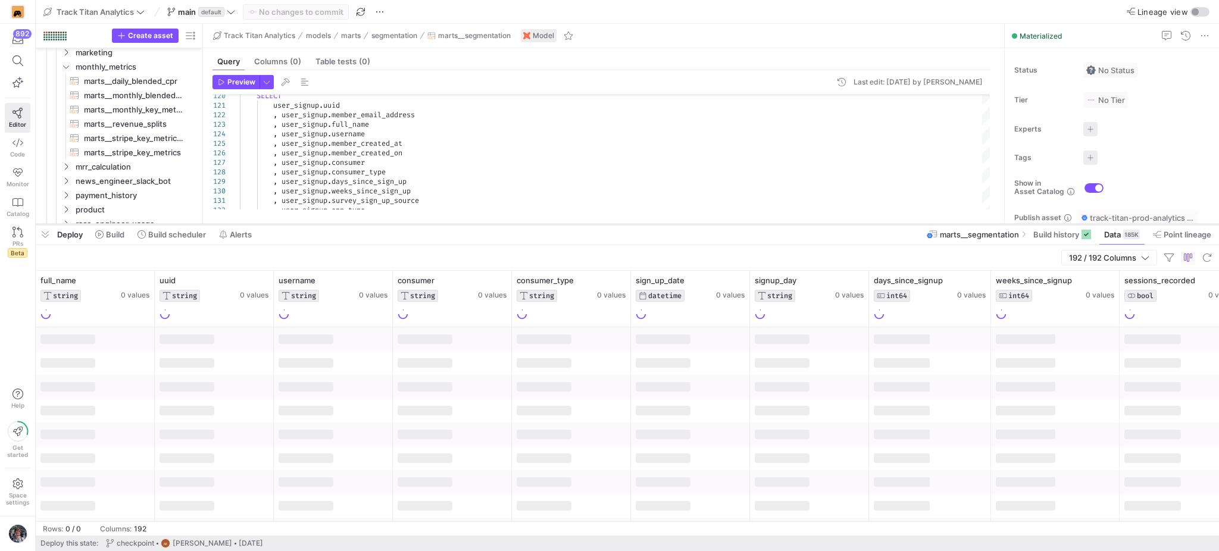
drag, startPoint x: 897, startPoint y: 333, endPoint x: 903, endPoint y: 224, distance: 109.7
click at [903, 224] on div at bounding box center [627, 224] width 1183 height 5
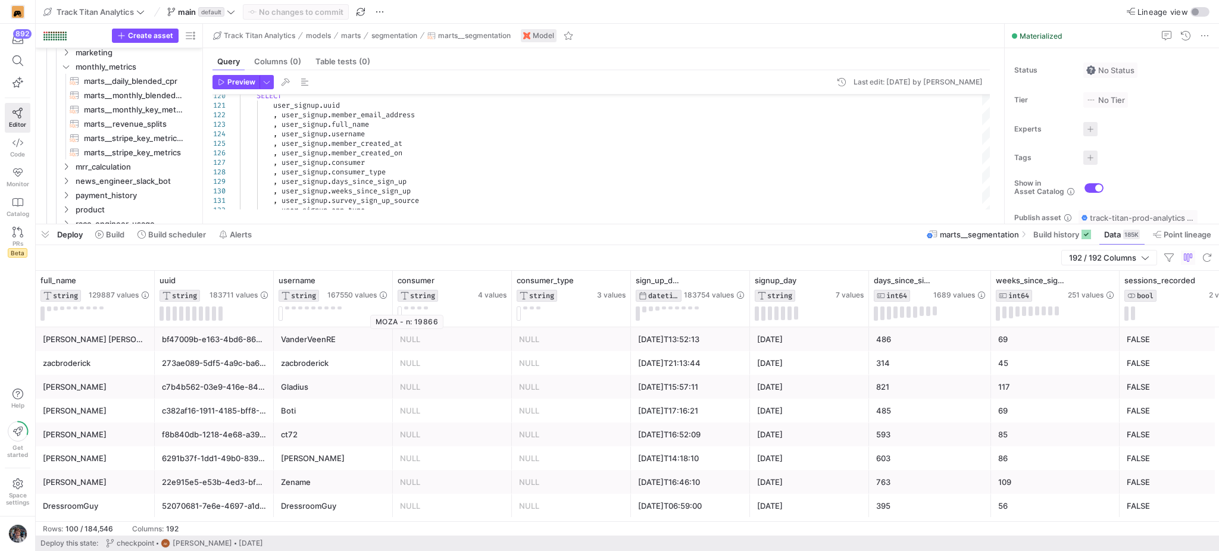
drag, startPoint x: 414, startPoint y: 322, endPoint x: 436, endPoint y: 323, distance: 22.1
click at [436, 323] on div "MOZA - n: 19866" at bounding box center [406, 322] width 73 height 14
click at [39, 239] on span "button" at bounding box center [45, 234] width 19 height 20
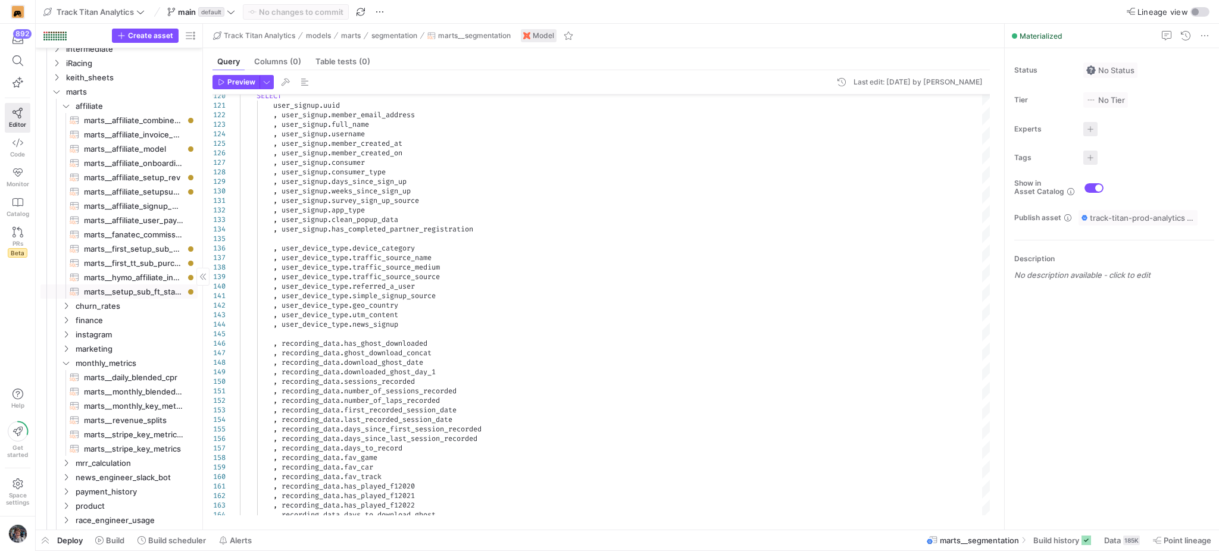
scroll to position [238, 0]
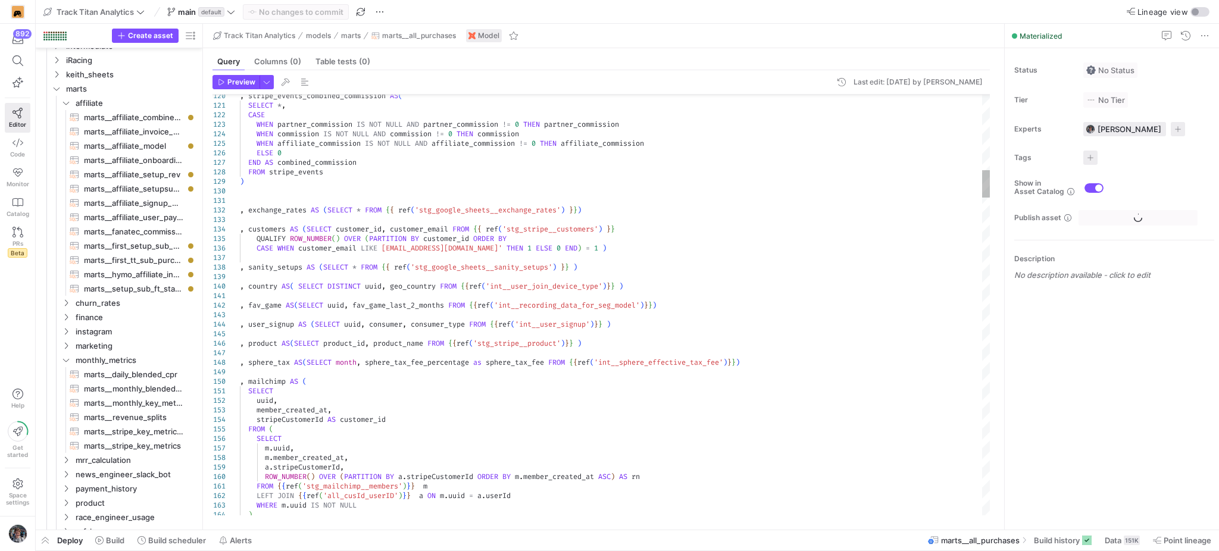
scroll to position [417, 0]
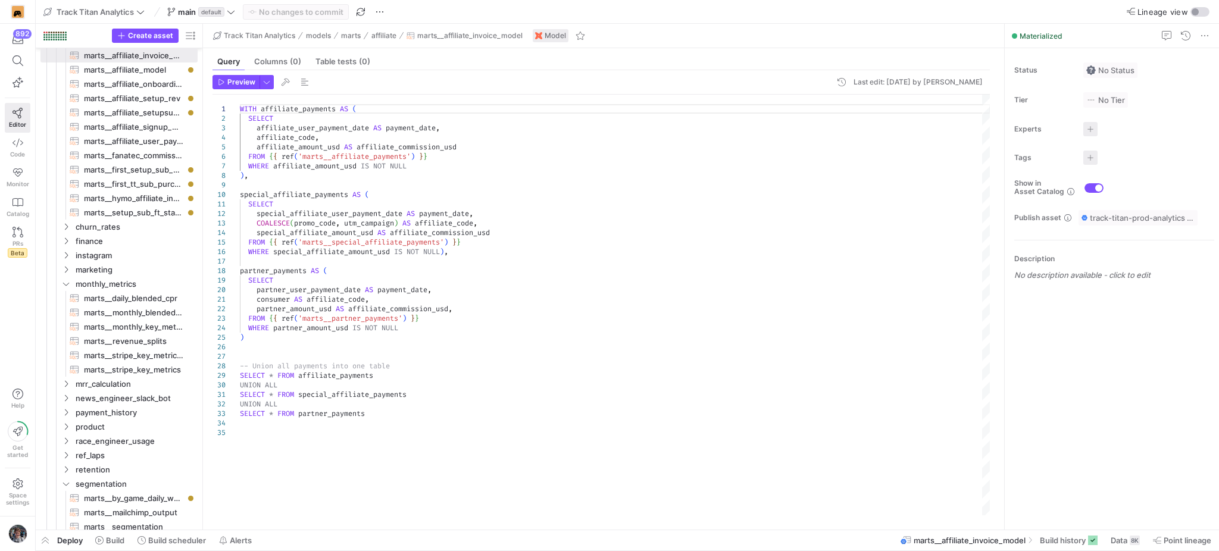
click at [610, 193] on div "WITH affiliate_payments AS ( SELECT affiliate_user_payment_date AS payment_date…" at bounding box center [615, 305] width 751 height 421
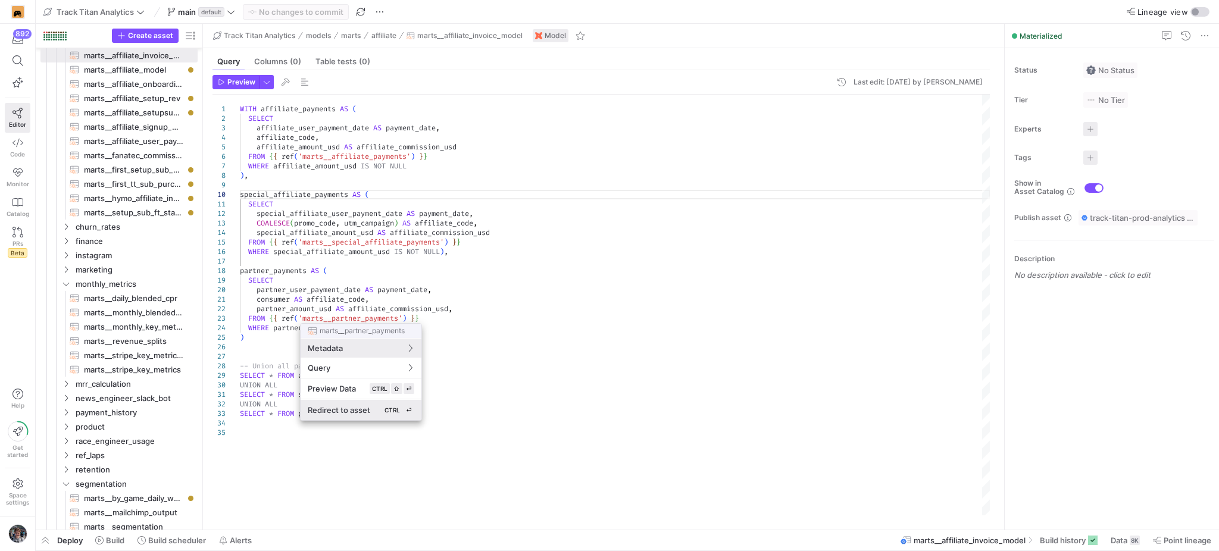
click at [376, 409] on div "Redirect to asset CTRL ⏎" at bounding box center [361, 410] width 107 height 11
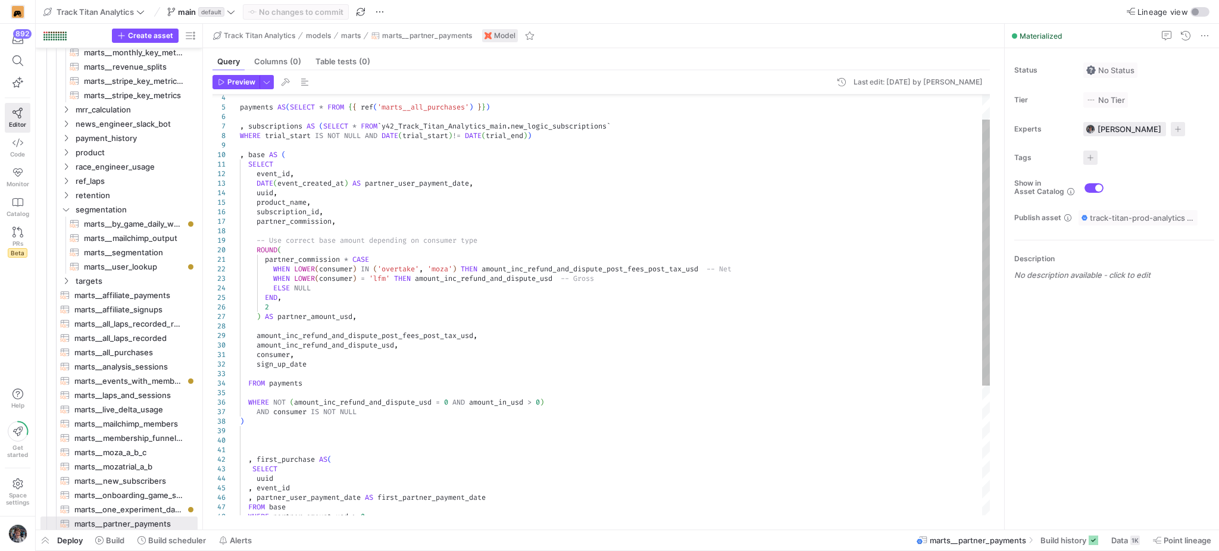
type textarea "partner_commission * CASE WHEN LOWER(consumer) IN ('overtake', 'moza') THEN amo…"
drag, startPoint x: 604, startPoint y: 270, endPoint x: 682, endPoint y: 265, distance: 77.5
click at [682, 265] on div "payments AS ( SELECT * FROM { { ref ( 'marts__all_purchases' ) } } ) , subscrip…" at bounding box center [615, 388] width 751 height 667
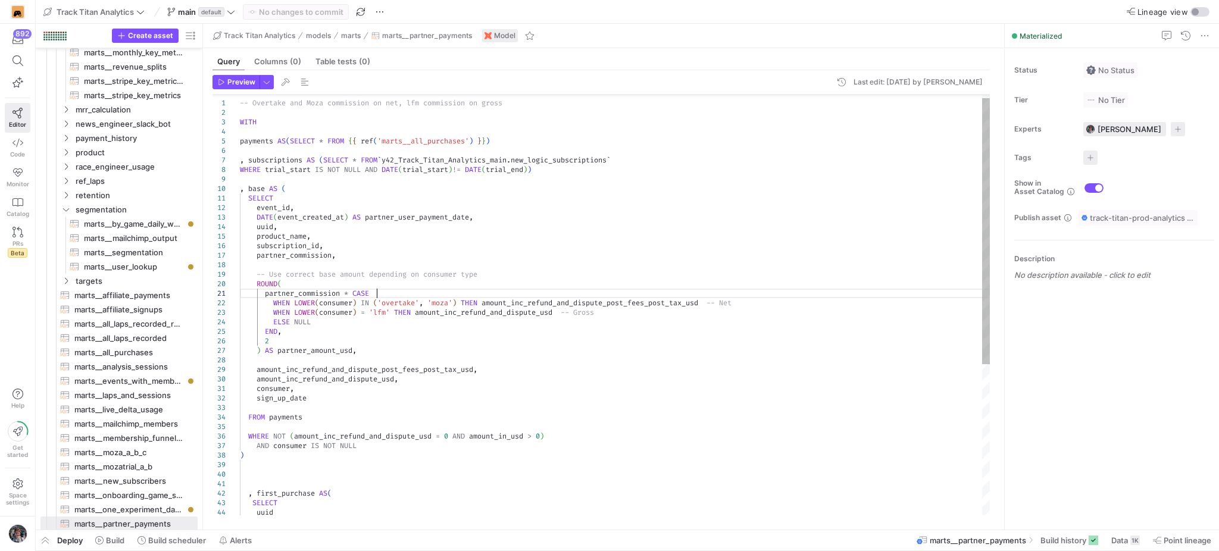
click at [533, 296] on div "END , 2 ) AS partner_amount_usd , amount_inc_refund_and_dispute_post_fees_post_…" at bounding box center [615, 422] width 751 height 667
click at [535, 305] on div "END , 2 ) AS partner_amount_usd , amount_inc_refund_and_dispute_post_fees_post_…" at bounding box center [615, 422] width 751 height 667
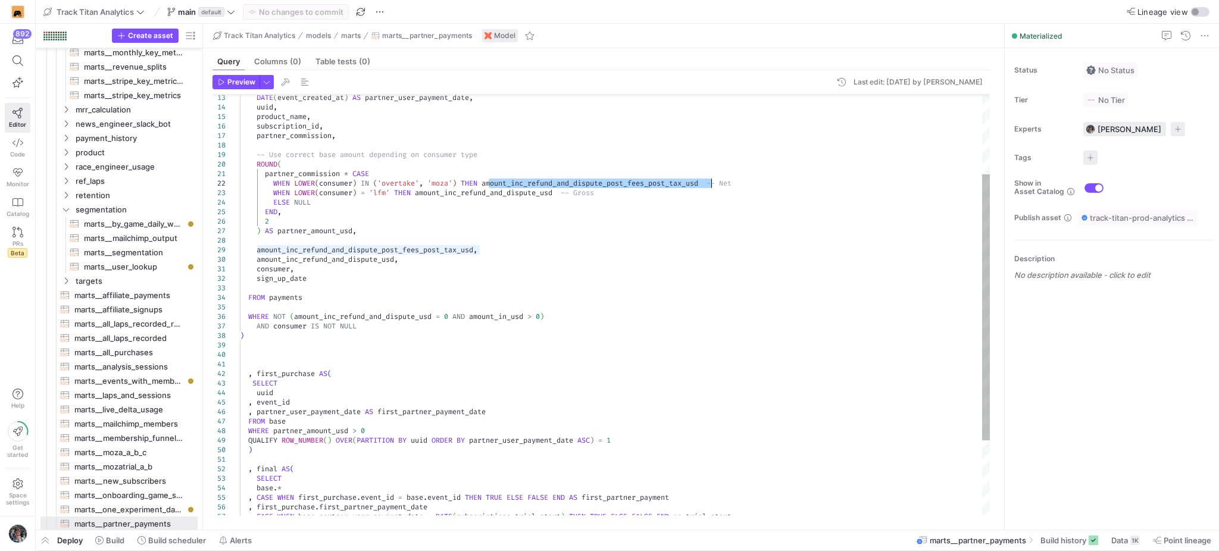
click at [307, 231] on div "END , 2 ) AS partner_amount_usd , amount_inc_refund_and_dispute_post_fees_post_…" at bounding box center [615, 302] width 751 height 667
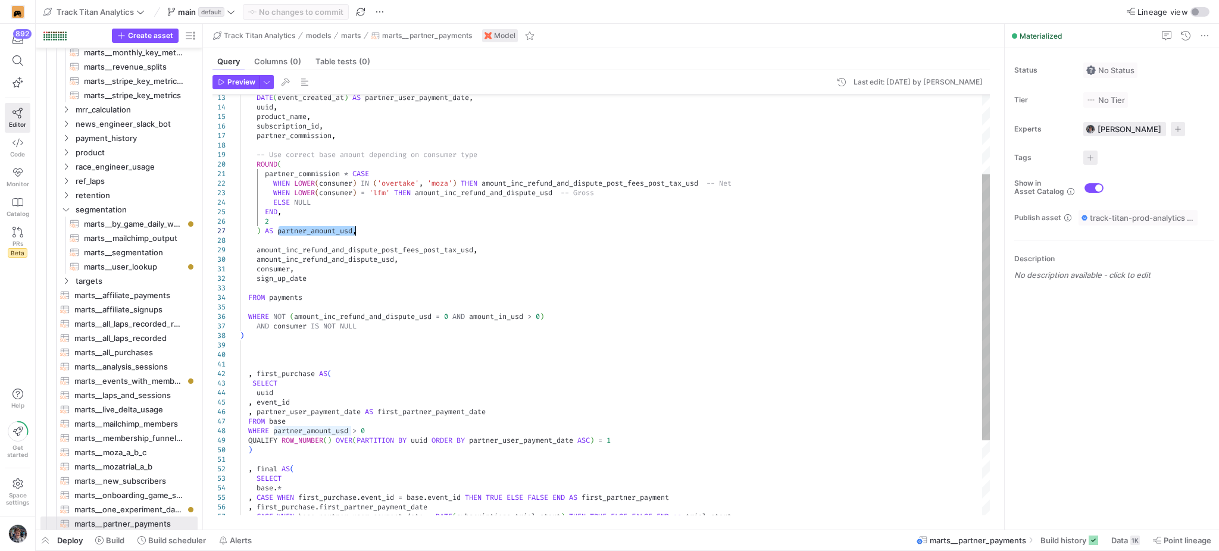
click at [307, 231] on div "END , 2 ) AS partner_amount_usd , amount_inc_refund_and_dispute_post_fees_post_…" at bounding box center [615, 302] width 751 height 667
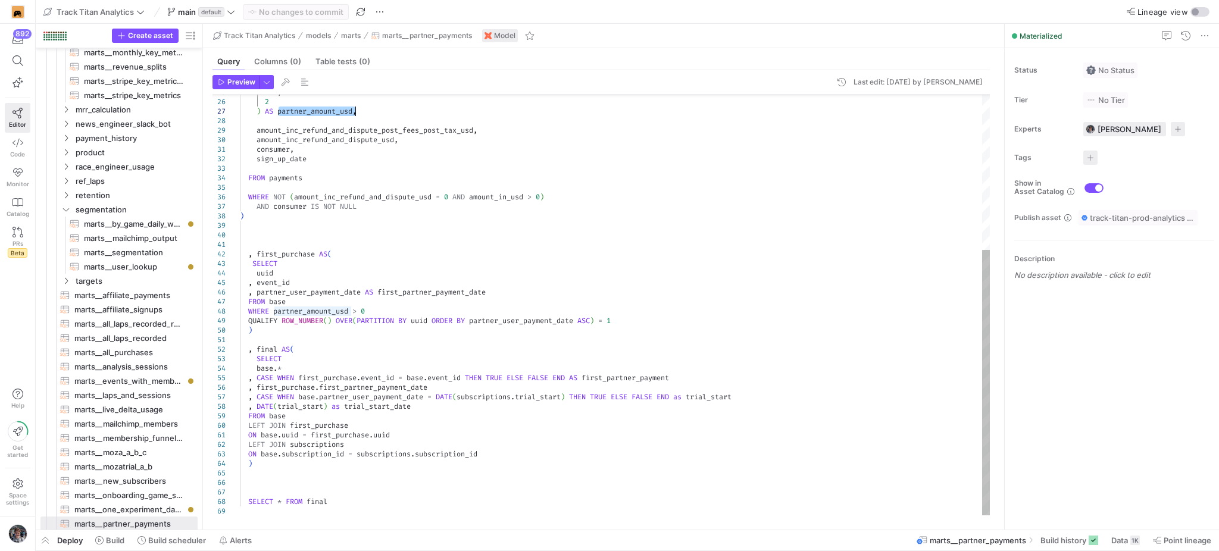
type textarea "partner_amount_usd"
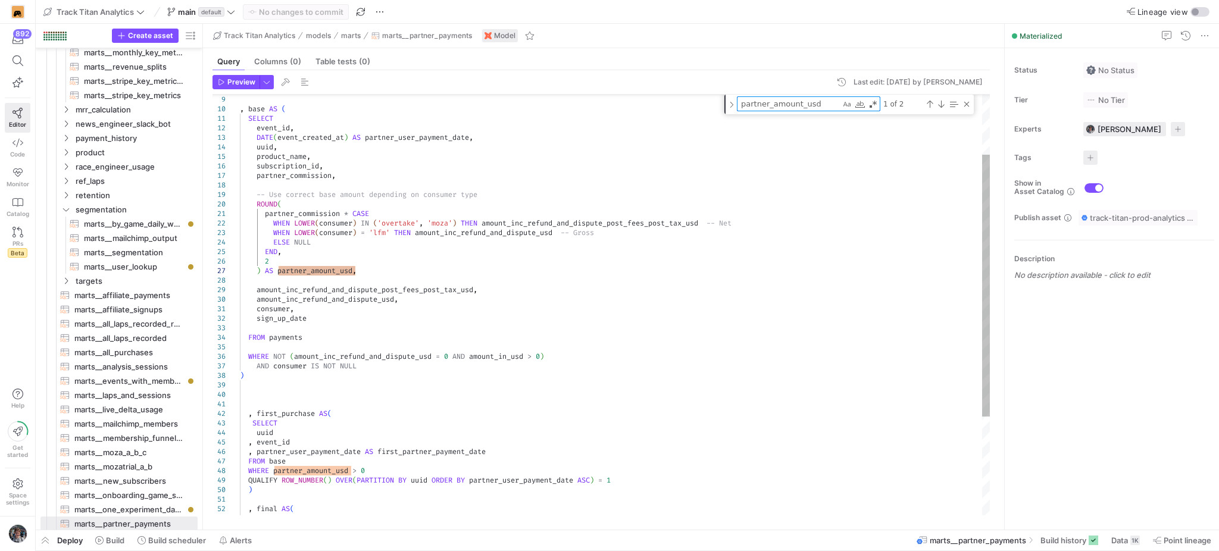
click at [297, 217] on div "END , 2 ) AS partner_amount_usd , amount_inc_refund_and_dispute_post_fees_post_…" at bounding box center [615, 337] width 751 height 677
click at [296, 217] on div "END , 2 ) AS partner_amount_usd , amount_inc_refund_and_dispute_post_fees_post_…" at bounding box center [615, 337] width 751 height 677
click at [303, 172] on div "END , 2 ) AS partner_amount_usd , amount_inc_refund_and_dispute_post_fees_post_…" at bounding box center [615, 337] width 751 height 677
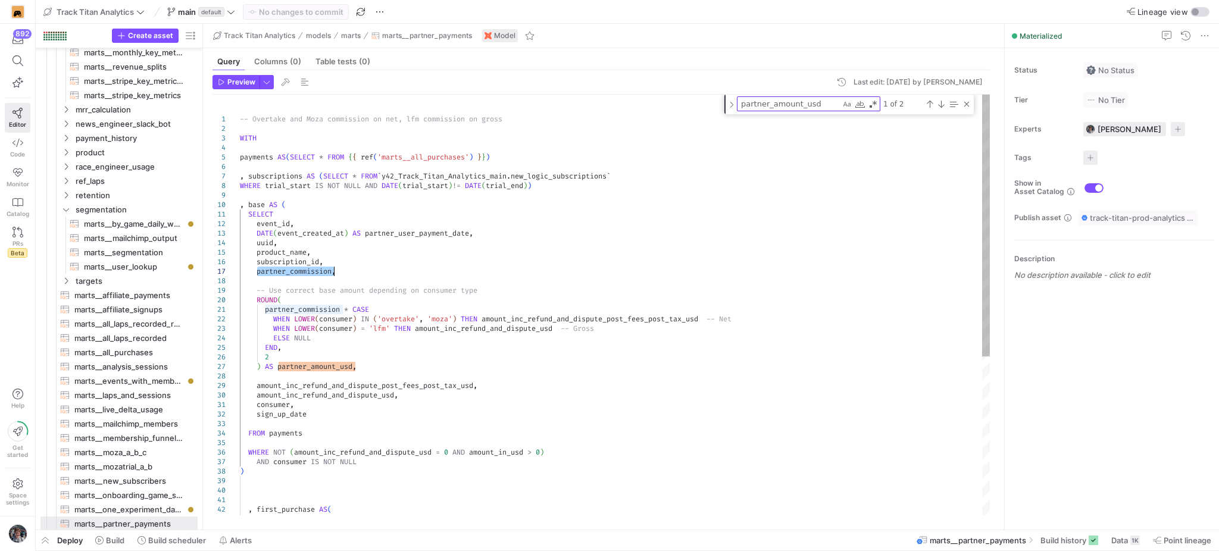
type textarea "consumer, sign_up_date FROM payments WHERE NOT (amount_inc_refund_and_dispute_u…"
click at [290, 429] on div "END , 2 ) AS partner_amount_usd , amount_inc_refund_and_dispute_post_fees_post_…" at bounding box center [615, 433] width 751 height 677
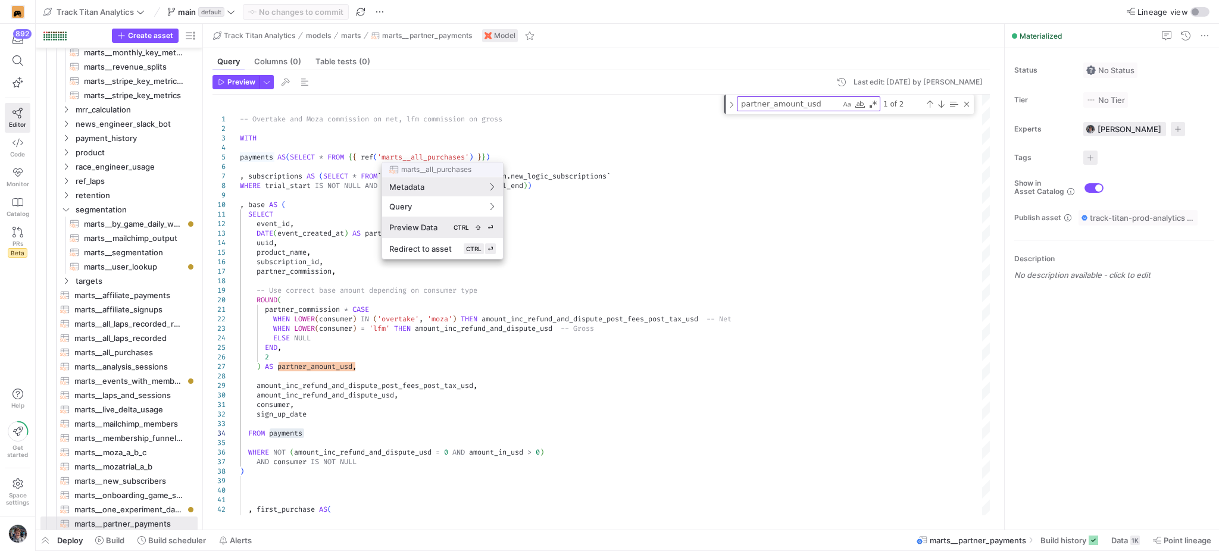
click at [437, 229] on span "Preview Data" at bounding box center [413, 228] width 48 height 10
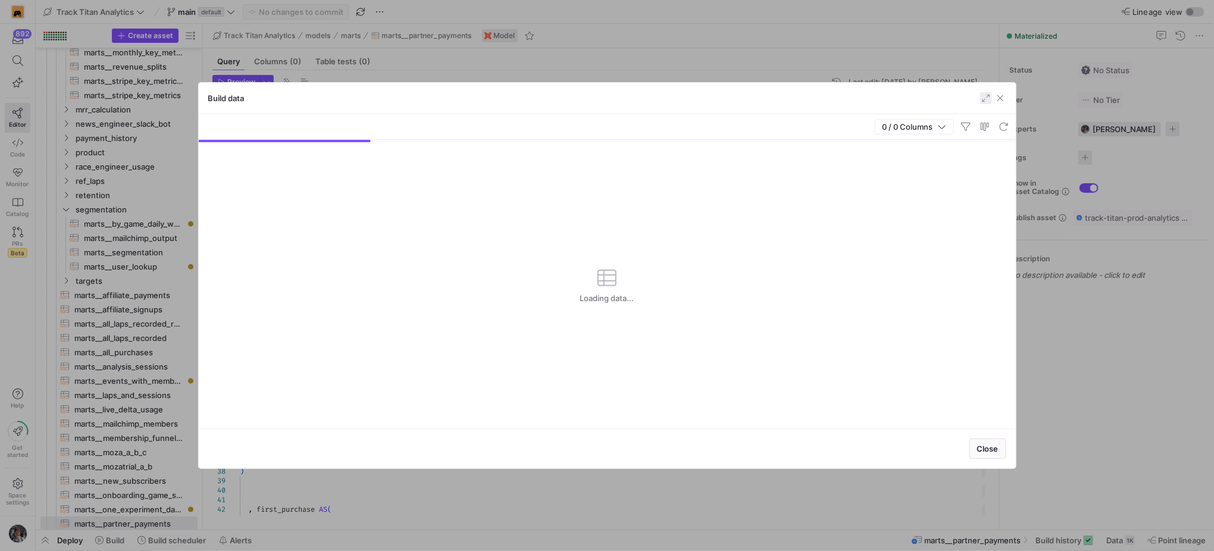
click at [981, 99] on span "button" at bounding box center [986, 98] width 12 height 12
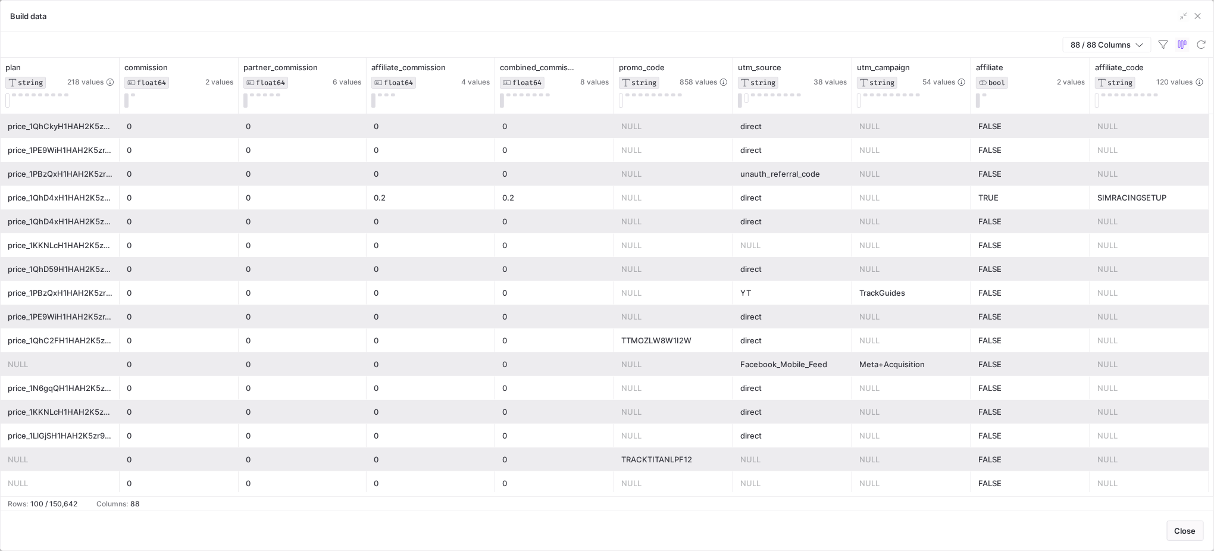
scroll to position [0, 396]
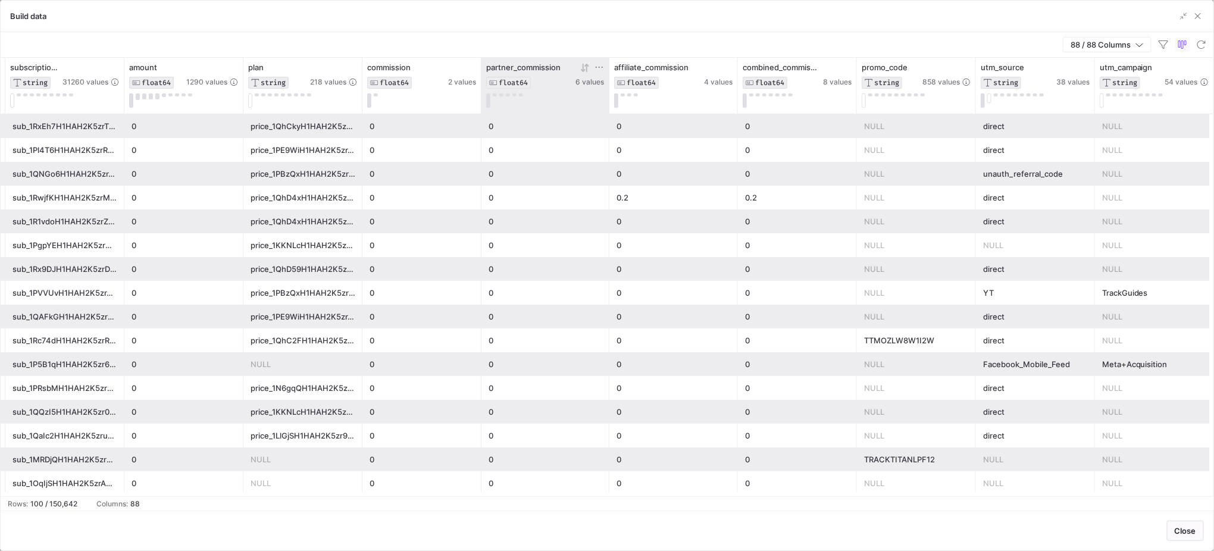
click at [588, 68] on icon at bounding box center [585, 68] width 10 height 10
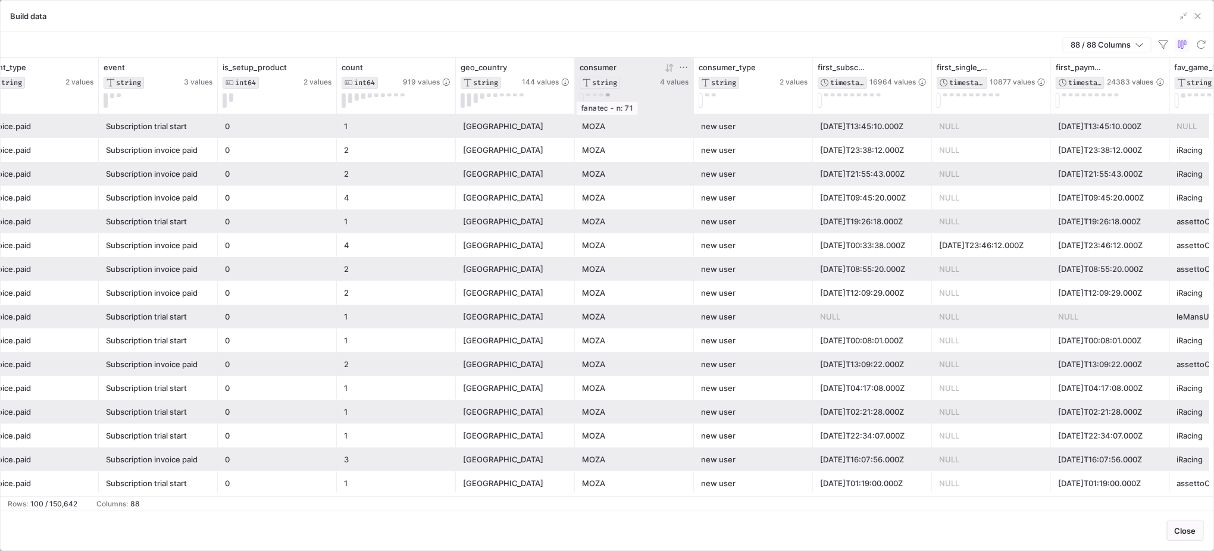
click at [608, 101] on div "fanatec - n: 71" at bounding box center [607, 108] width 63 height 14
click at [608, 96] on button at bounding box center [608, 94] width 4 height 3
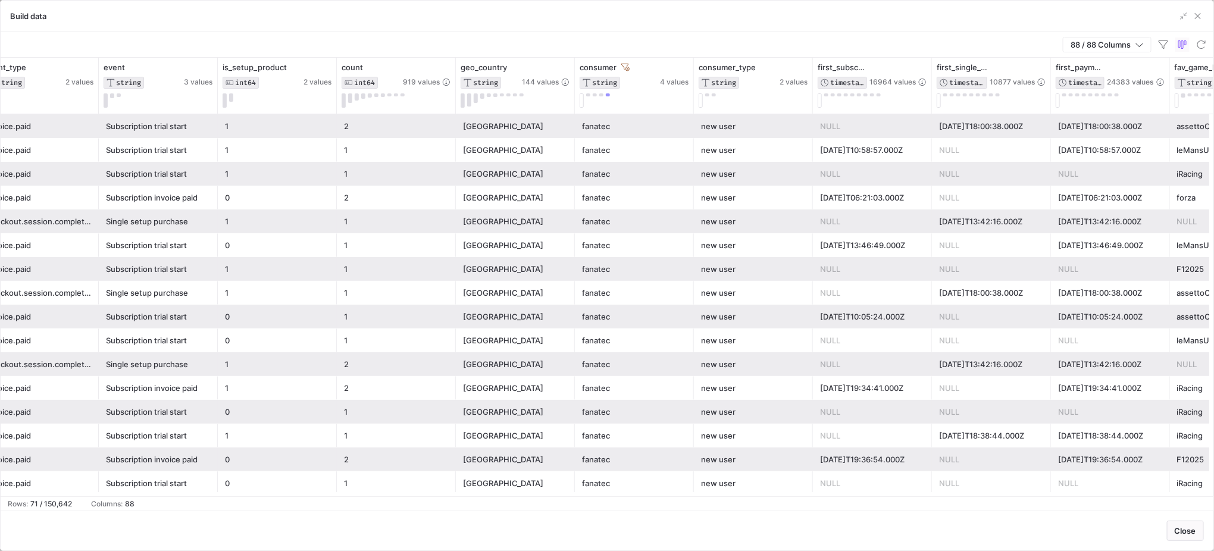
click at [607, 148] on div "fanatec" at bounding box center [634, 150] width 105 height 23
click at [608, 130] on div "fanatec" at bounding box center [634, 126] width 105 height 23
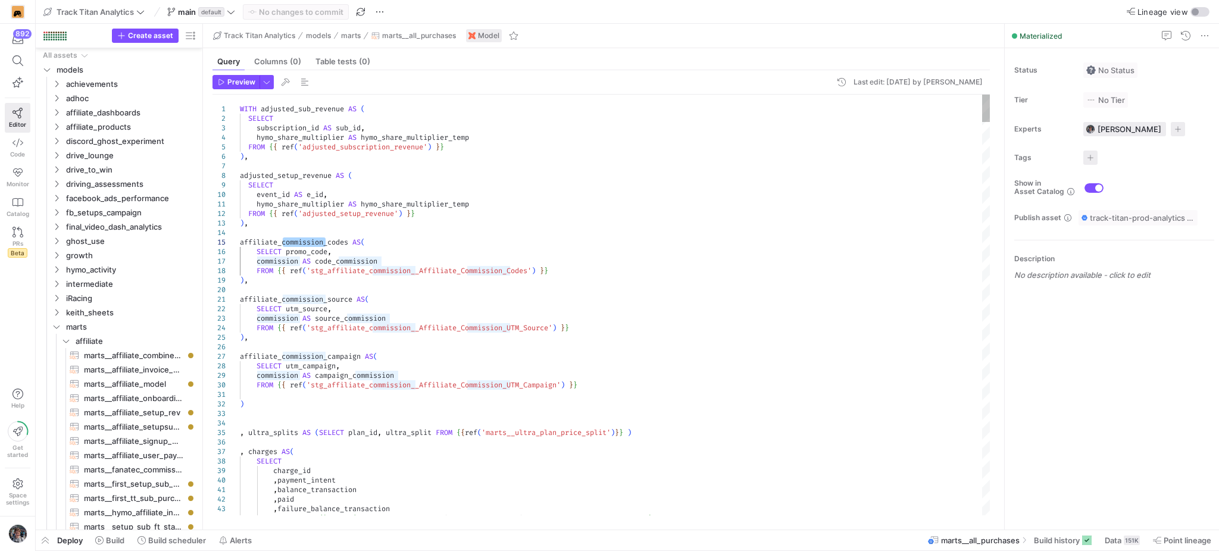
scroll to position [57, 0]
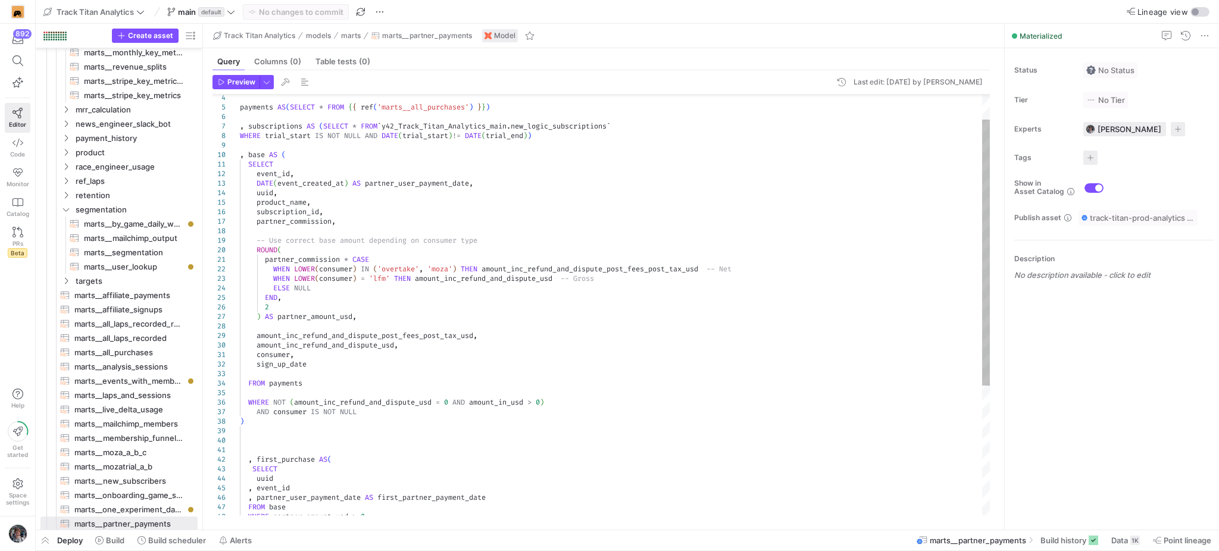
click at [527, 272] on div "payments AS ( SELECT * FROM { { ref ( 'marts__all_purchases' ) } } ) , subscrip…" at bounding box center [615, 388] width 751 height 667
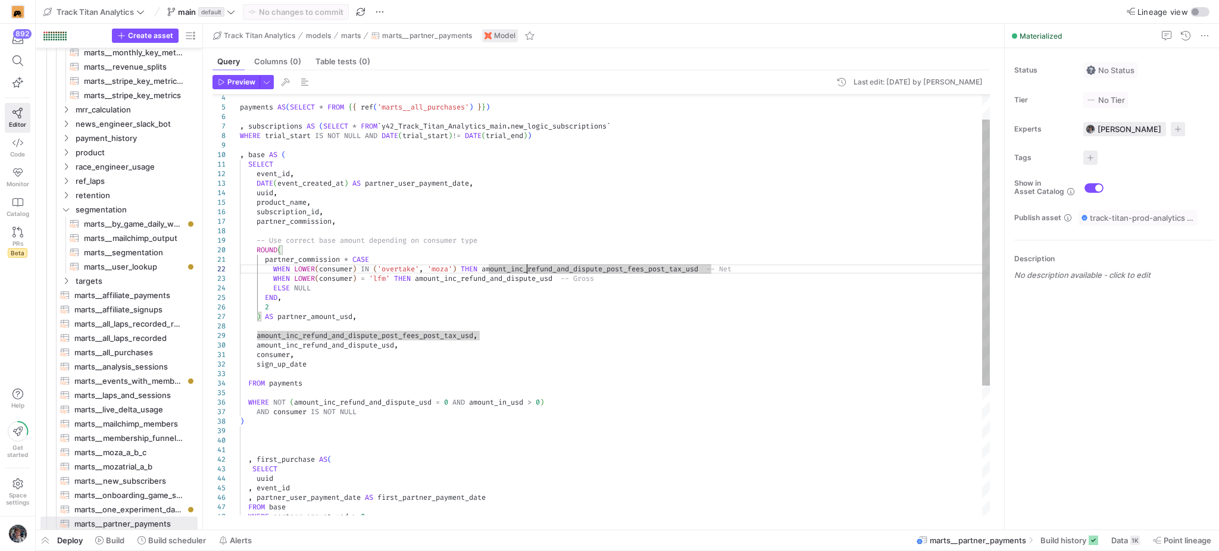
click at [527, 272] on div "payments AS ( SELECT * FROM { { ref ( 'marts__all_purchases' ) } } ) , subscrip…" at bounding box center [615, 388] width 751 height 667
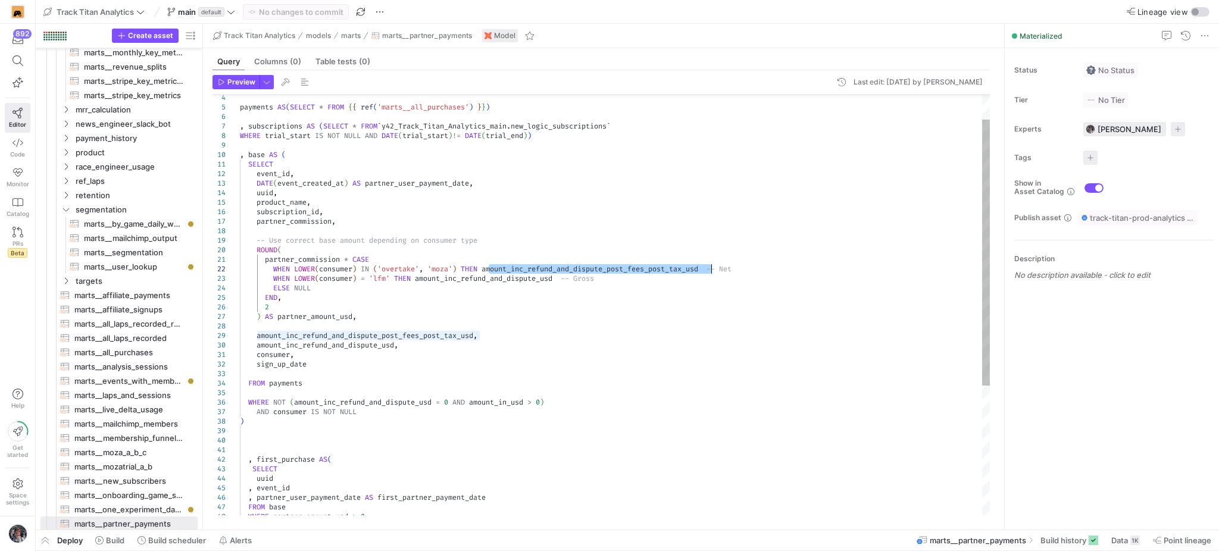
click at [572, 311] on div "payments AS ( SELECT * FROM { { ref ( 'marts__all_purchases' ) } } ) , subscrip…" at bounding box center [615, 388] width 751 height 667
click at [460, 267] on div "payments AS ( SELECT * FROM { { ref ( 'marts__all_purchases' ) } } ) , subscrip…" at bounding box center [615, 388] width 751 height 667
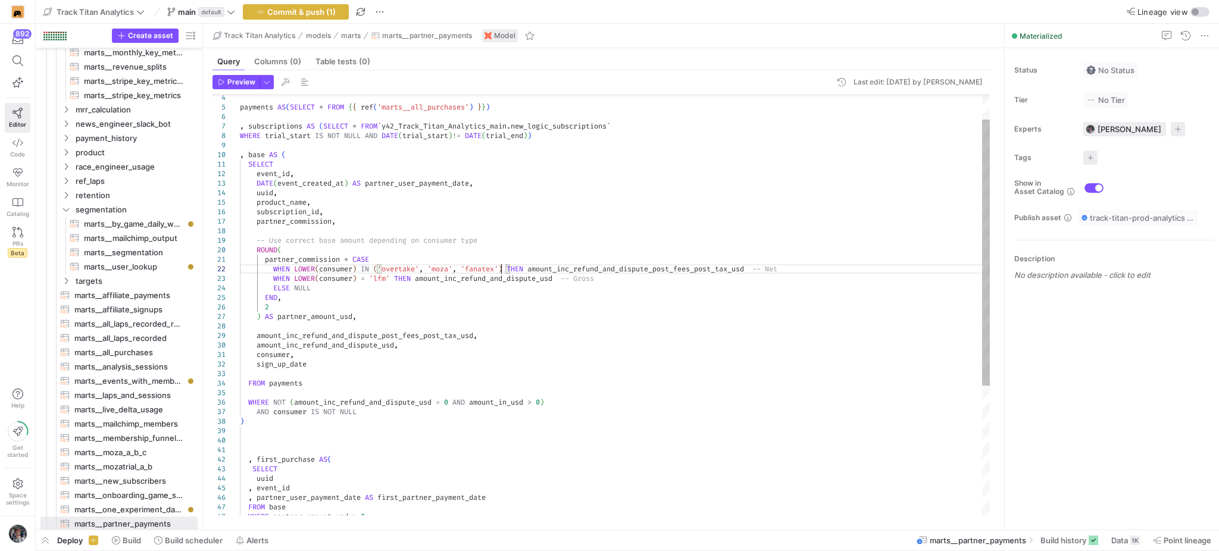
scroll to position [19, 260]
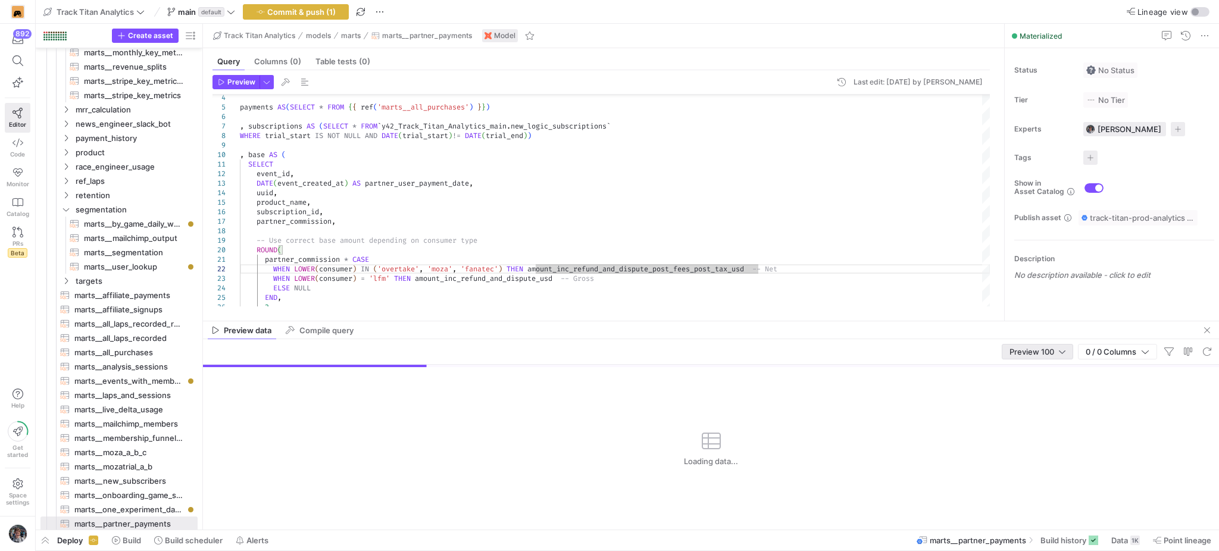
click at [1018, 346] on div "Preview 100" at bounding box center [1038, 352] width 56 height 14
click at [1014, 389] on span "Full Preview" at bounding box center [1035, 391] width 61 height 10
drag, startPoint x: 972, startPoint y: 321, endPoint x: 948, endPoint y: 215, distance: 109.2
click at [948, 321] on div at bounding box center [711, 321] width 1016 height 1
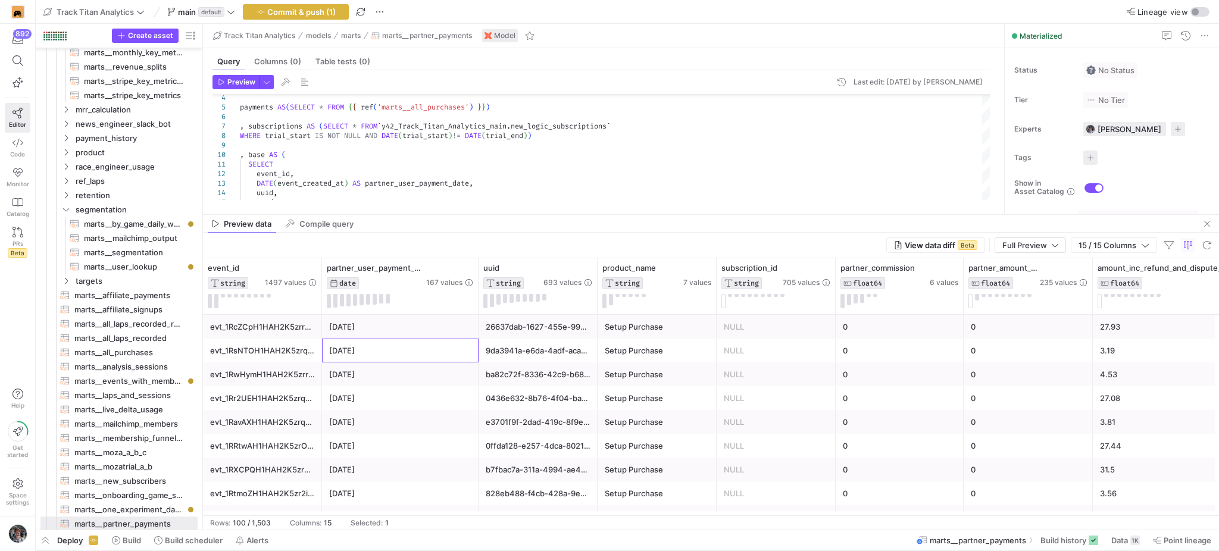
click at [335, 358] on div "2025-08-04" at bounding box center [400, 350] width 142 height 23
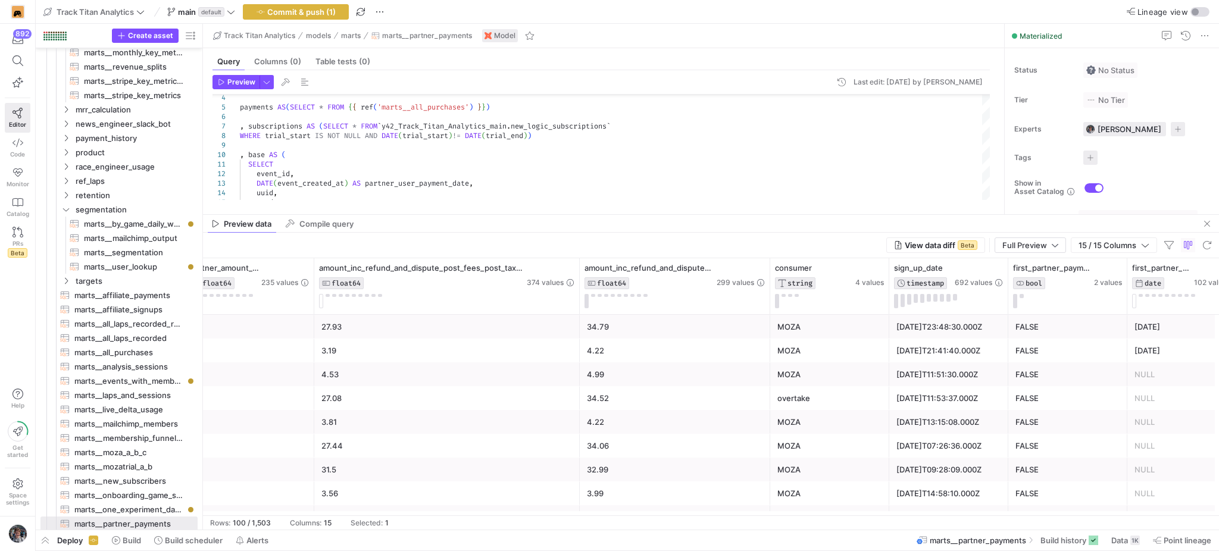
scroll to position [0, 912]
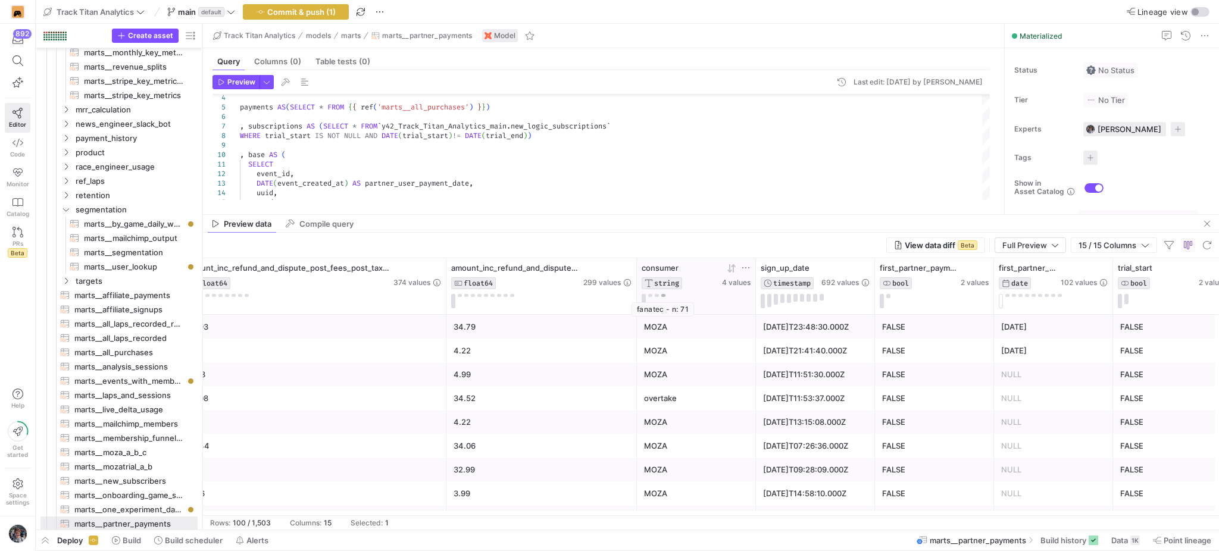
click at [664, 296] on button at bounding box center [663, 295] width 4 height 3
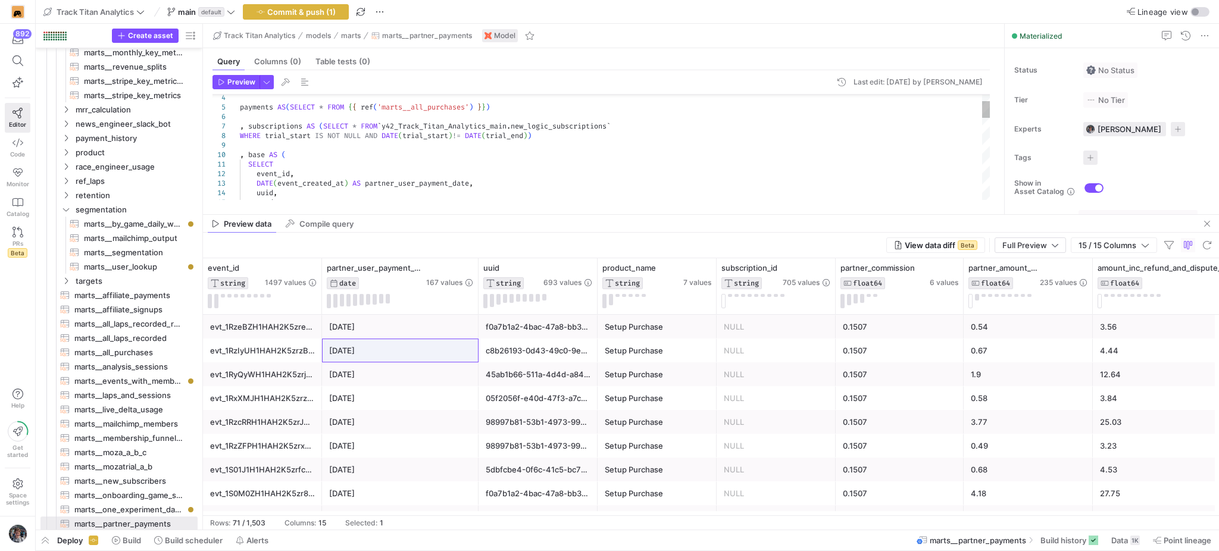
type textarea "SELECT event_id, DATE(event_created_at) AS partner_user_payment_date, uuid, pro…"
click at [602, 177] on div "payments AS ( SELECT * FROM { { ref ( 'marts__all_purchases' ) } } ) , subscrip…" at bounding box center [615, 388] width 751 height 667
click at [339, 13] on span "button" at bounding box center [295, 12] width 105 height 14
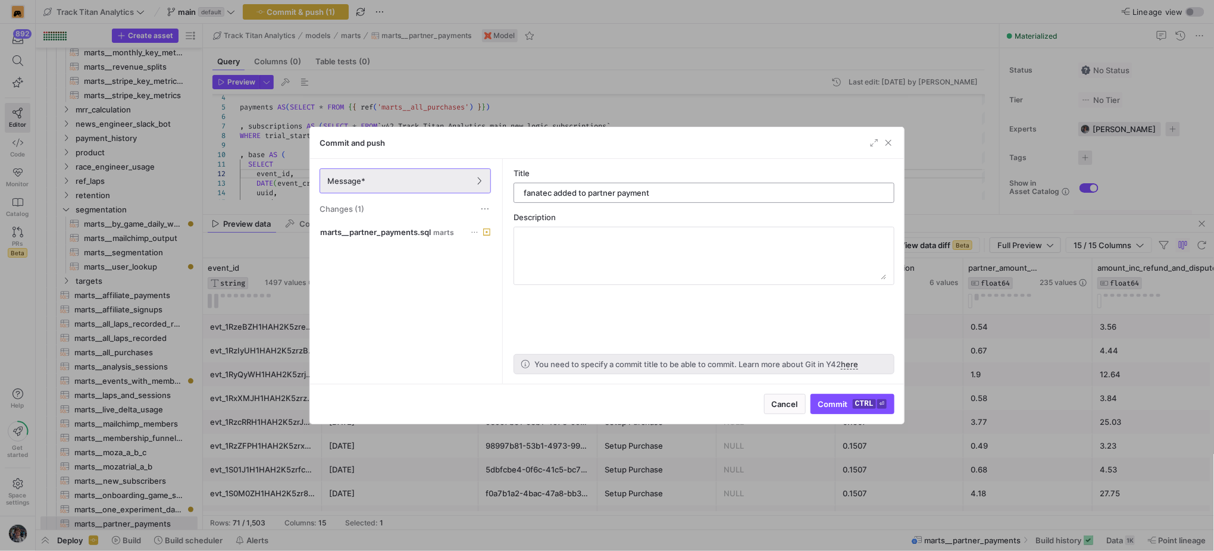
type input "fanatec added to partner payments"
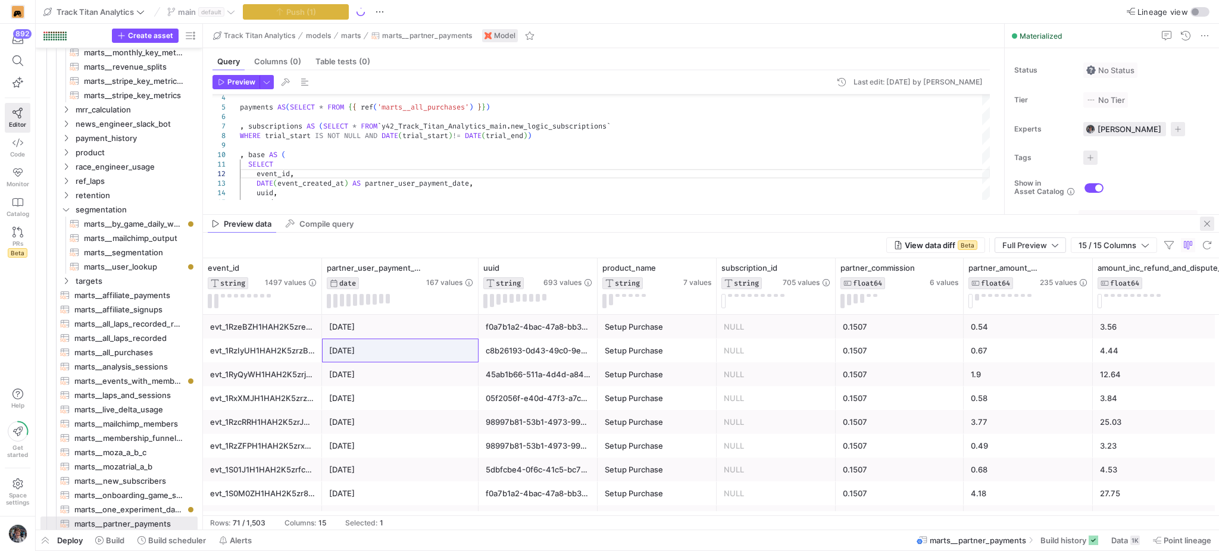
click at [1210, 219] on span "button" at bounding box center [1207, 224] width 14 height 14
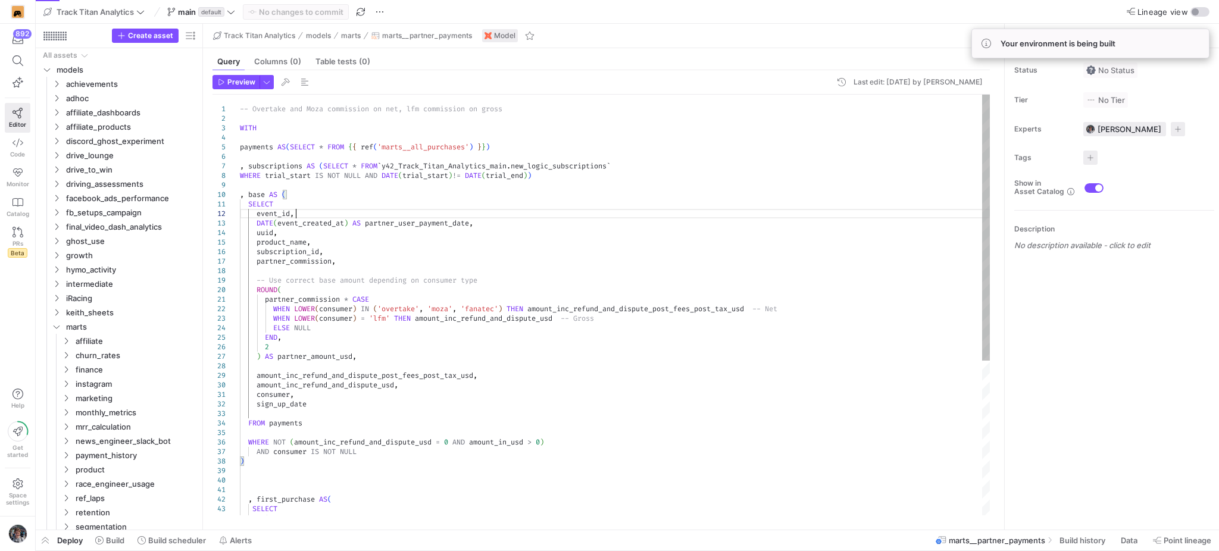
click at [486, 212] on div "-- Overtake and Moza commission on net, lfm commis sion on gross WITH payments …" at bounding box center [615, 428] width 751 height 667
click at [493, 179] on div "-- Overtake and Moza commission on net, lfm commis sion on gross WITH payments …" at bounding box center [615, 428] width 751 height 667
type textarea "-- Overtake and Moza commission on net, lfm commission on gross WITH payments A…"
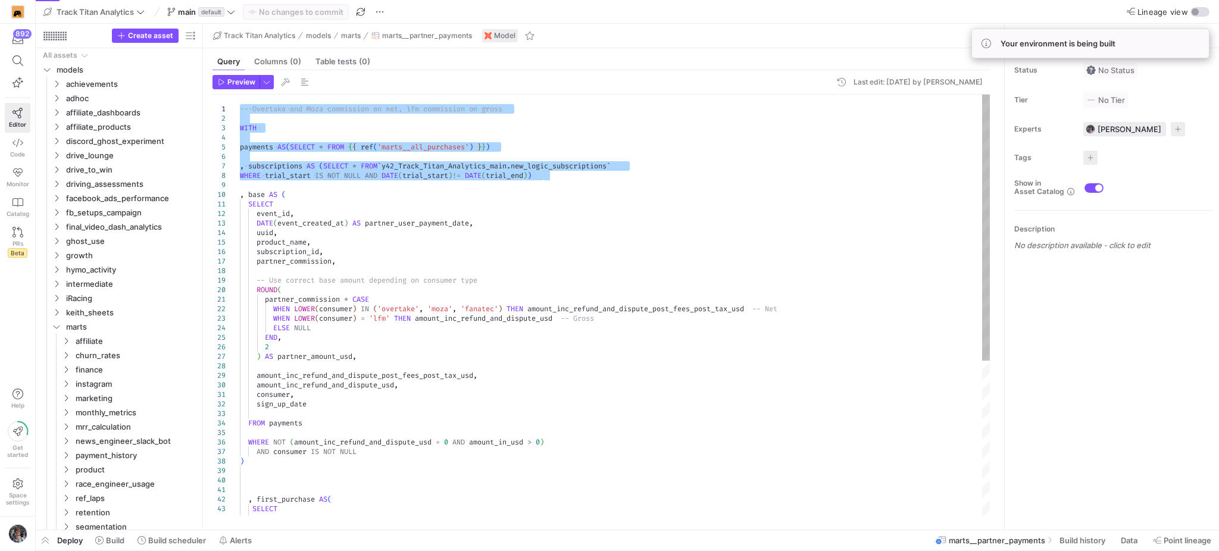
drag, startPoint x: 492, startPoint y: 186, endPoint x: 744, endPoint y: 60, distance: 281.6
click at [744, 95] on div "-- Overtake and Moza commission on net, lfm commis sion on gross WITH payments …" at bounding box center [615, 428] width 751 height 667
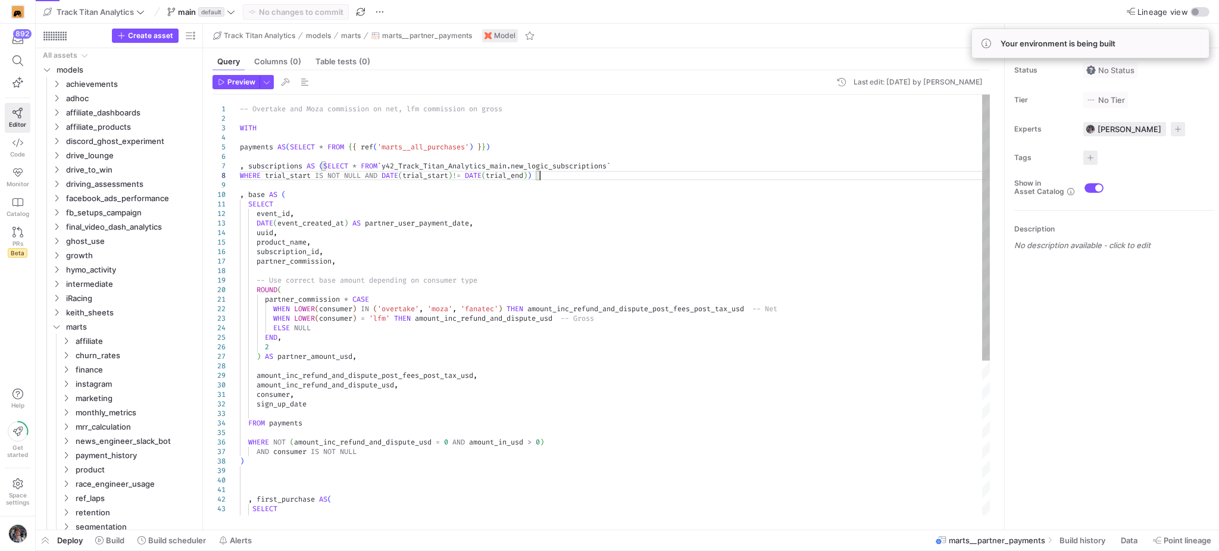
click at [730, 173] on div "-- Overtake and Moza commission on net, lfm commis sion on gross WITH payments …" at bounding box center [615, 428] width 751 height 667
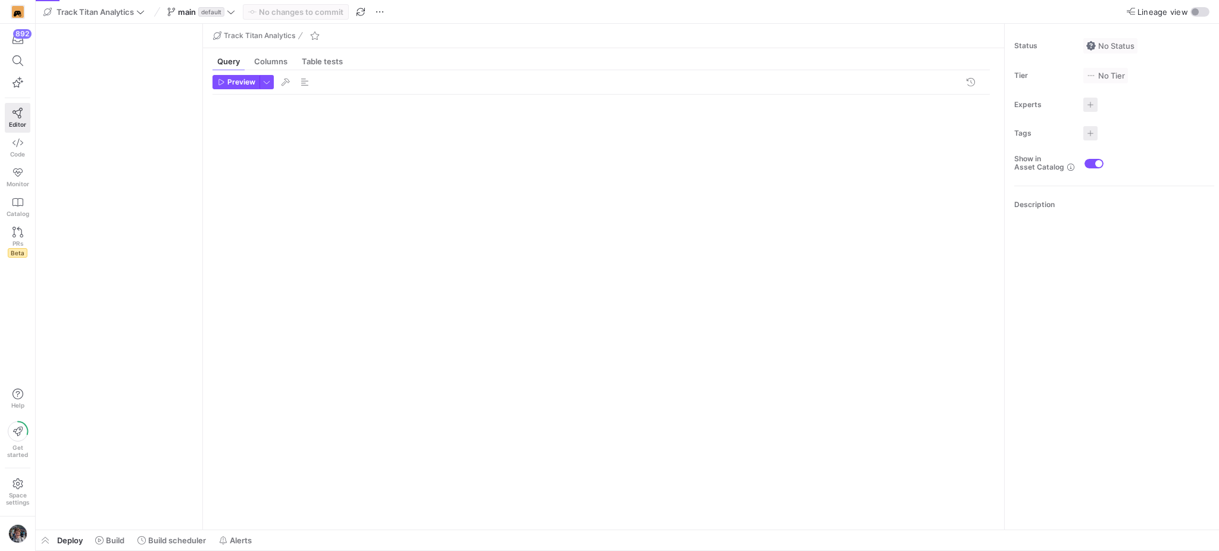
drag, startPoint x: 1138, startPoint y: 542, endPoint x: 903, endPoint y: 204, distance: 411.5
click at [903, 204] on div at bounding box center [601, 305] width 777 height 421
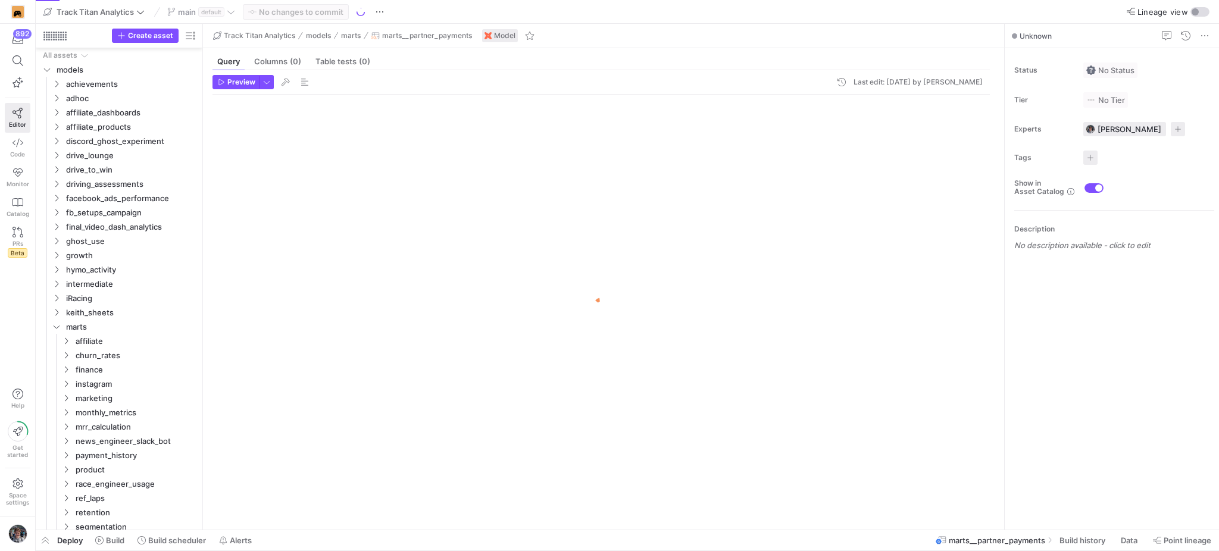
scroll to position [261, 0]
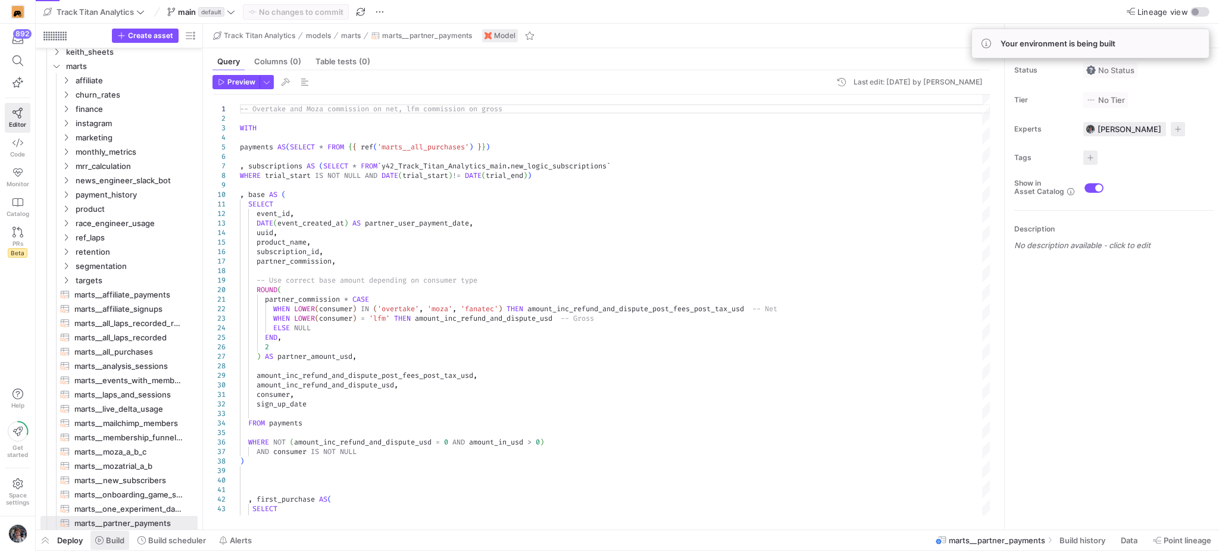
click at [104, 544] on span "Build" at bounding box center [109, 541] width 29 height 10
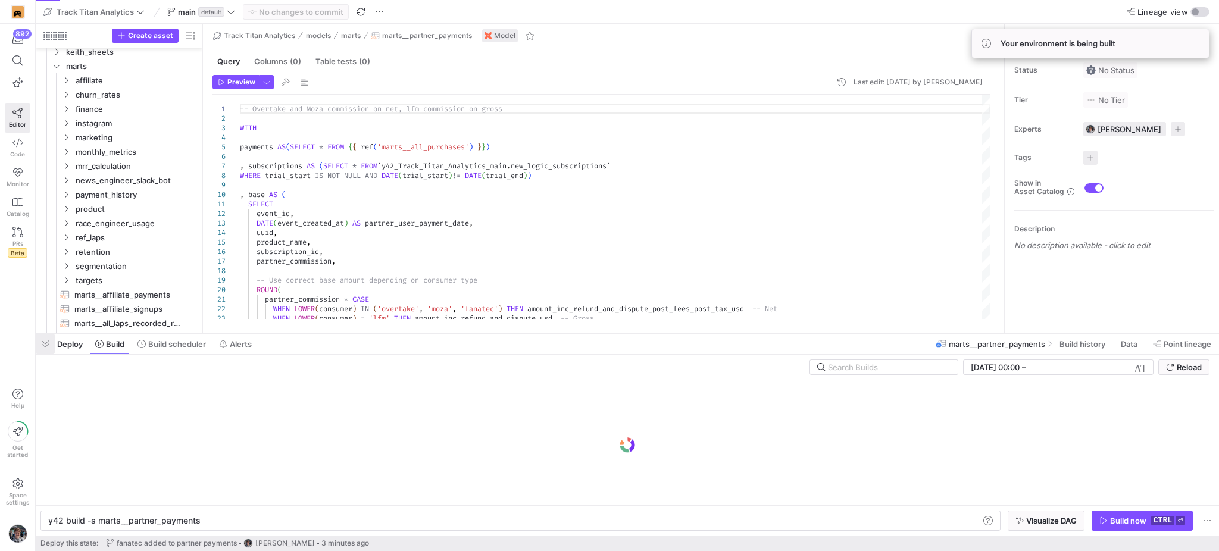
click at [53, 342] on span "button" at bounding box center [45, 344] width 19 height 20
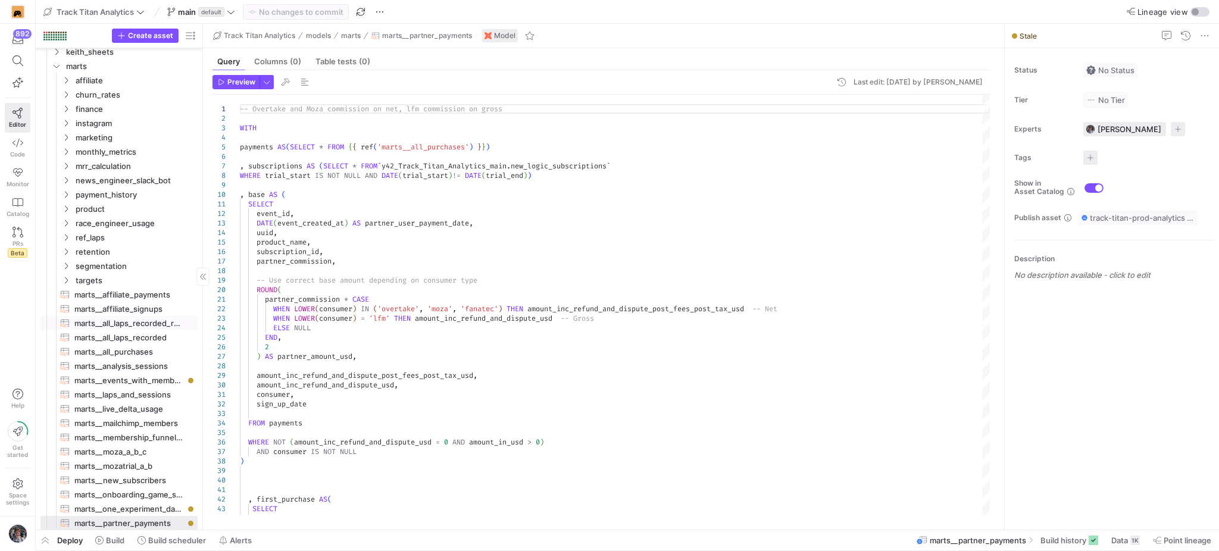
scroll to position [420, 0]
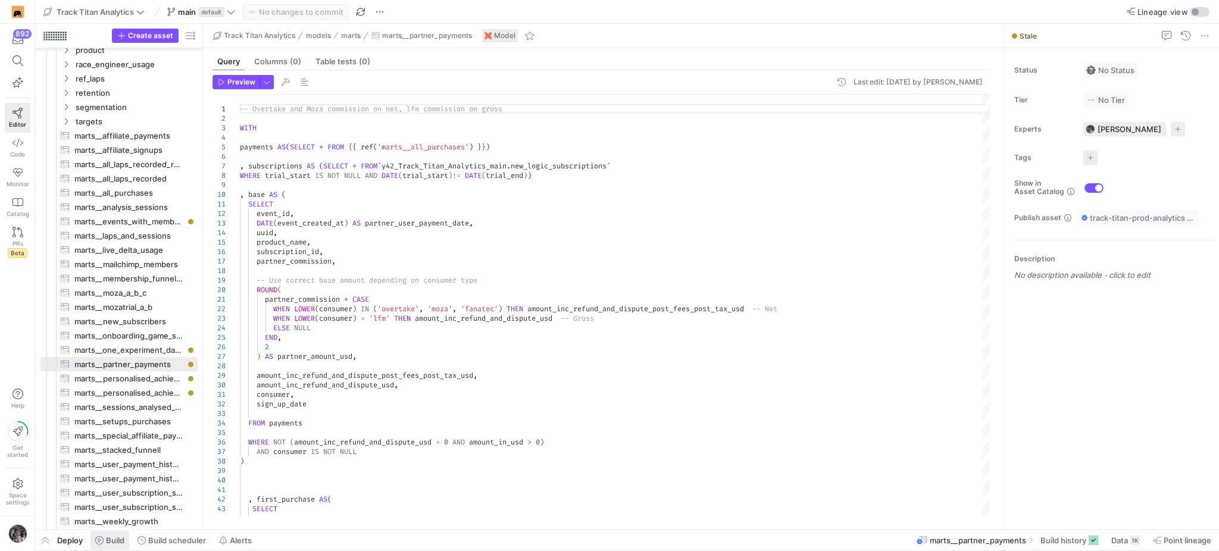
click at [117, 543] on span "Build" at bounding box center [115, 541] width 18 height 10
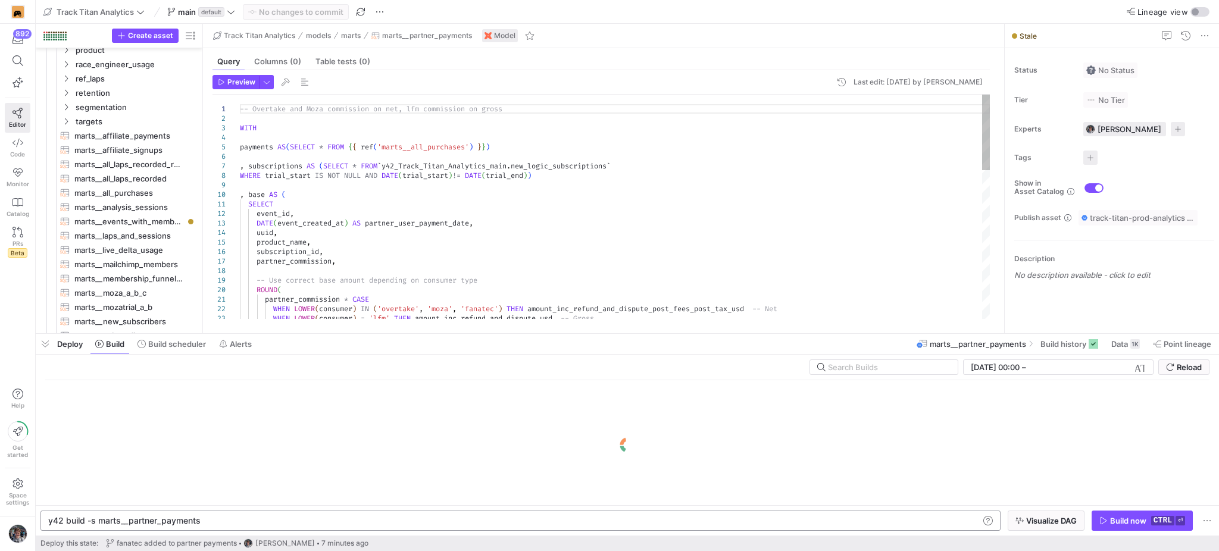
click at [292, 519] on div "y42 build -s marts__partner_payments" at bounding box center [513, 521] width 930 height 10
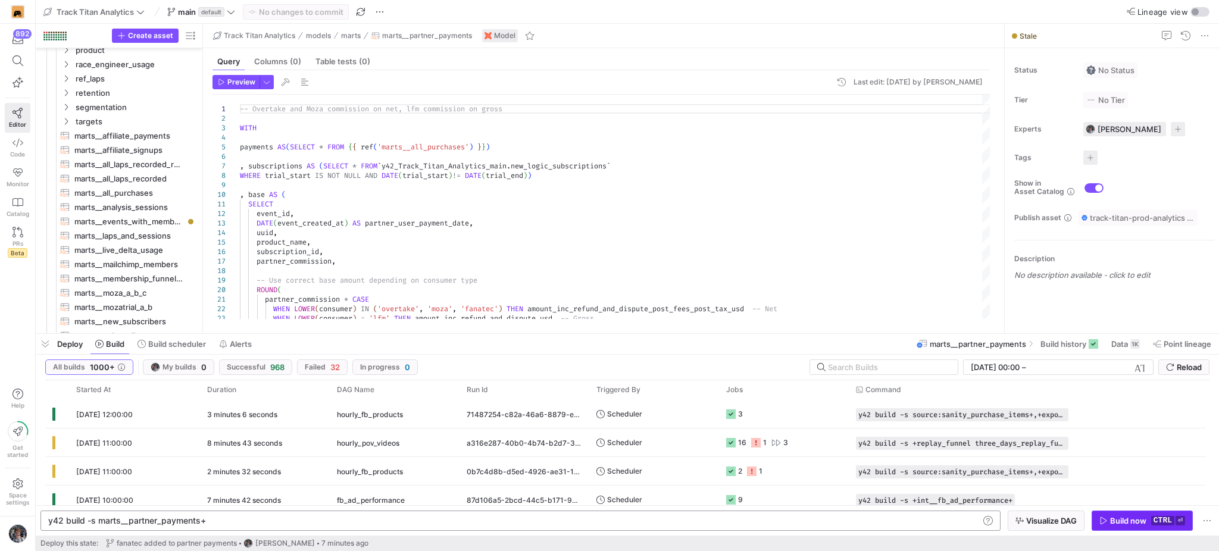
type textarea "y42 build -s marts__partner_payments+"
click at [1147, 526] on span "button" at bounding box center [1142, 520] width 100 height 19
click at [132, 417] on span "[DATE] 12:33:01" at bounding box center [103, 414] width 55 height 9
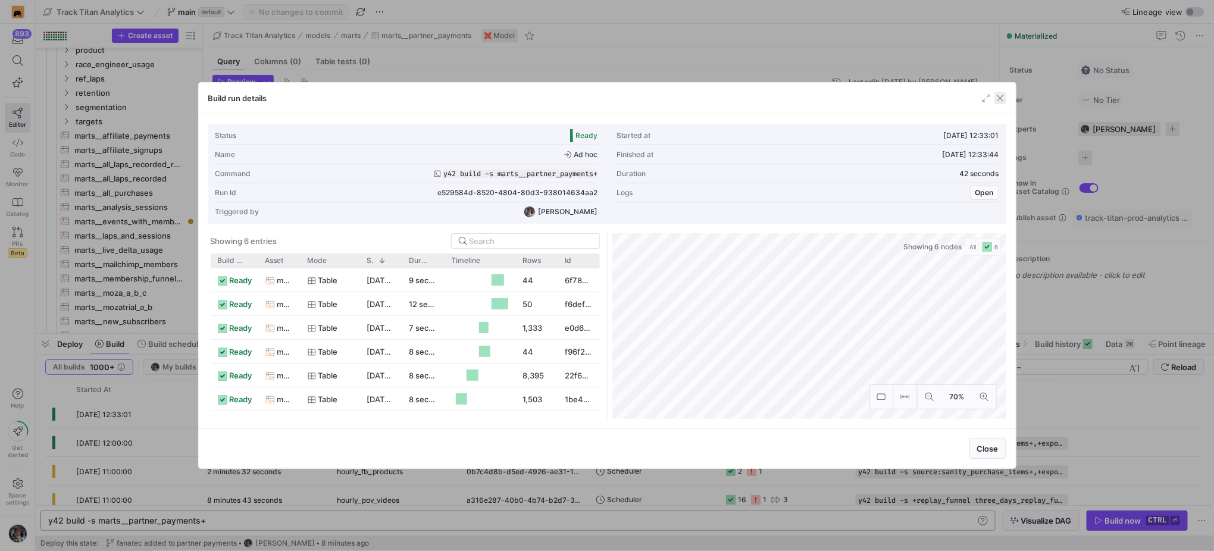
click at [998, 93] on span "button" at bounding box center [1001, 98] width 12 height 12
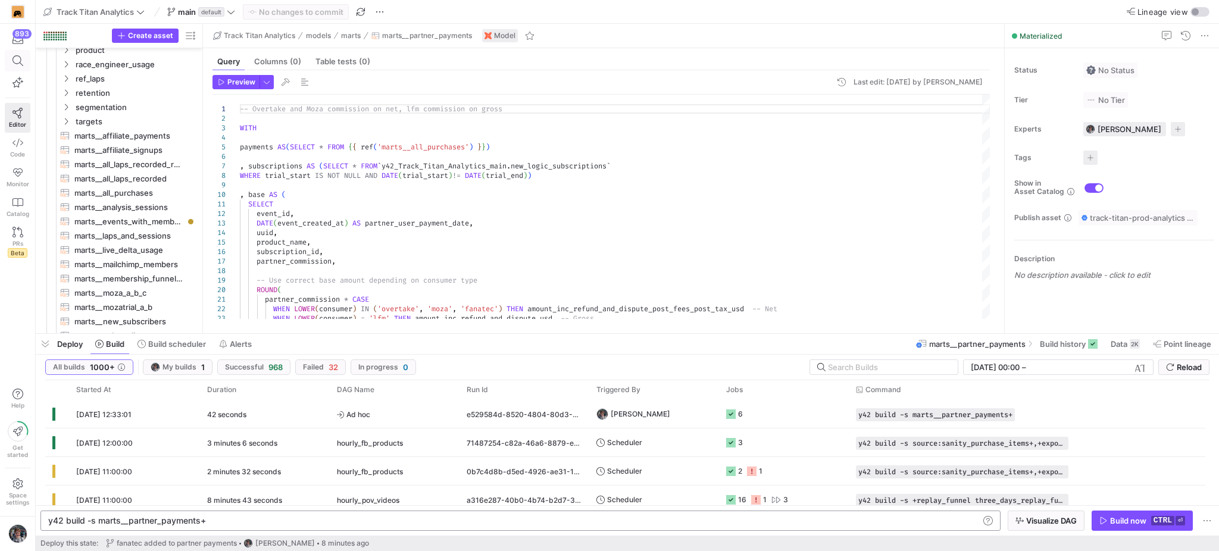
click at [17, 63] on icon at bounding box center [18, 60] width 11 height 11
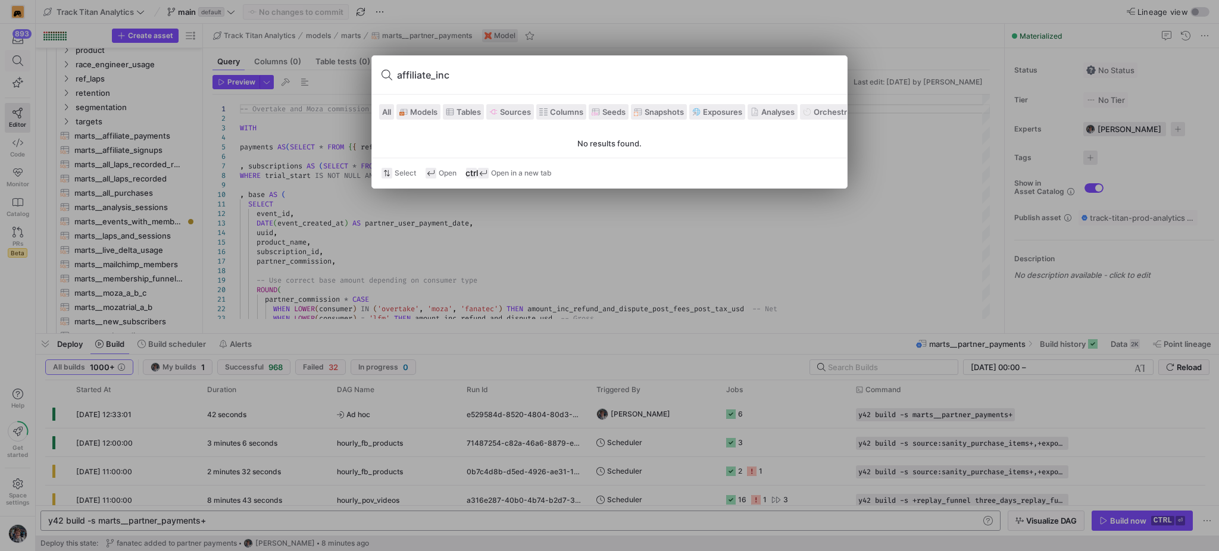
type input "affiliate_in"
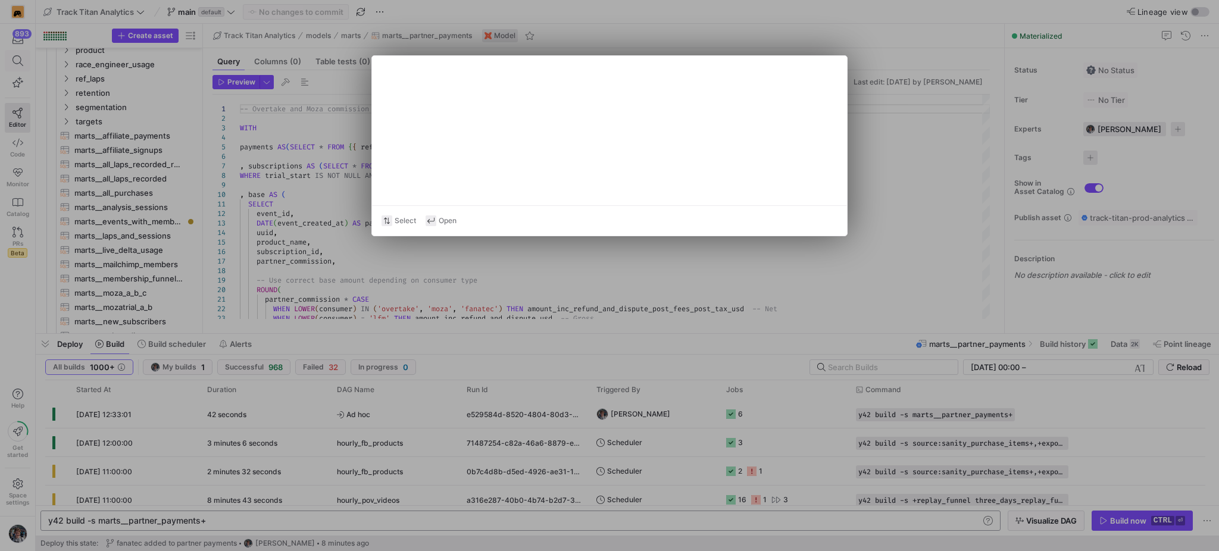
type textarea "WITH affiliate_payments AS ( SELECT affiliate_user_payment_date AS payment_date…"
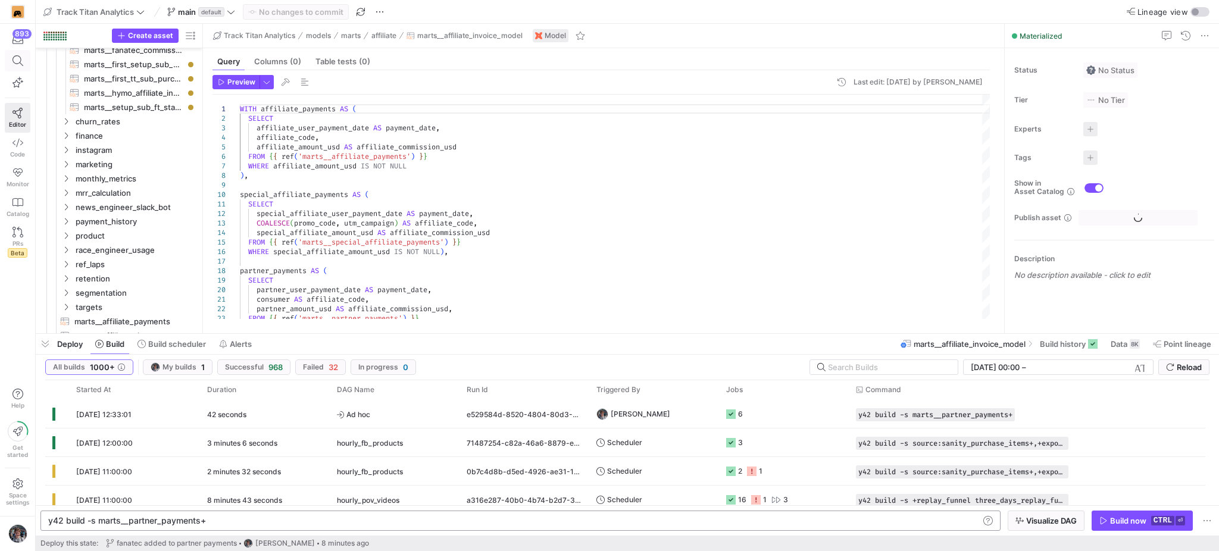
scroll to position [314, 0]
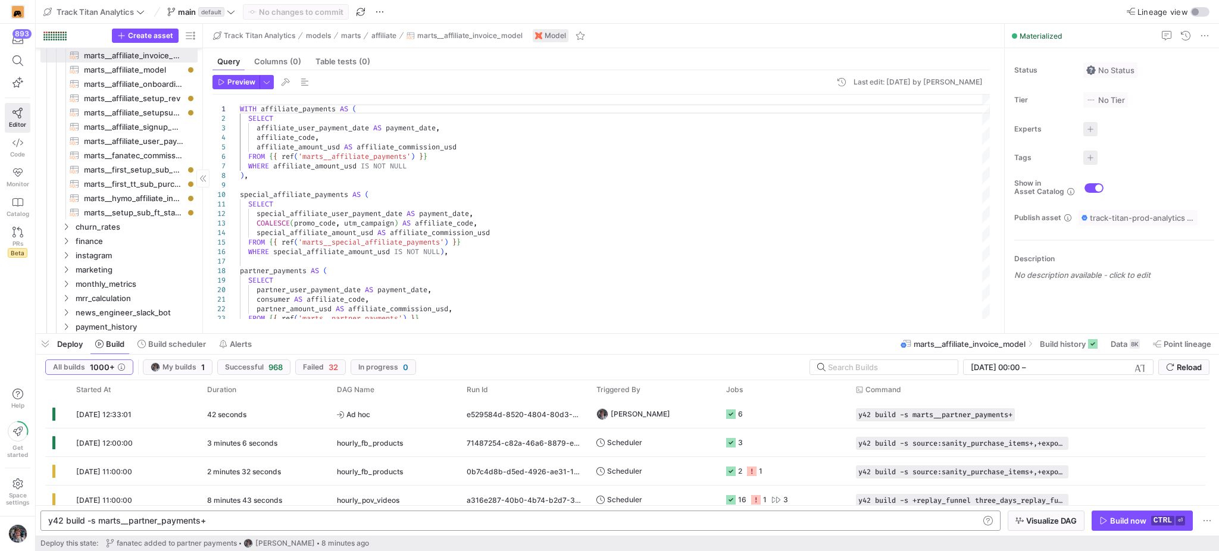
click at [41, 345] on span "button" at bounding box center [45, 344] width 19 height 20
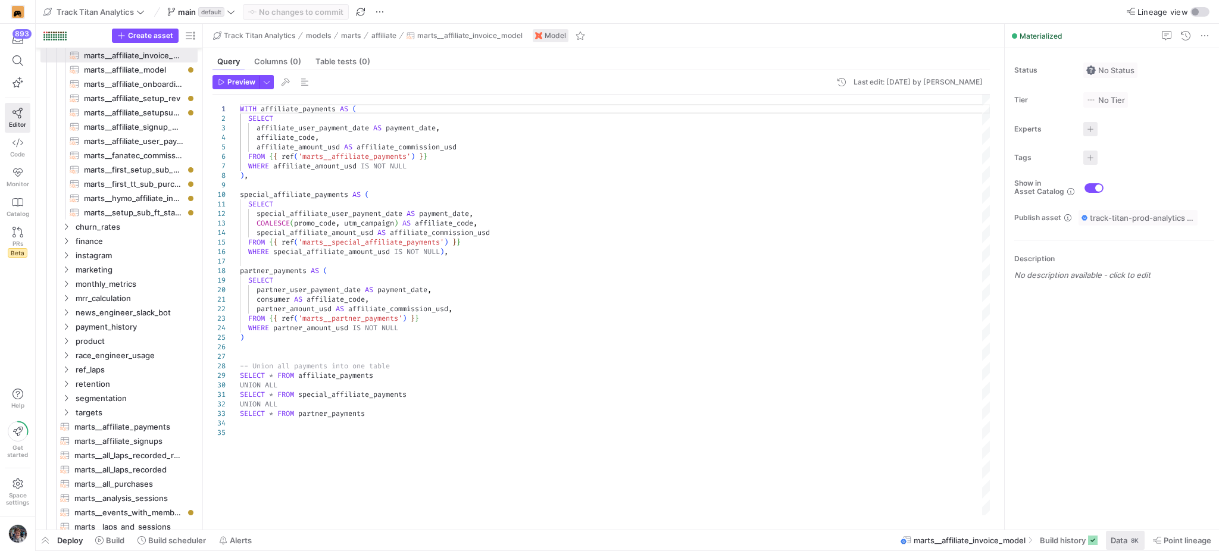
click at [1139, 534] on span at bounding box center [1125, 540] width 39 height 19
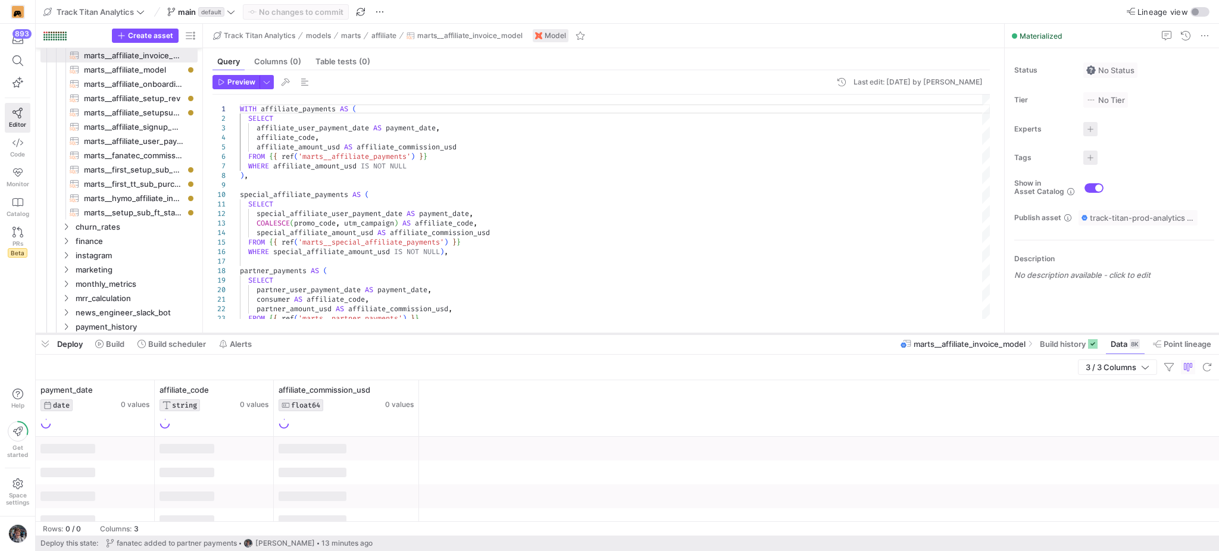
drag, startPoint x: 478, startPoint y: 334, endPoint x: 487, endPoint y: 254, distance: 80.9
click at [487, 332] on div at bounding box center [627, 334] width 1183 height 5
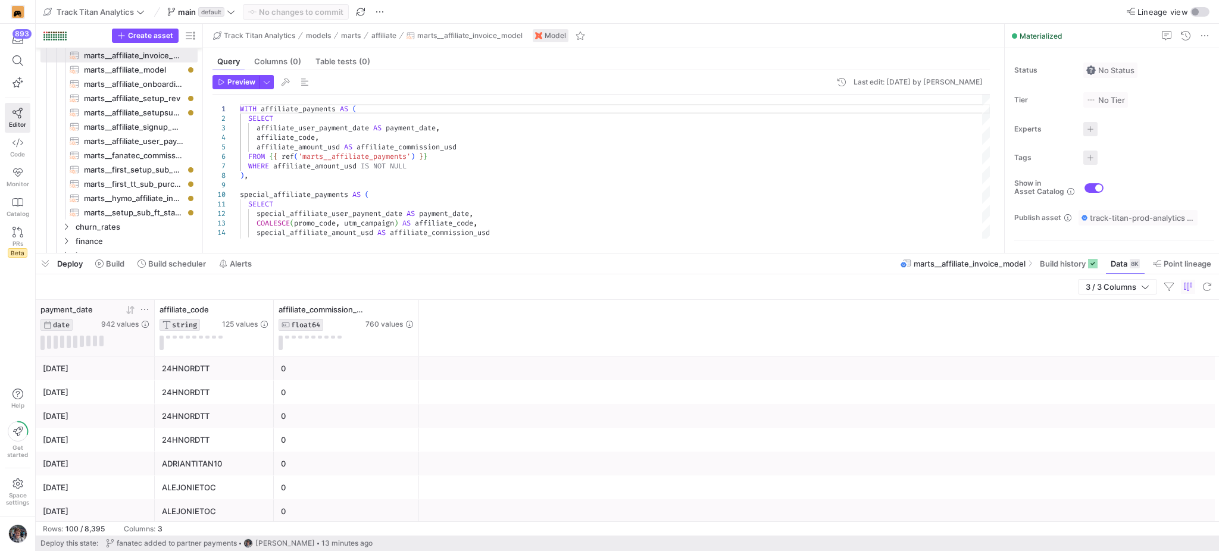
click at [129, 311] on icon at bounding box center [131, 310] width 10 height 10
click at [237, 363] on div "MOZA" at bounding box center [214, 368] width 105 height 23
click at [245, 389] on div "overtake" at bounding box center [214, 392] width 105 height 23
click at [237, 461] on div "fanatec" at bounding box center [214, 463] width 105 height 23
